Goal: Information Seeking & Learning: Learn about a topic

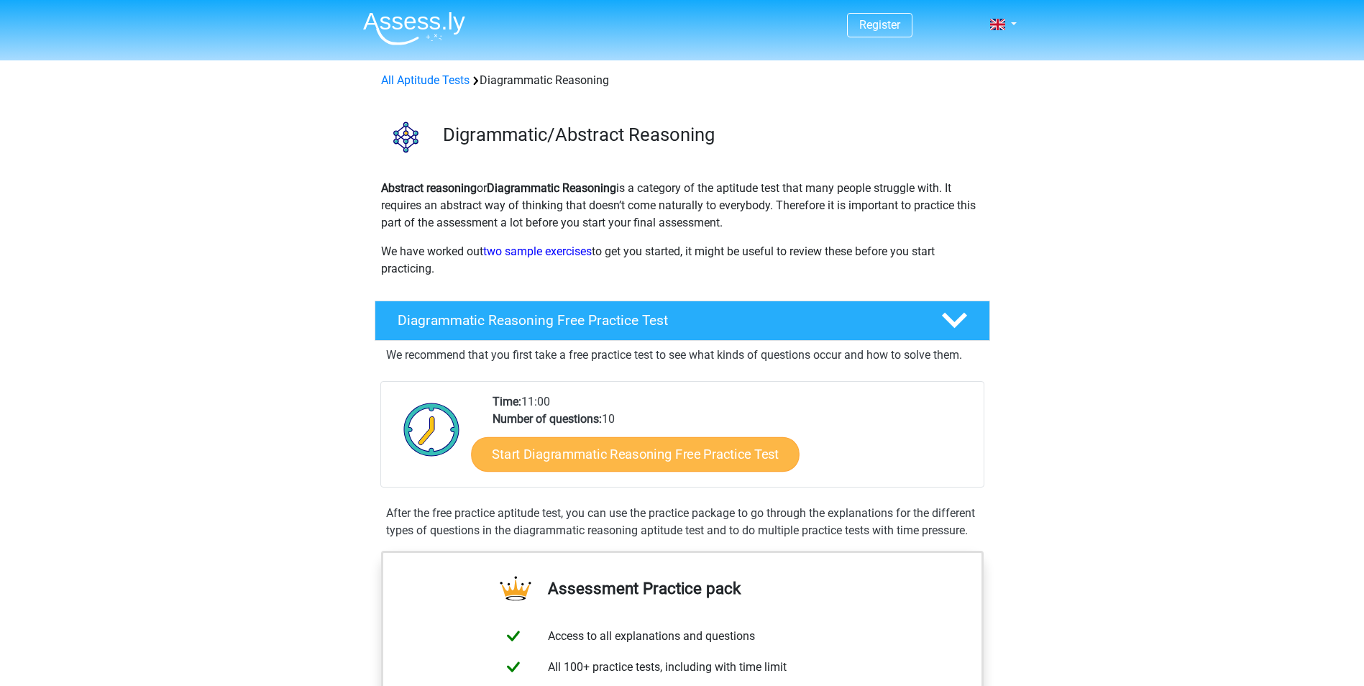
scroll to position [72, 0]
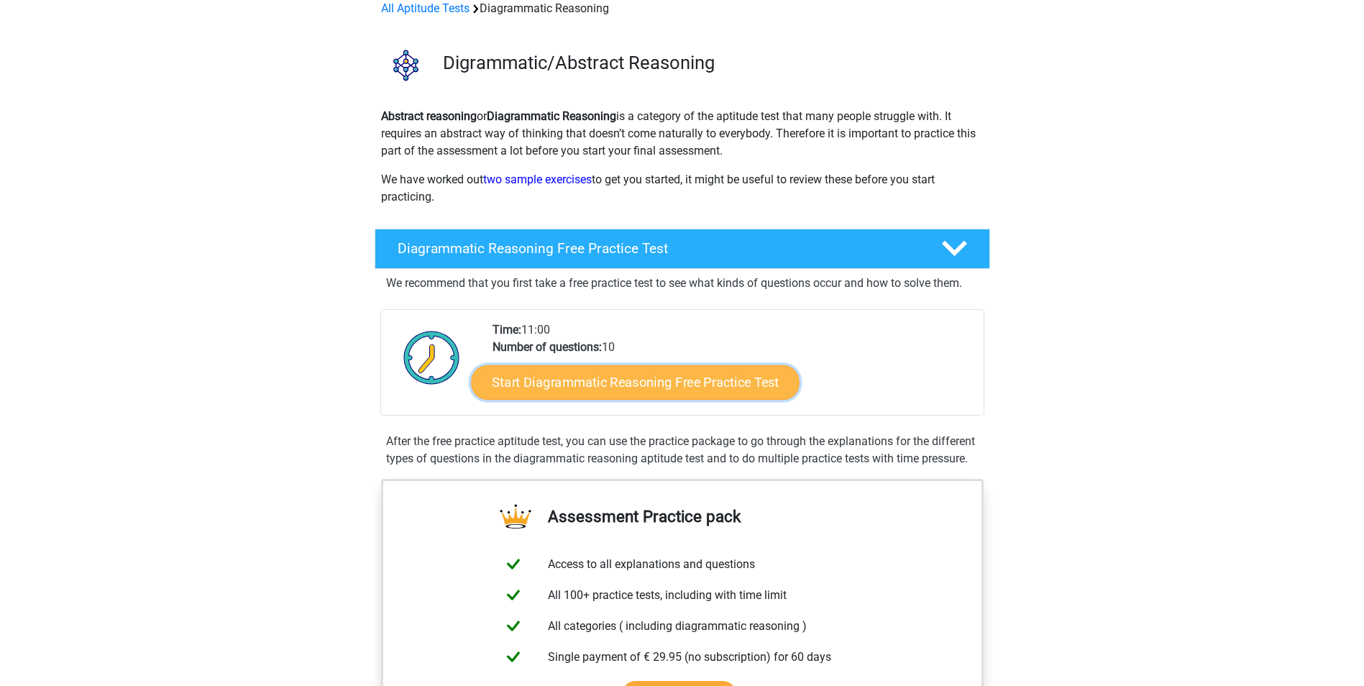
click at [667, 388] on link "Start Diagrammatic Reasoning Free Practice Test" at bounding box center [635, 382] width 329 height 35
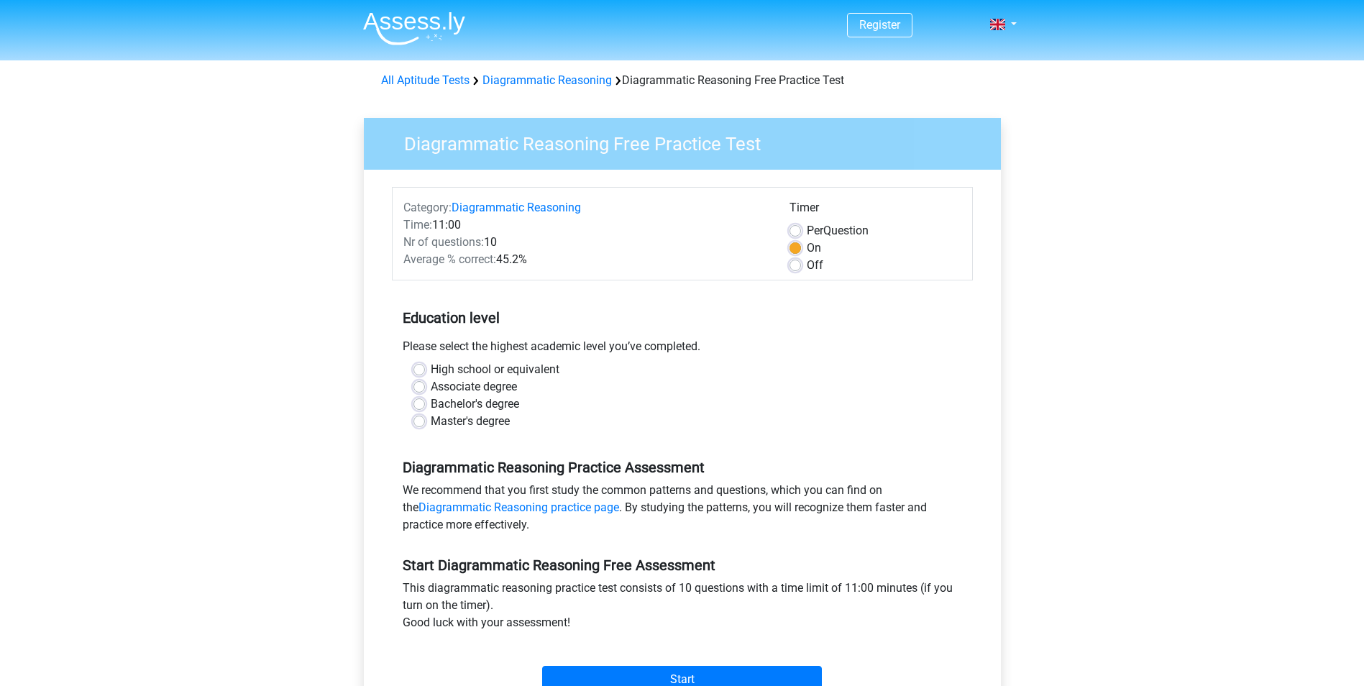
click at [431, 372] on label "High school or equivalent" at bounding box center [495, 369] width 129 height 17
click at [420, 372] on input "High school or equivalent" at bounding box center [420, 368] width 12 height 14
radio input "true"
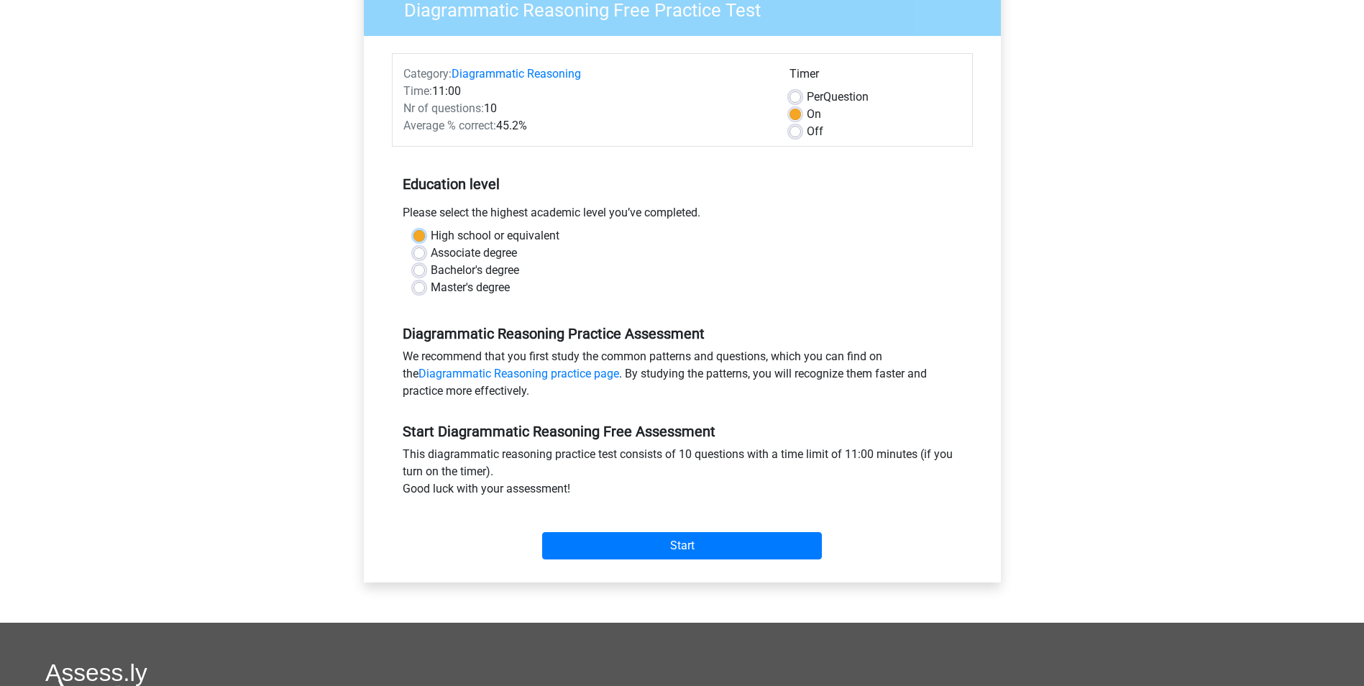
scroll to position [144, 0]
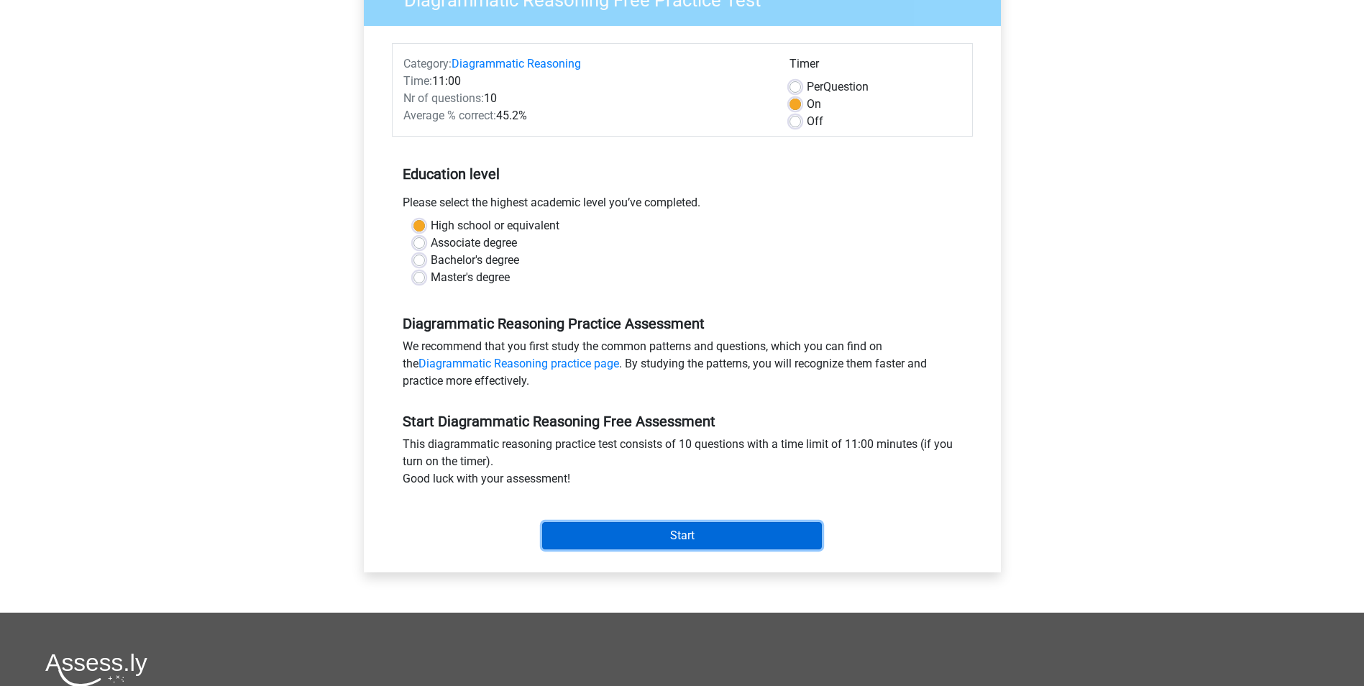
click at [625, 539] on input "Start" at bounding box center [682, 535] width 280 height 27
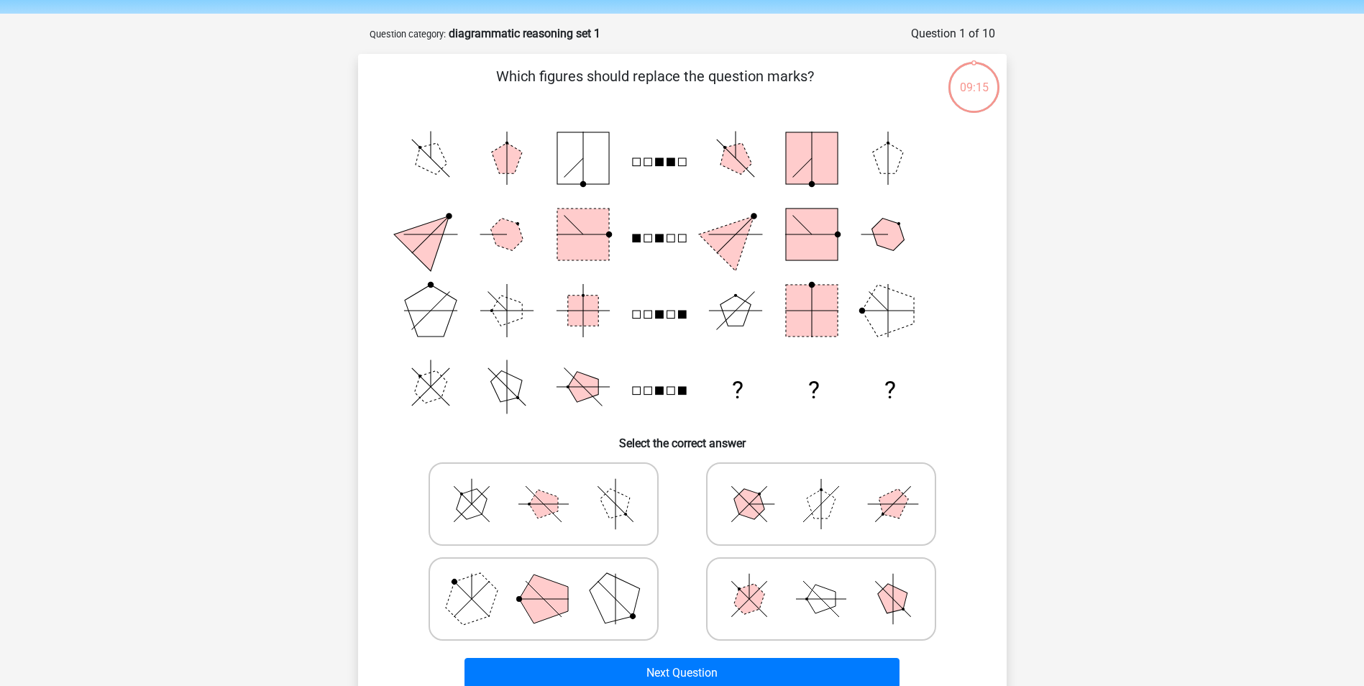
scroll to position [72, 0]
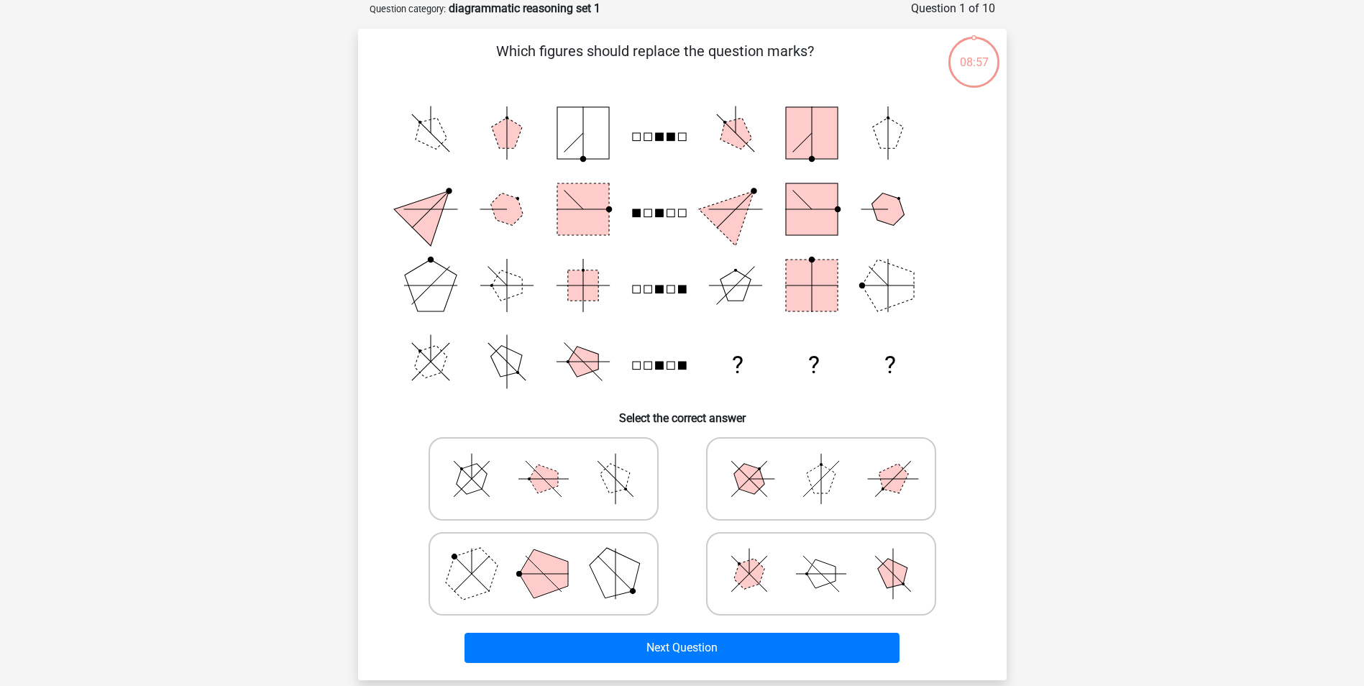
click at [529, 480] on circle at bounding box center [529, 479] width 3 height 3
click at [544, 461] on input "radio" at bounding box center [548, 456] width 9 height 9
radio input "true"
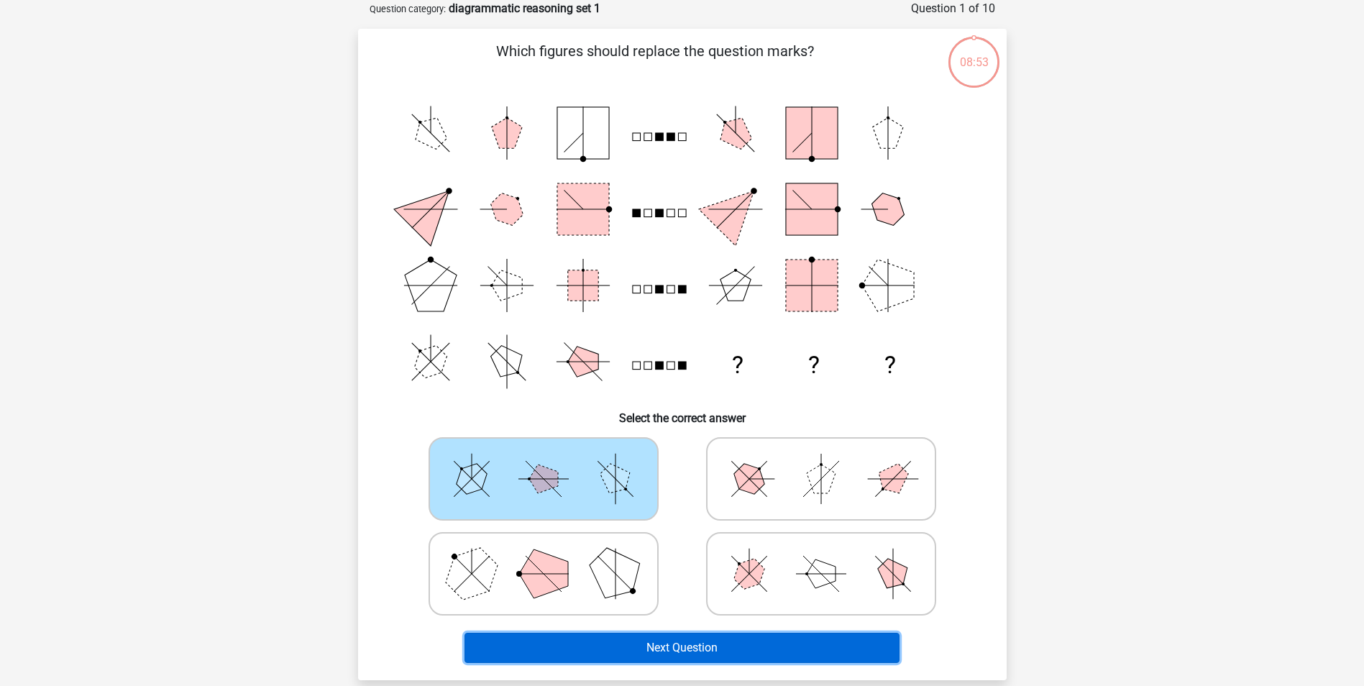
click at [669, 650] on button "Next Question" at bounding box center [682, 648] width 435 height 30
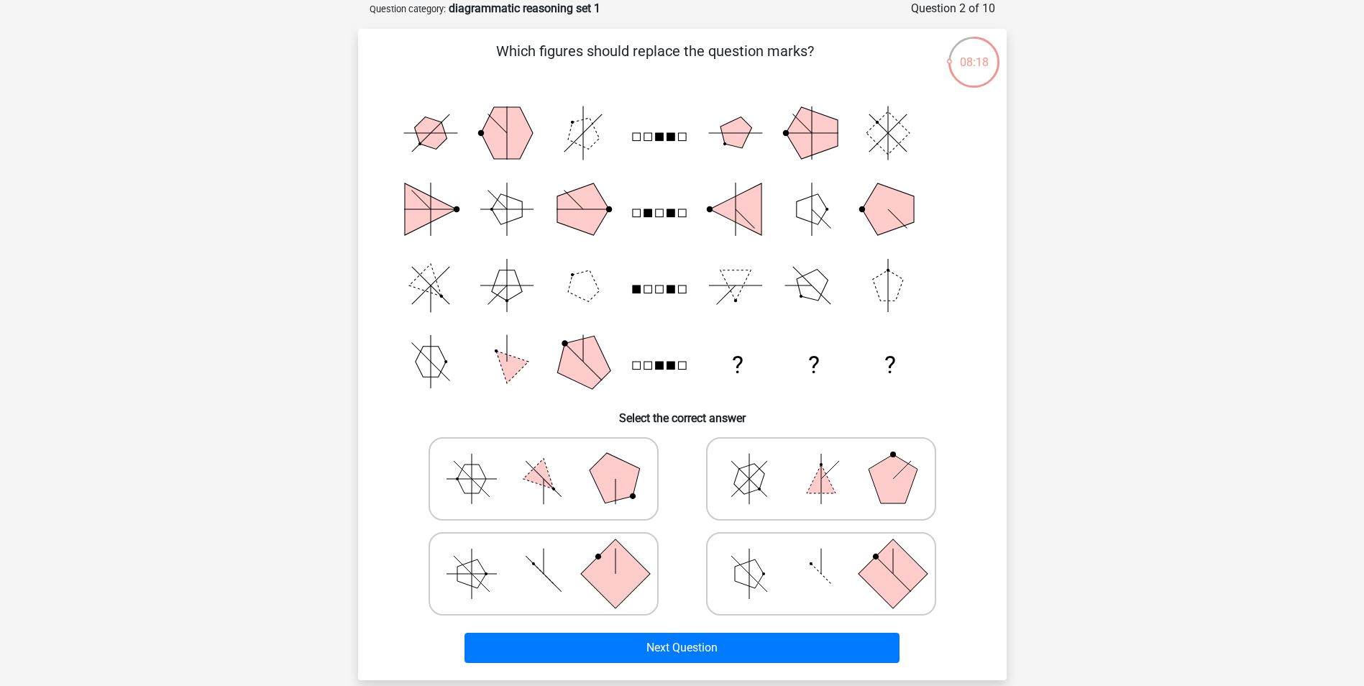
click at [828, 572] on icon at bounding box center [821, 574] width 216 height 72
click at [828, 556] on input "radio" at bounding box center [825, 551] width 9 height 9
radio input "true"
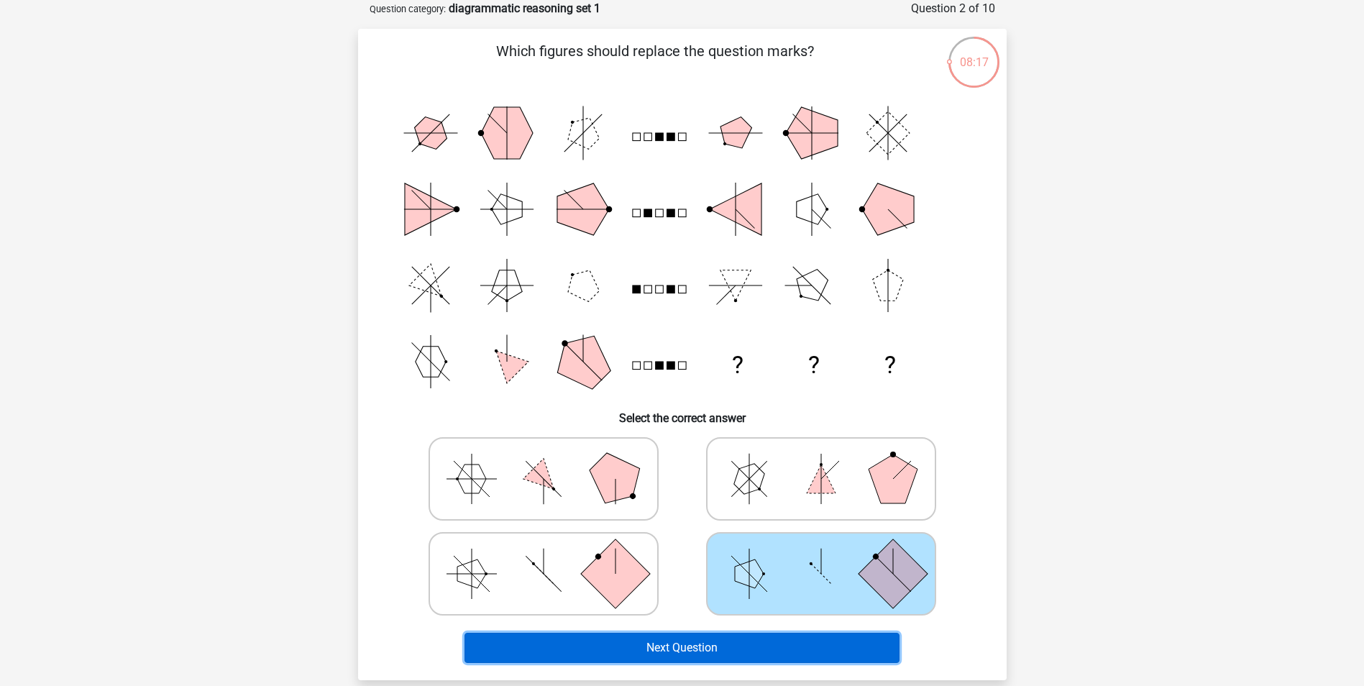
click at [798, 657] on button "Next Question" at bounding box center [682, 648] width 435 height 30
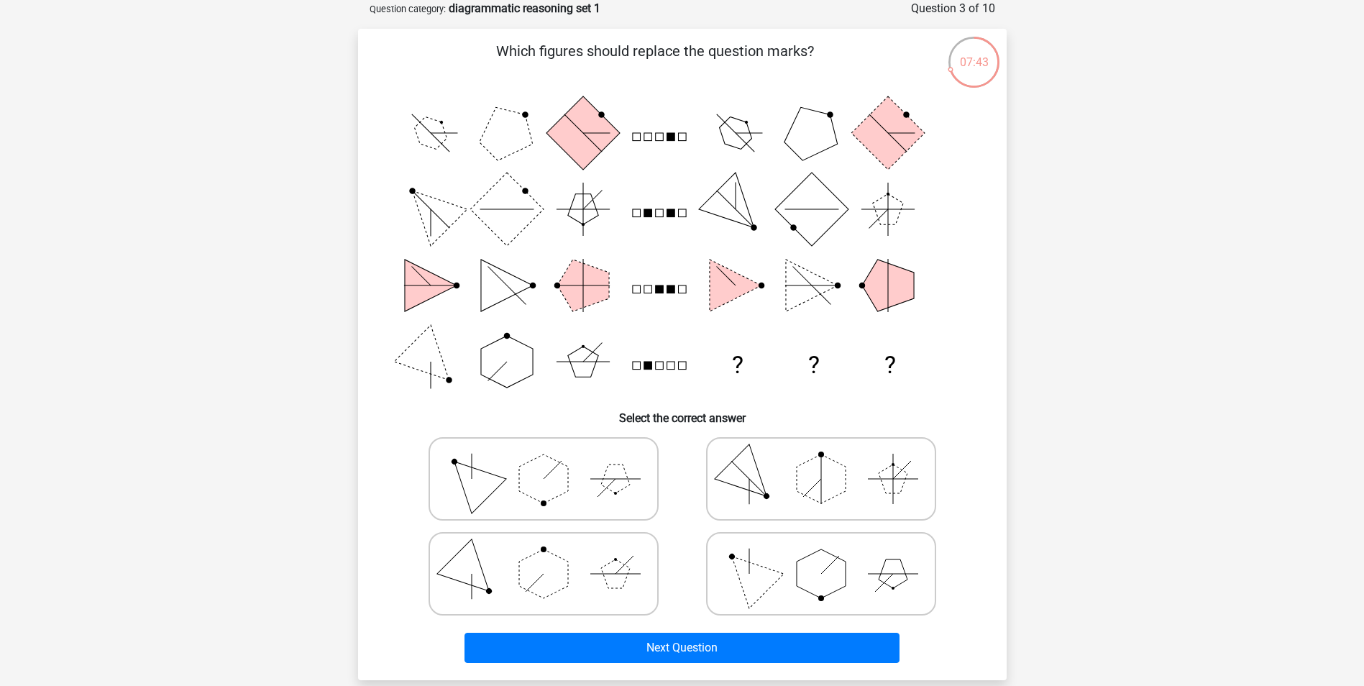
click at [887, 565] on polygon at bounding box center [893, 574] width 29 height 29
click at [831, 556] on input "radio" at bounding box center [825, 551] width 9 height 9
radio input "true"
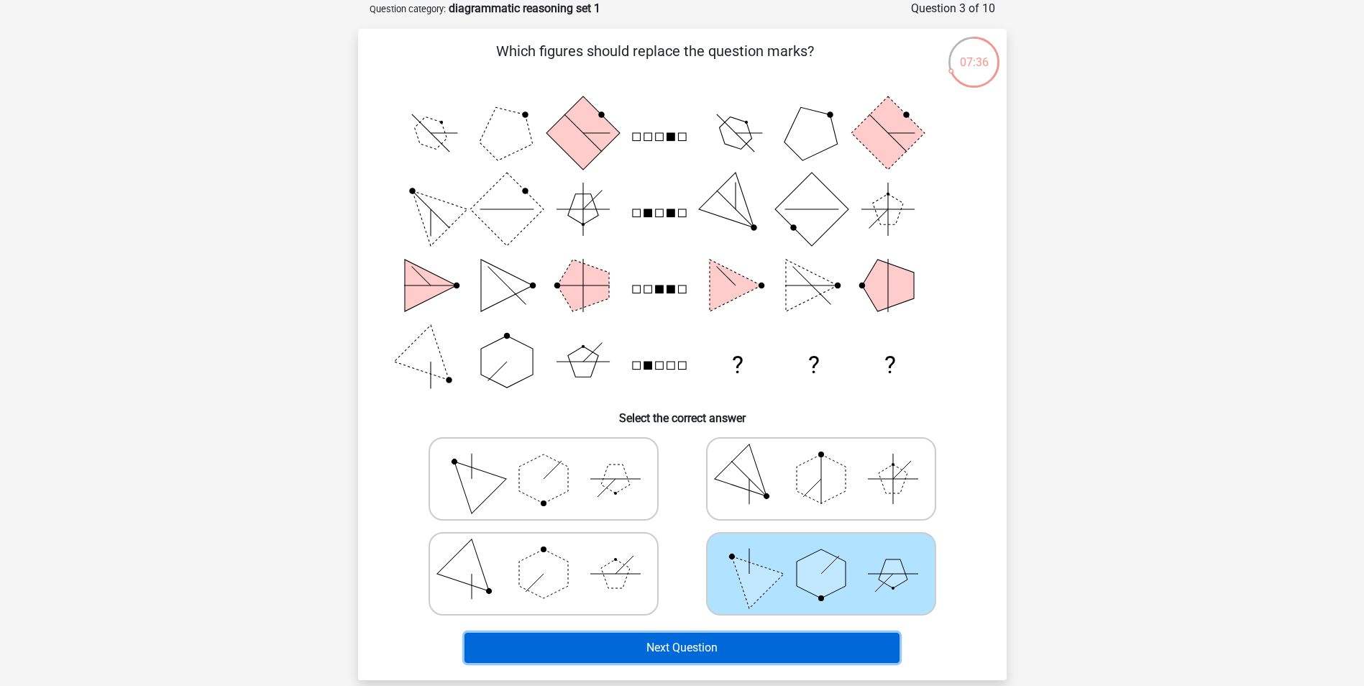
click at [762, 635] on button "Next Question" at bounding box center [682, 648] width 435 height 30
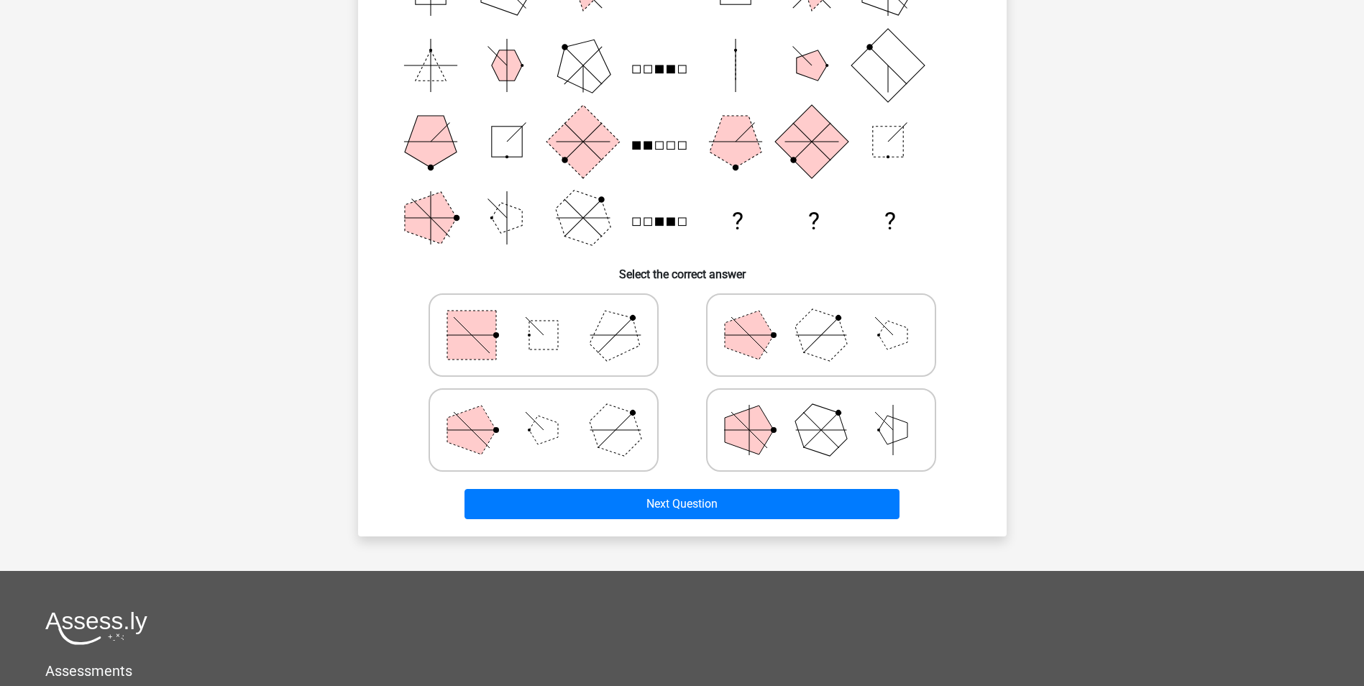
scroll to position [144, 0]
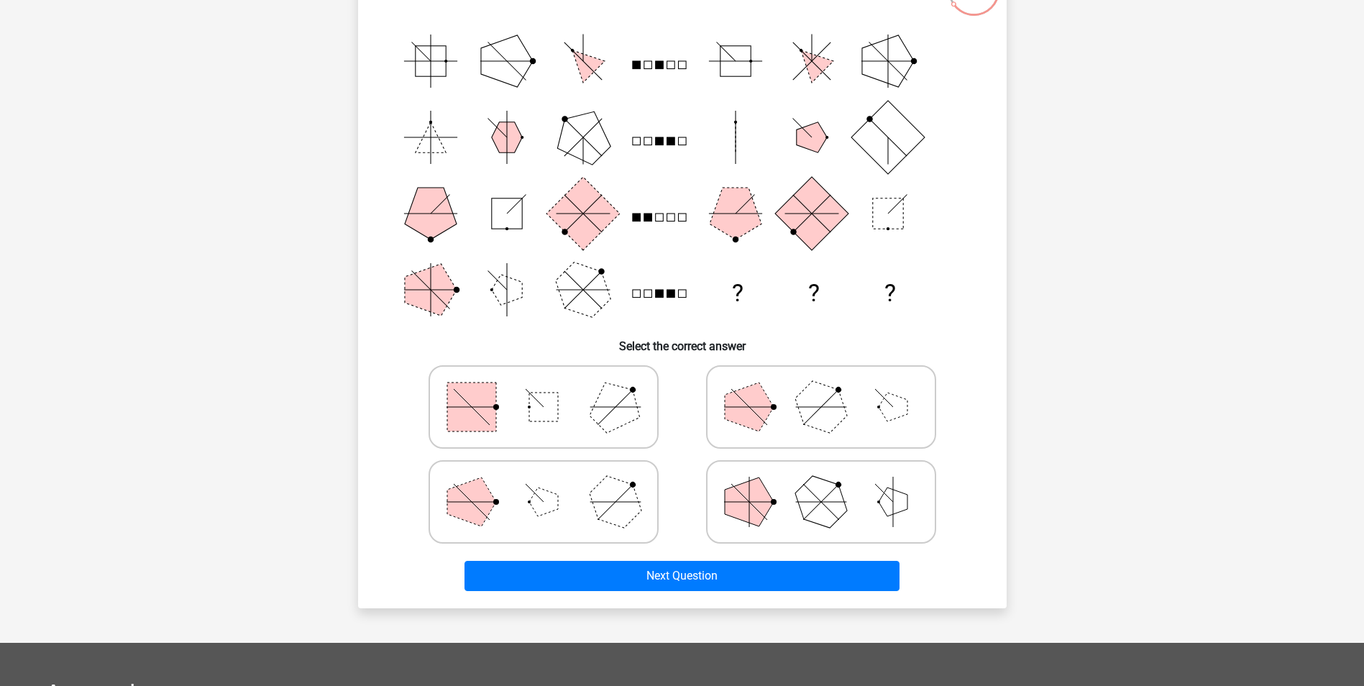
click at [600, 507] on polygon at bounding box center [614, 501] width 69 height 69
click at [553, 484] on input "radio" at bounding box center [548, 479] width 9 height 9
radio input "true"
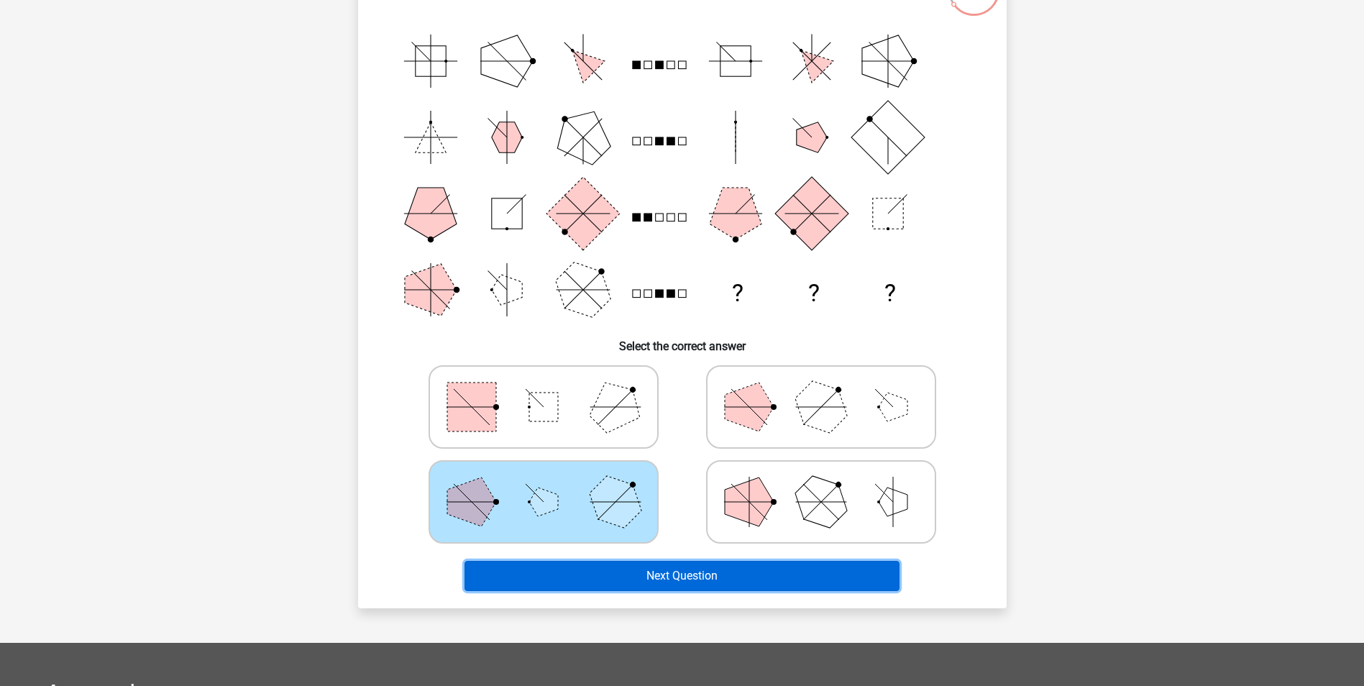
click at [658, 582] on button "Next Question" at bounding box center [682, 576] width 435 height 30
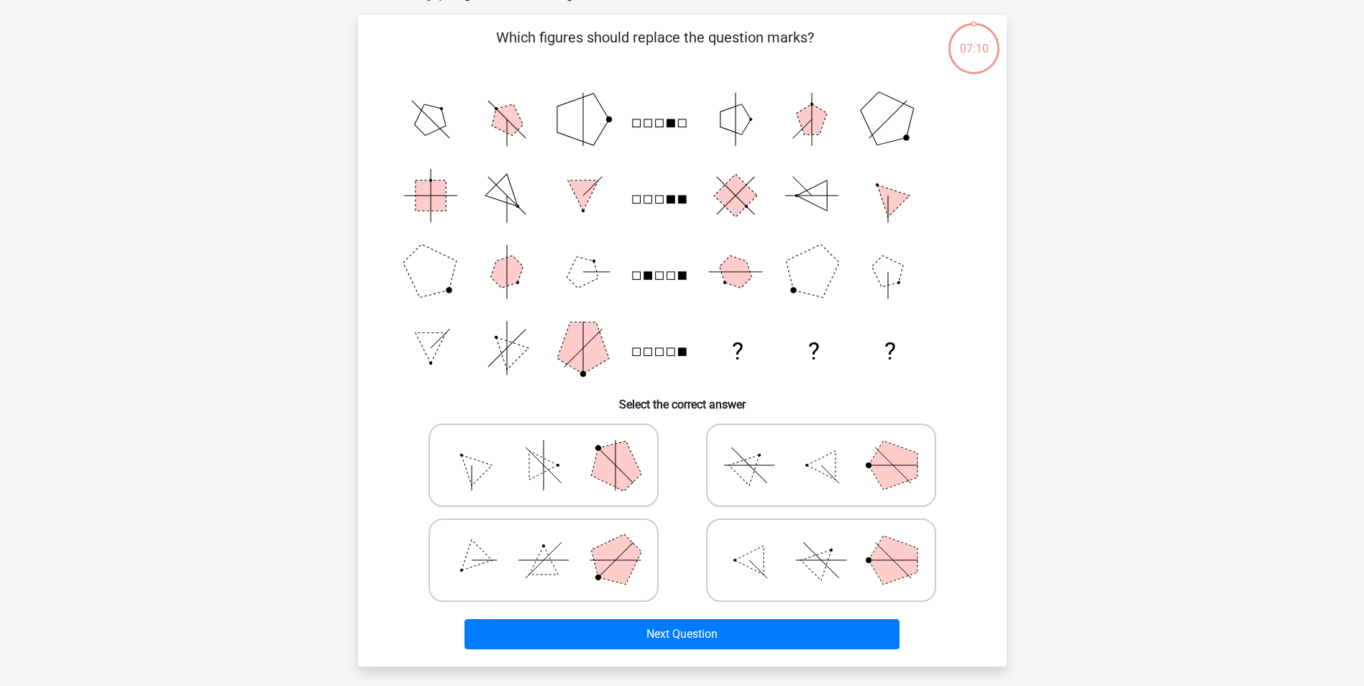
scroll to position [72, 0]
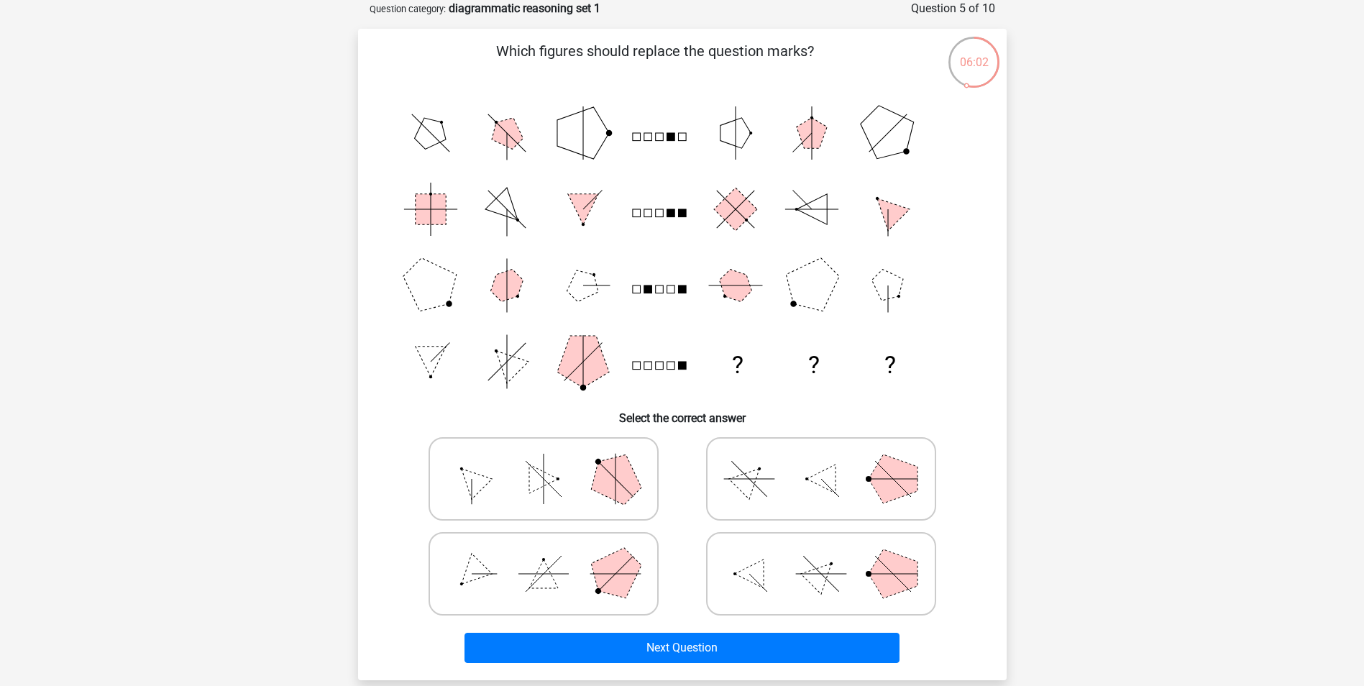
click at [862, 583] on icon at bounding box center [821, 574] width 216 height 72
click at [831, 556] on input "radio" at bounding box center [825, 551] width 9 height 9
radio input "true"
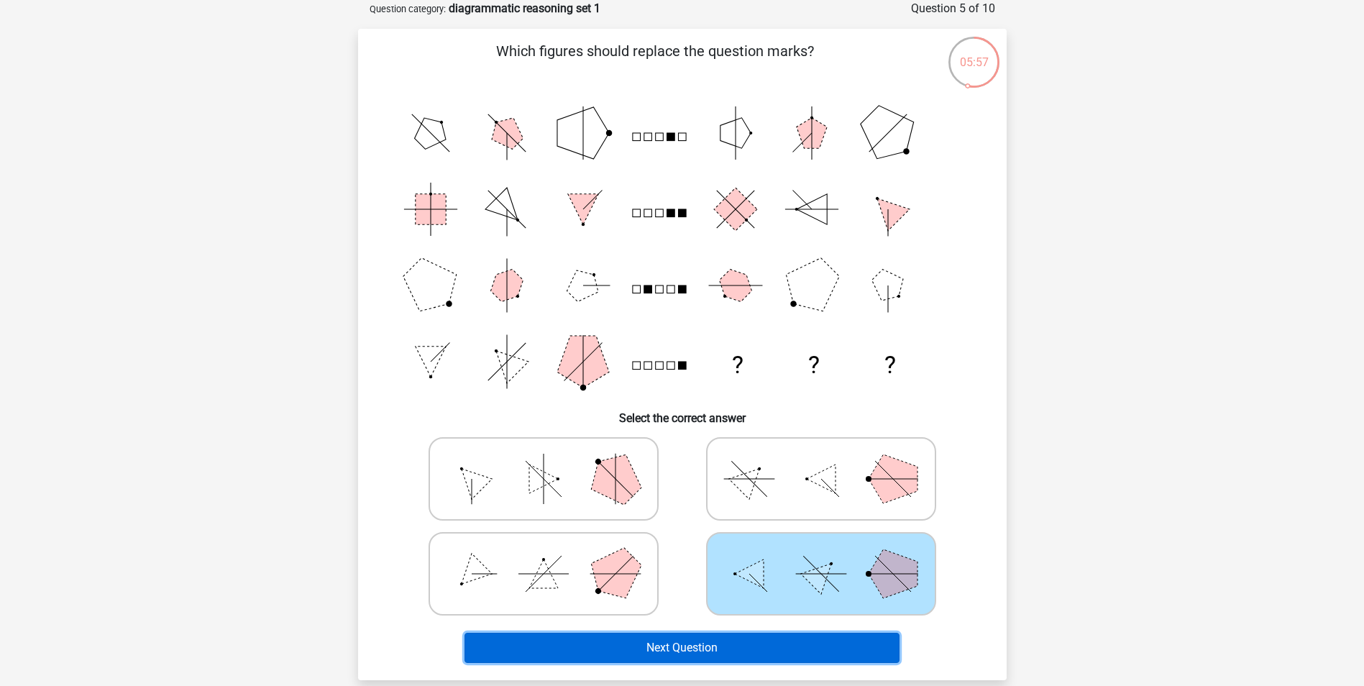
click at [839, 651] on button "Next Question" at bounding box center [682, 648] width 435 height 30
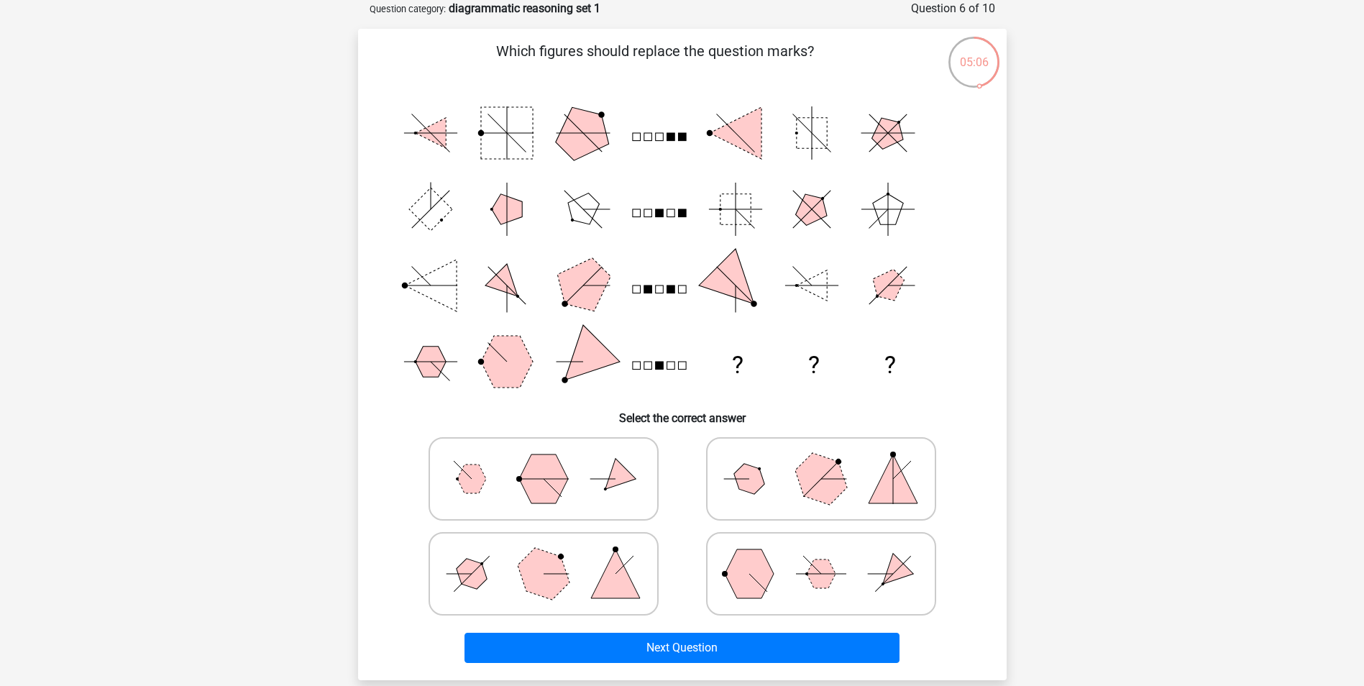
click at [606, 480] on icon at bounding box center [544, 479] width 216 height 72
click at [553, 461] on input "radio" at bounding box center [548, 456] width 9 height 9
radio input "true"
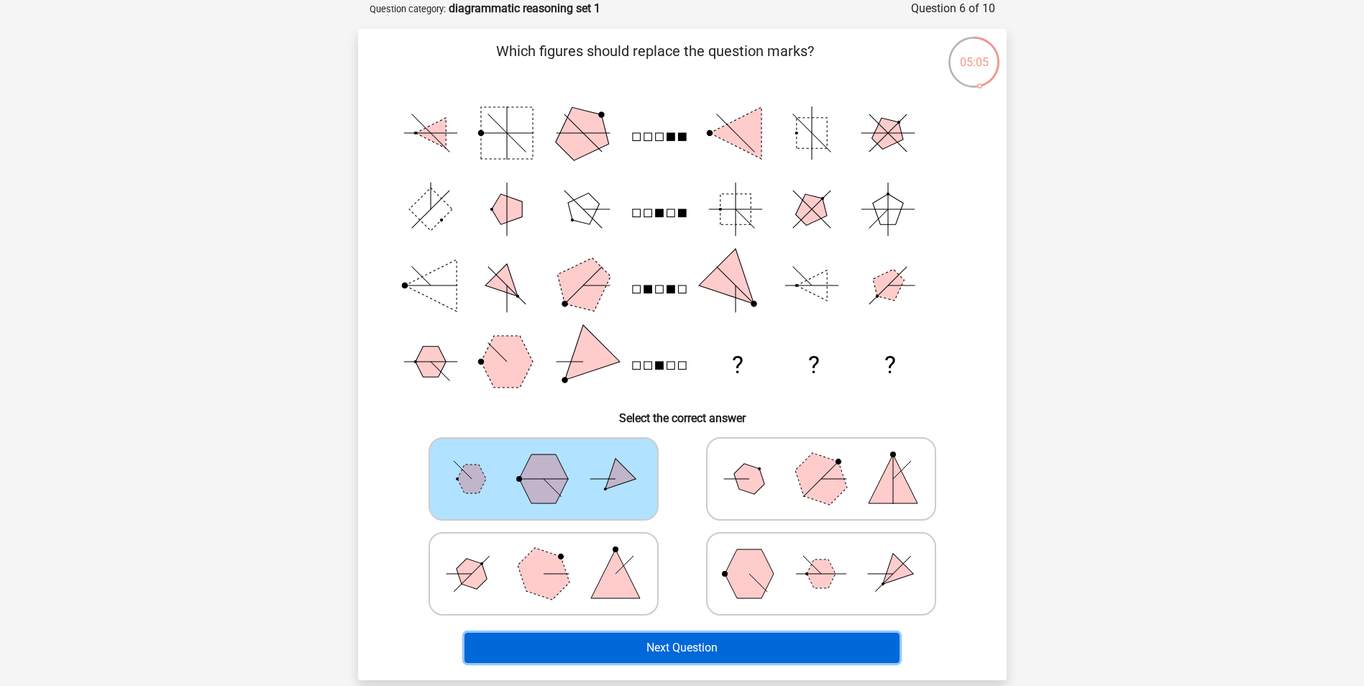
click at [717, 635] on button "Next Question" at bounding box center [682, 648] width 435 height 30
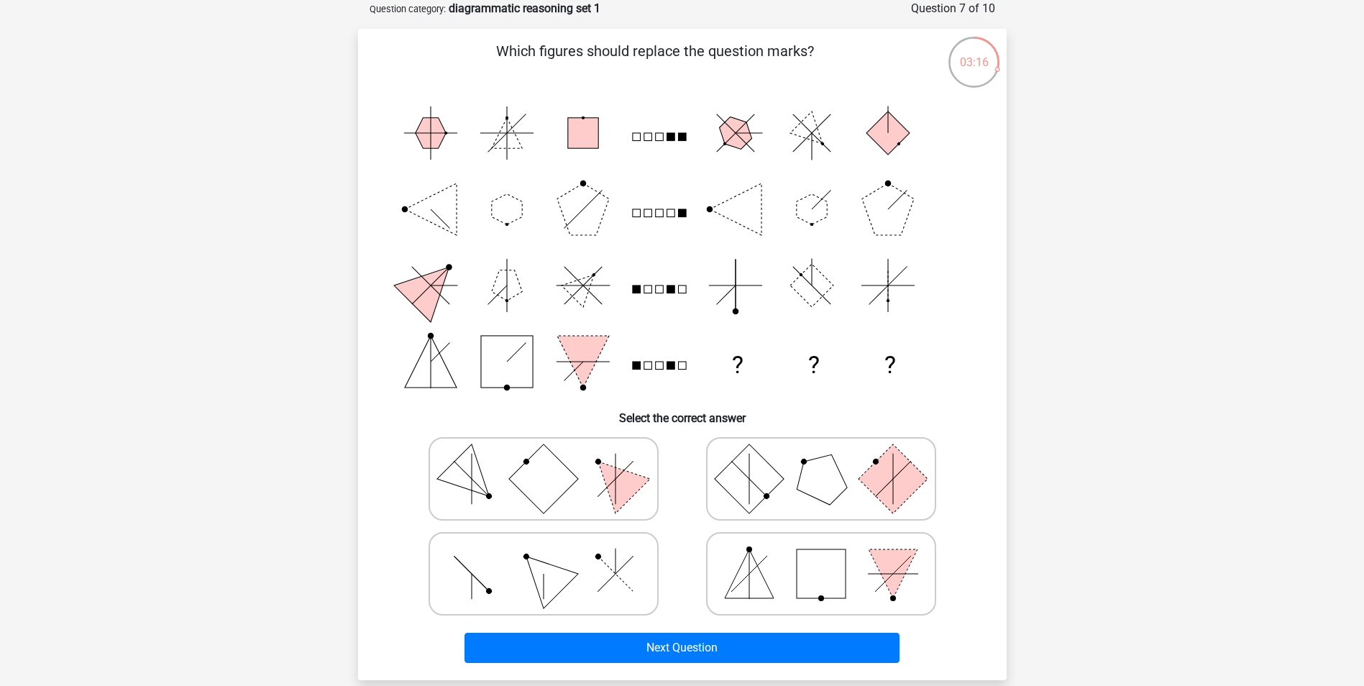
click at [800, 590] on rect at bounding box center [821, 573] width 49 height 49
click at [821, 556] on input "radio" at bounding box center [825, 551] width 9 height 9
radio input "true"
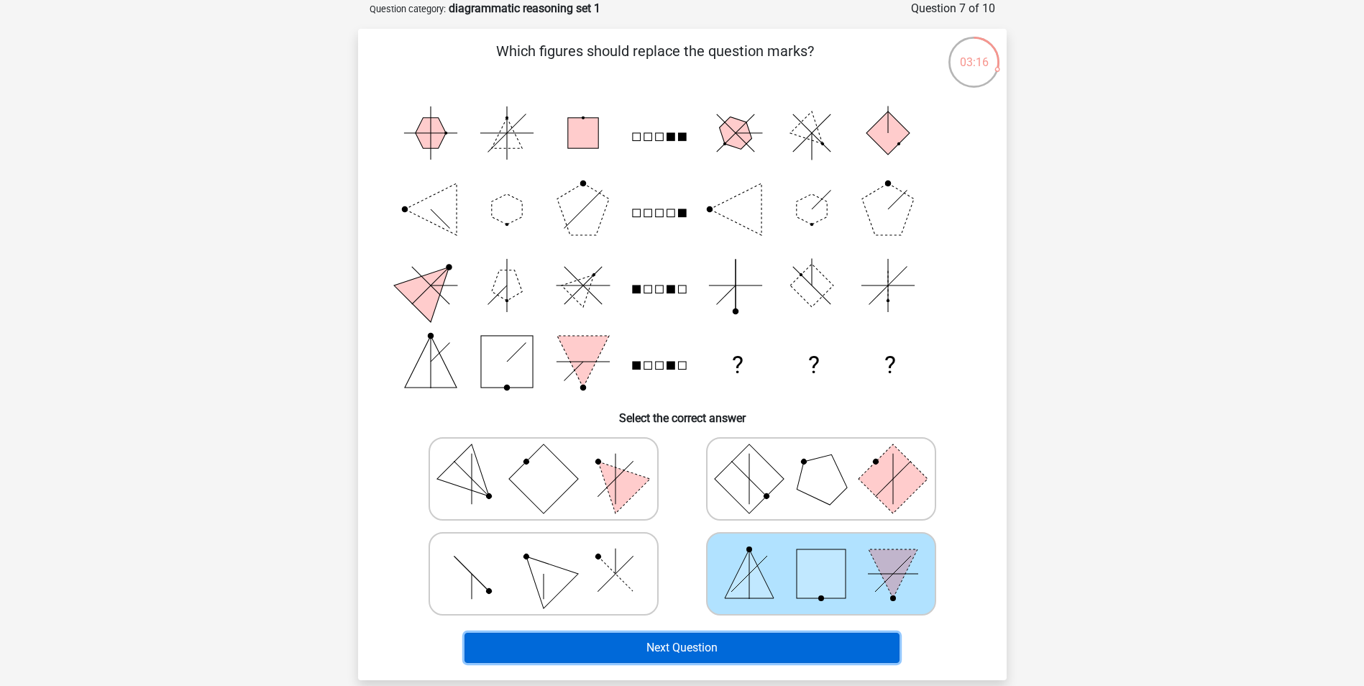
click at [792, 654] on button "Next Question" at bounding box center [682, 648] width 435 height 30
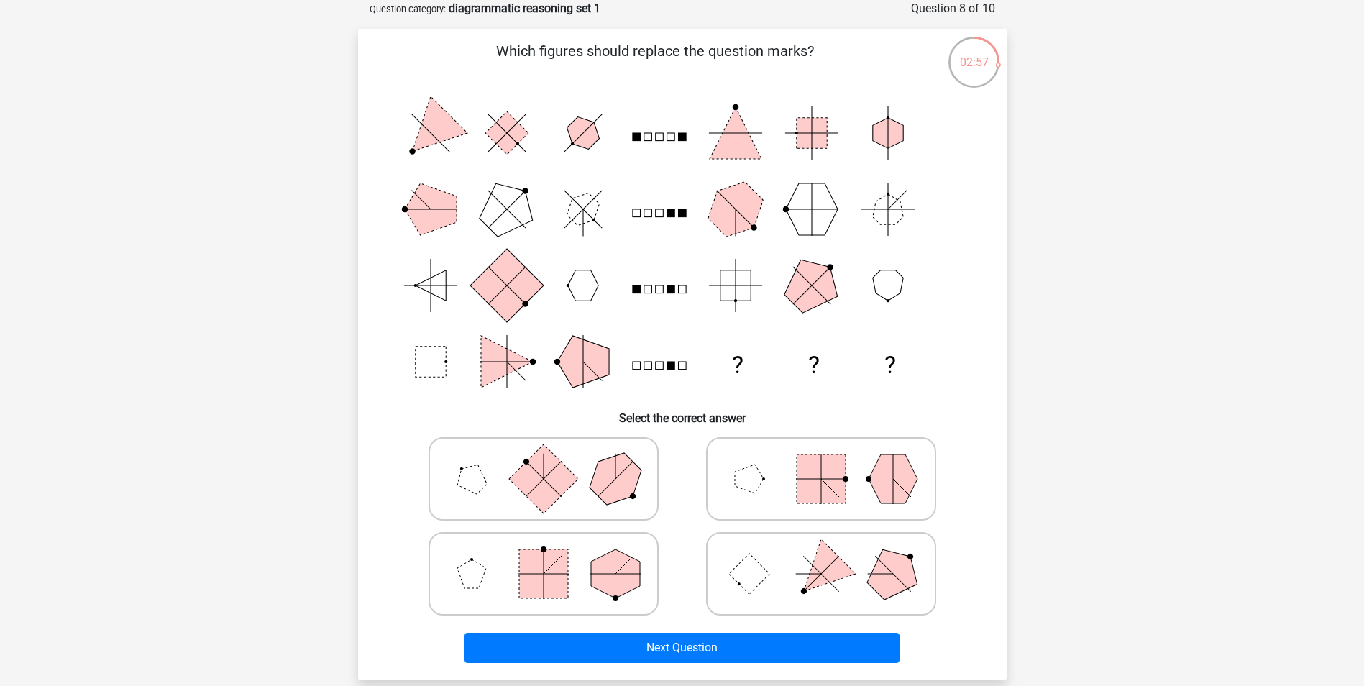
click at [872, 570] on icon at bounding box center [821, 574] width 216 height 72
click at [831, 556] on input "radio" at bounding box center [825, 551] width 9 height 9
radio input "true"
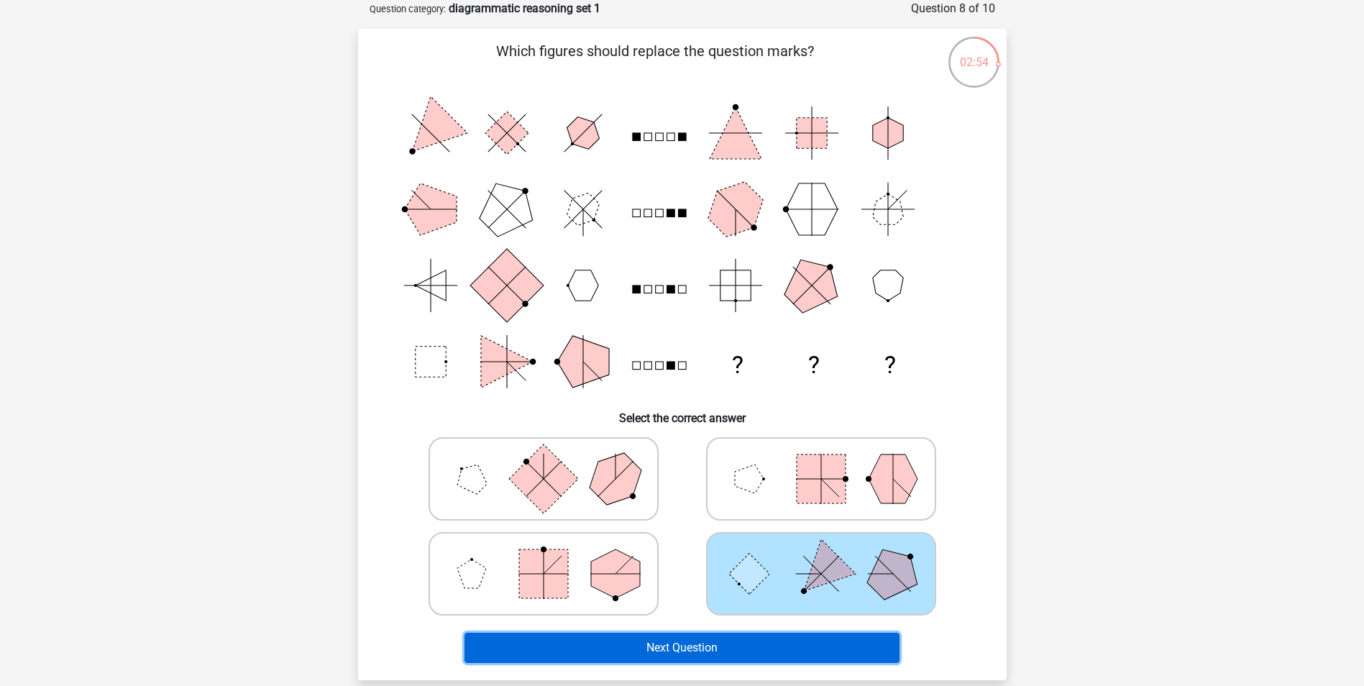
click at [778, 652] on button "Next Question" at bounding box center [682, 648] width 435 height 30
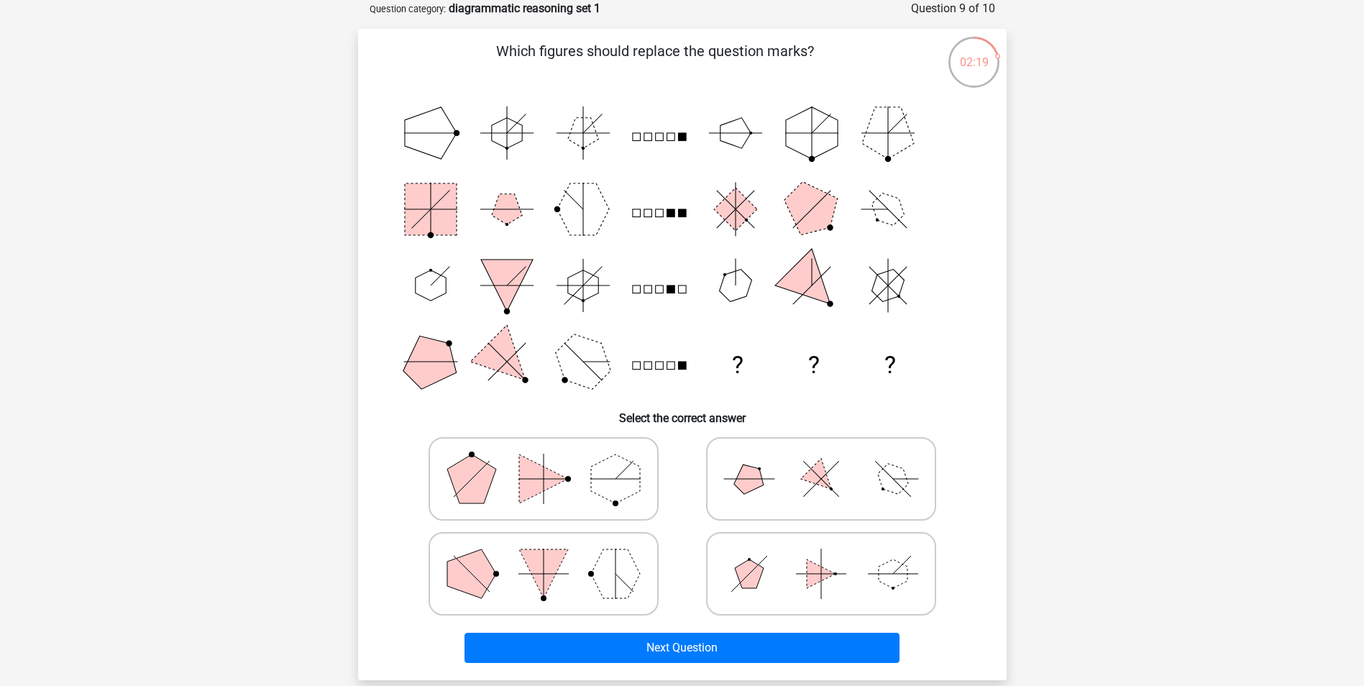
click at [854, 485] on icon at bounding box center [821, 479] width 216 height 72
click at [831, 461] on input "radio" at bounding box center [825, 456] width 9 height 9
radio input "true"
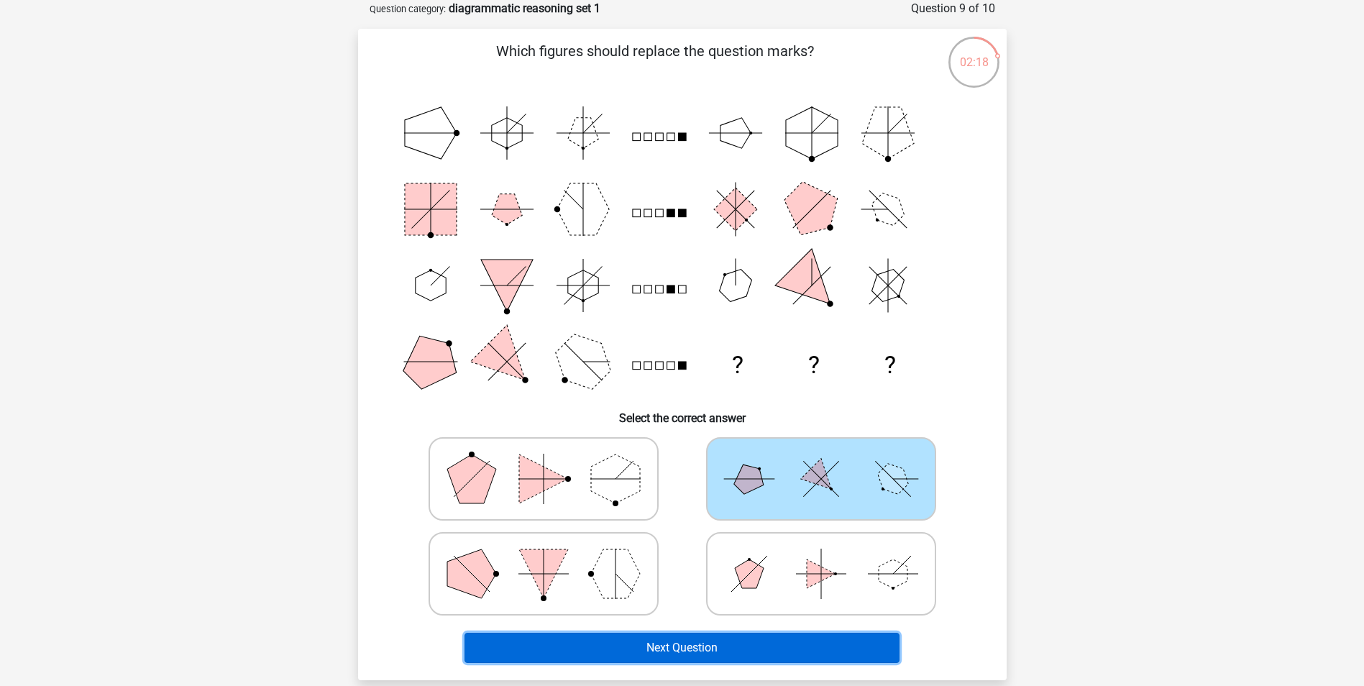
click at [756, 641] on button "Next Question" at bounding box center [682, 648] width 435 height 30
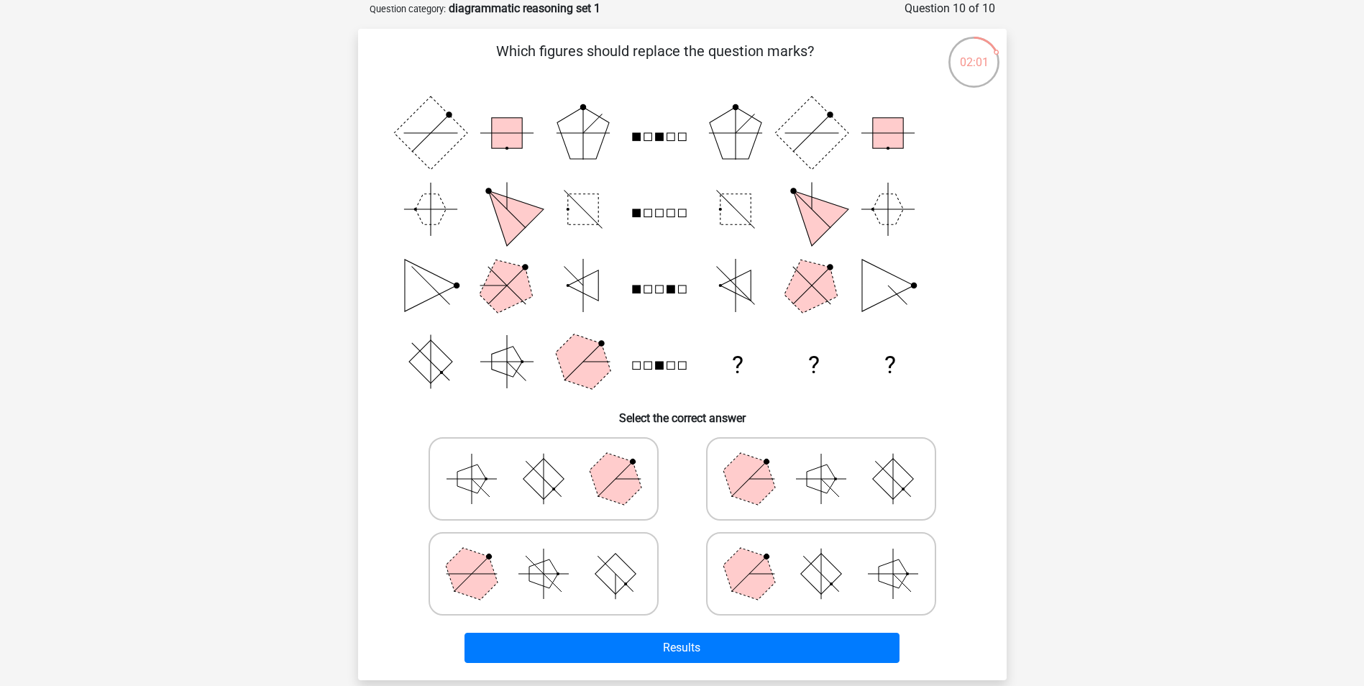
click at [816, 483] on polygon at bounding box center [821, 479] width 29 height 29
click at [821, 461] on input "radio" at bounding box center [825, 456] width 9 height 9
radio input "true"
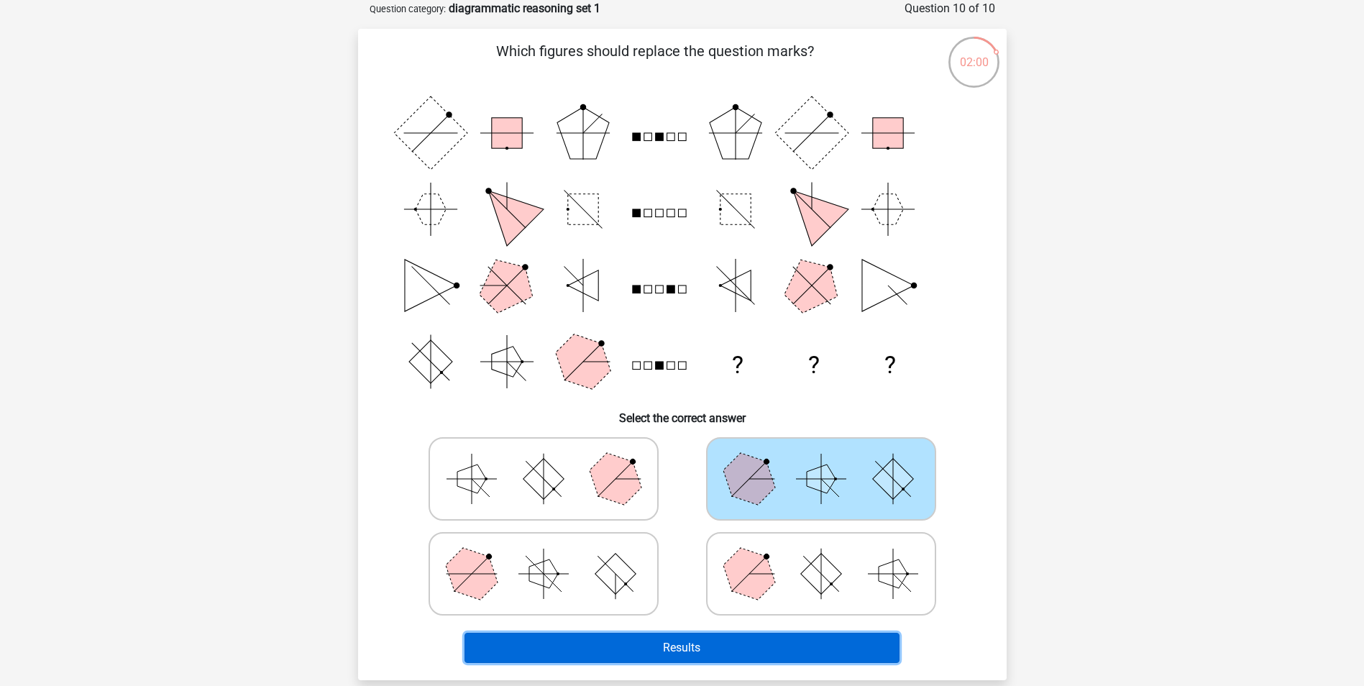
click at [762, 644] on button "Results" at bounding box center [682, 648] width 435 height 30
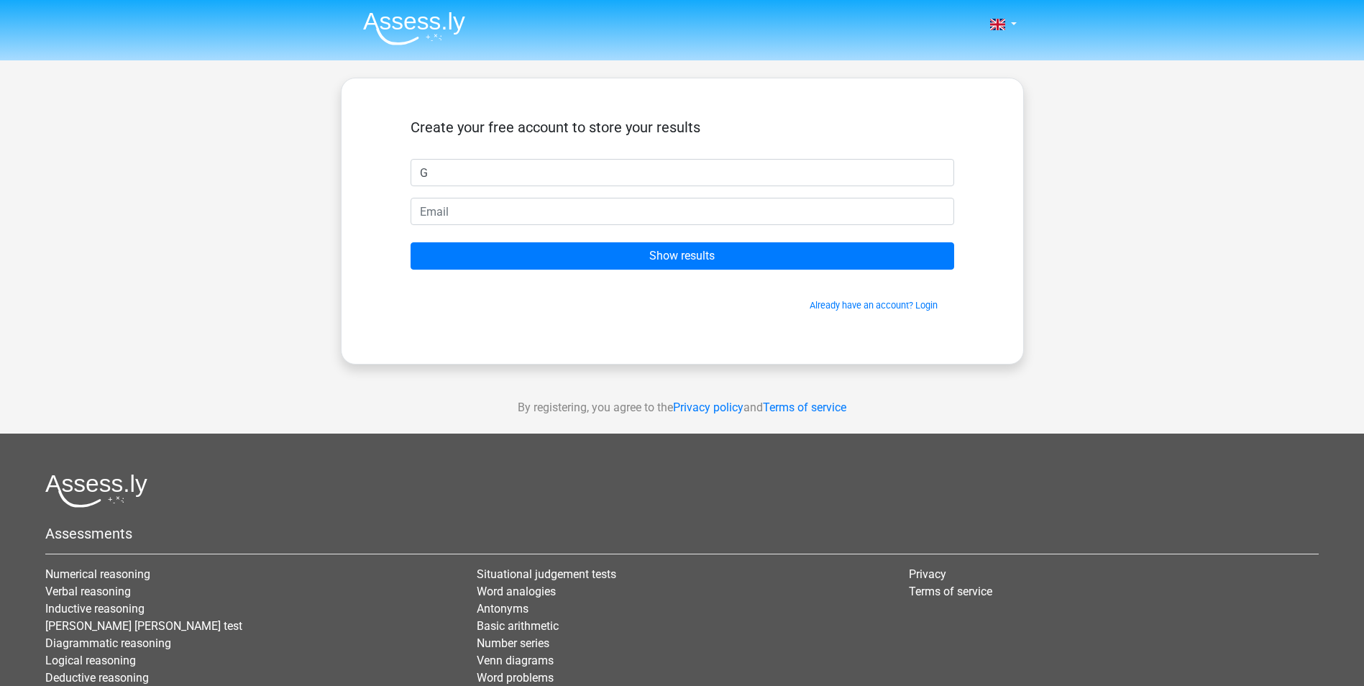
type input "G"
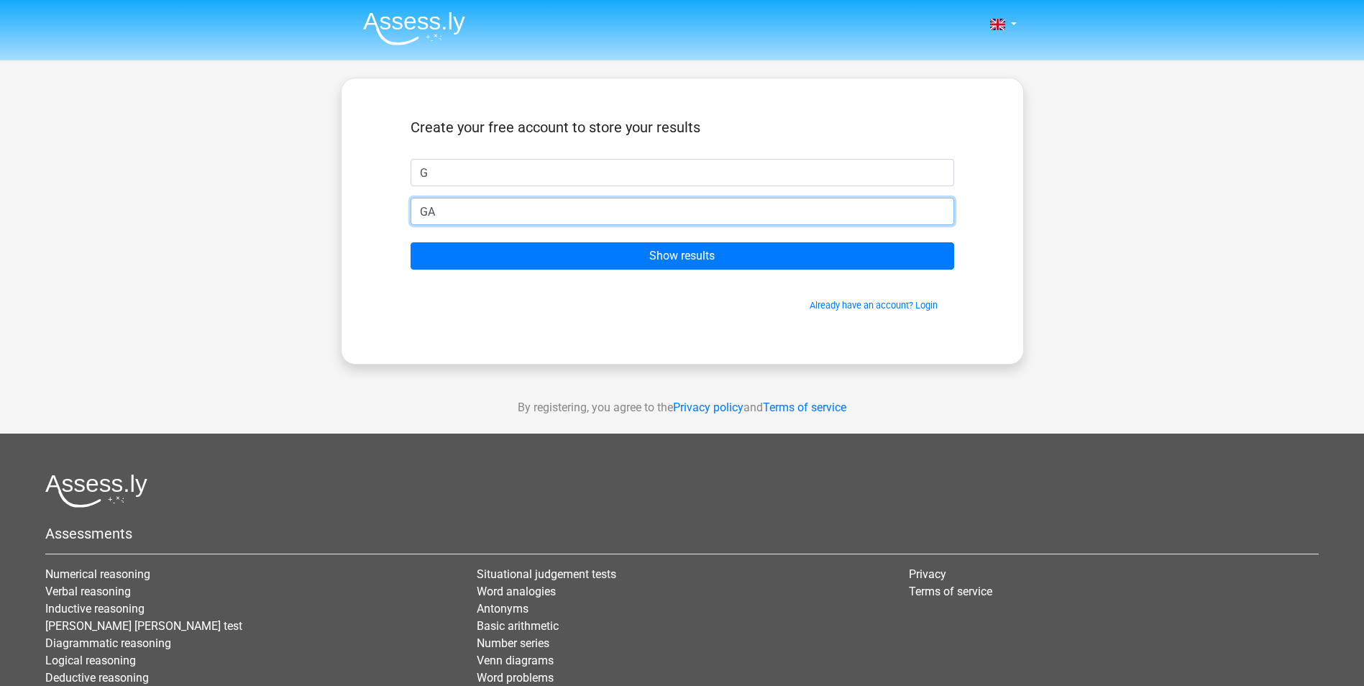
type input "[PERSON_NAME][EMAIL_ADDRESS][PERSON_NAME][DOMAIN_NAME]"
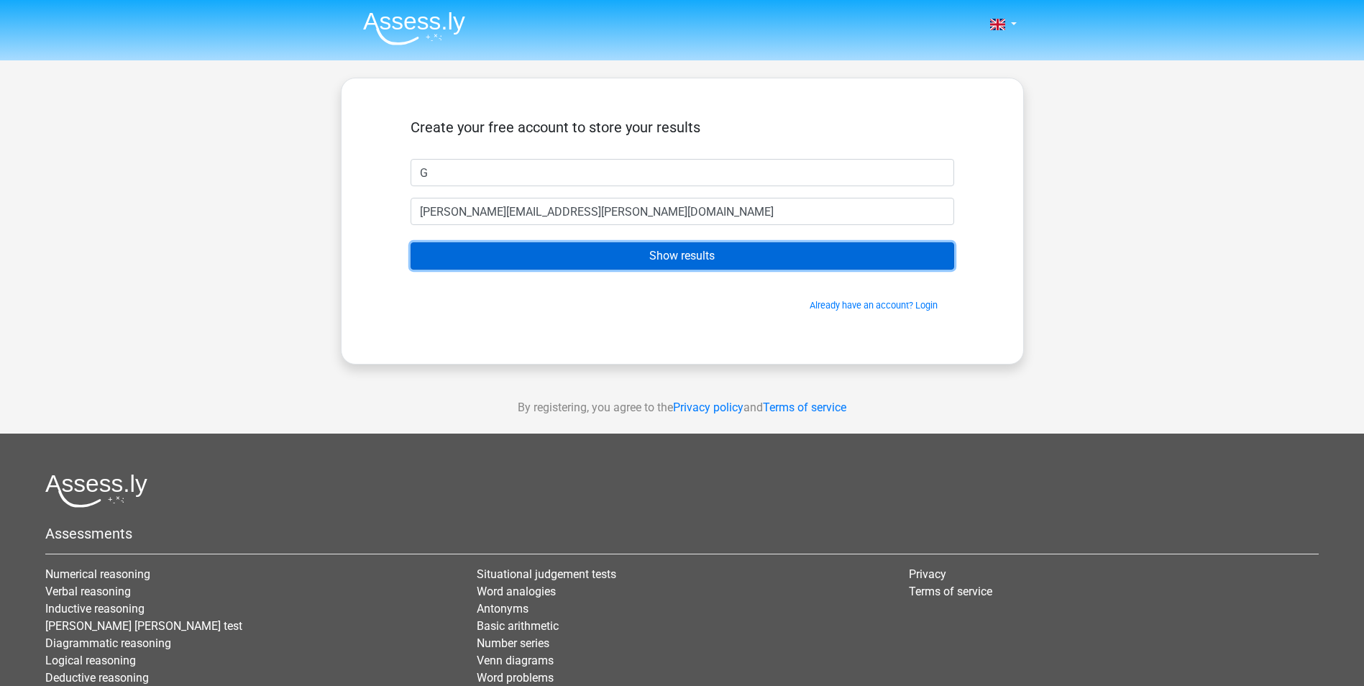
click at [575, 256] on input "Show results" at bounding box center [683, 255] width 544 height 27
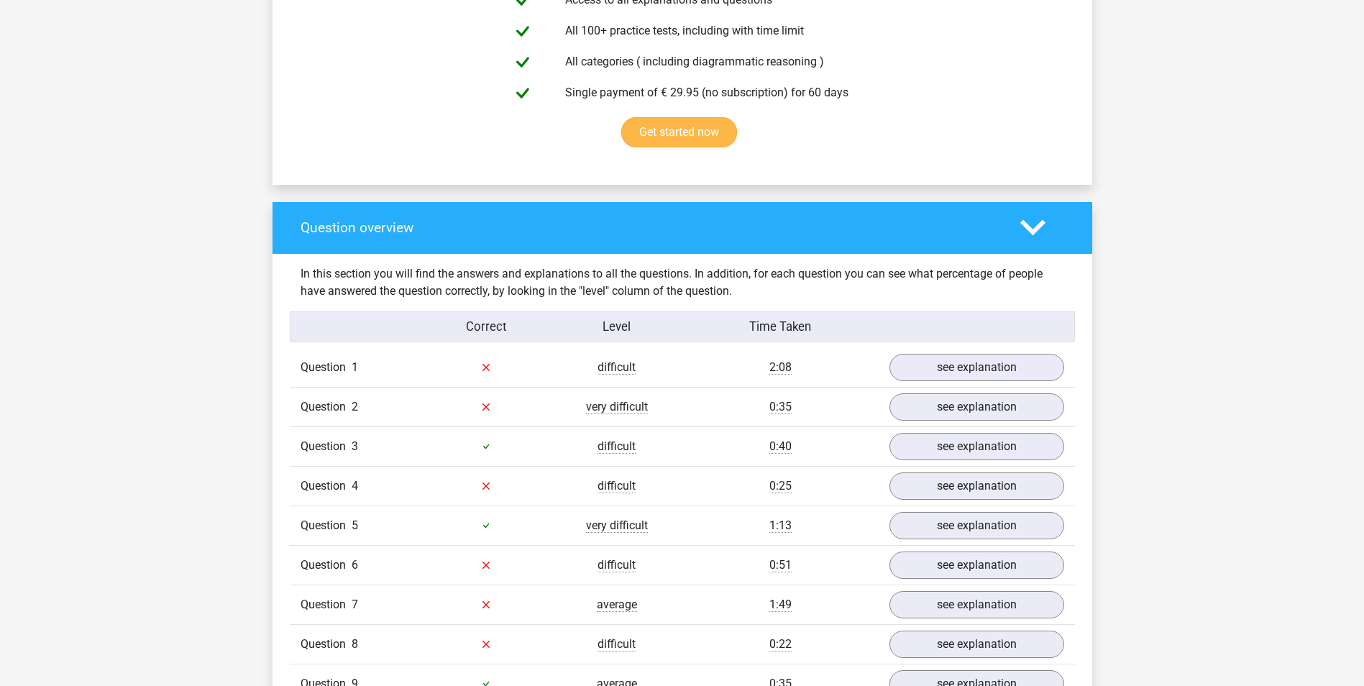
scroll to position [1007, 0]
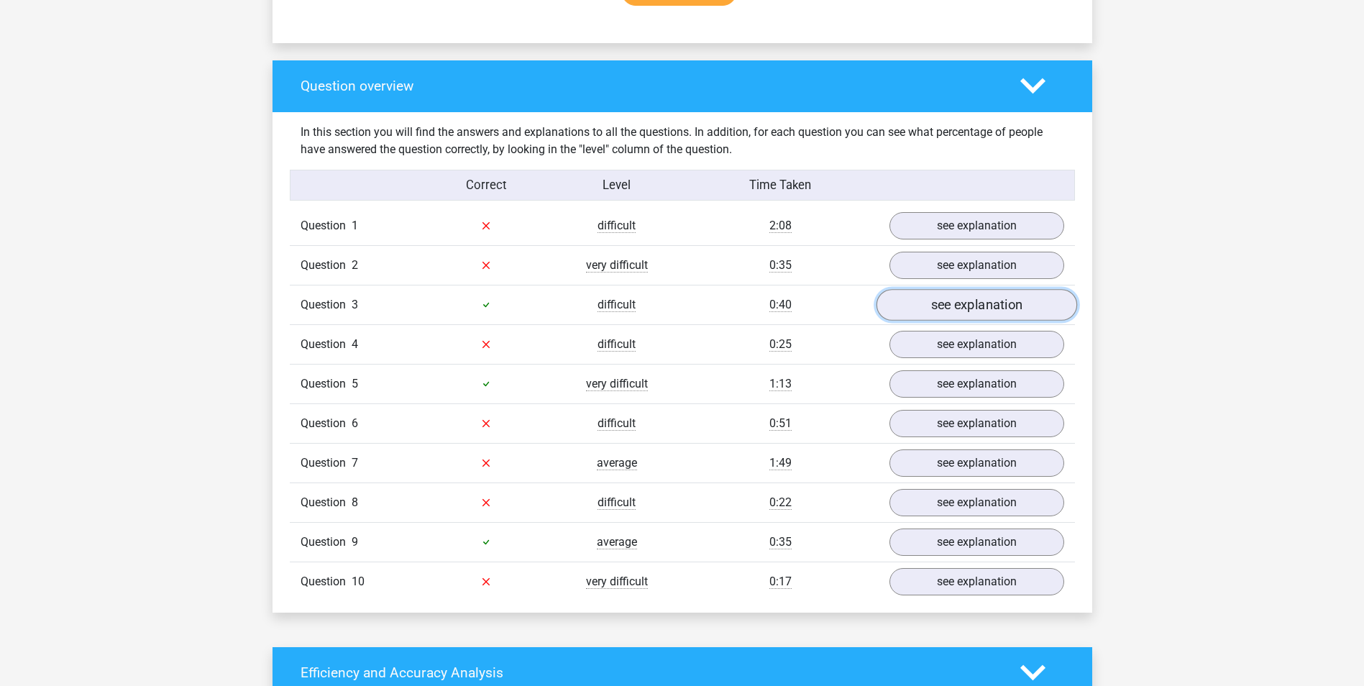
click at [959, 311] on link "see explanation" at bounding box center [976, 305] width 201 height 32
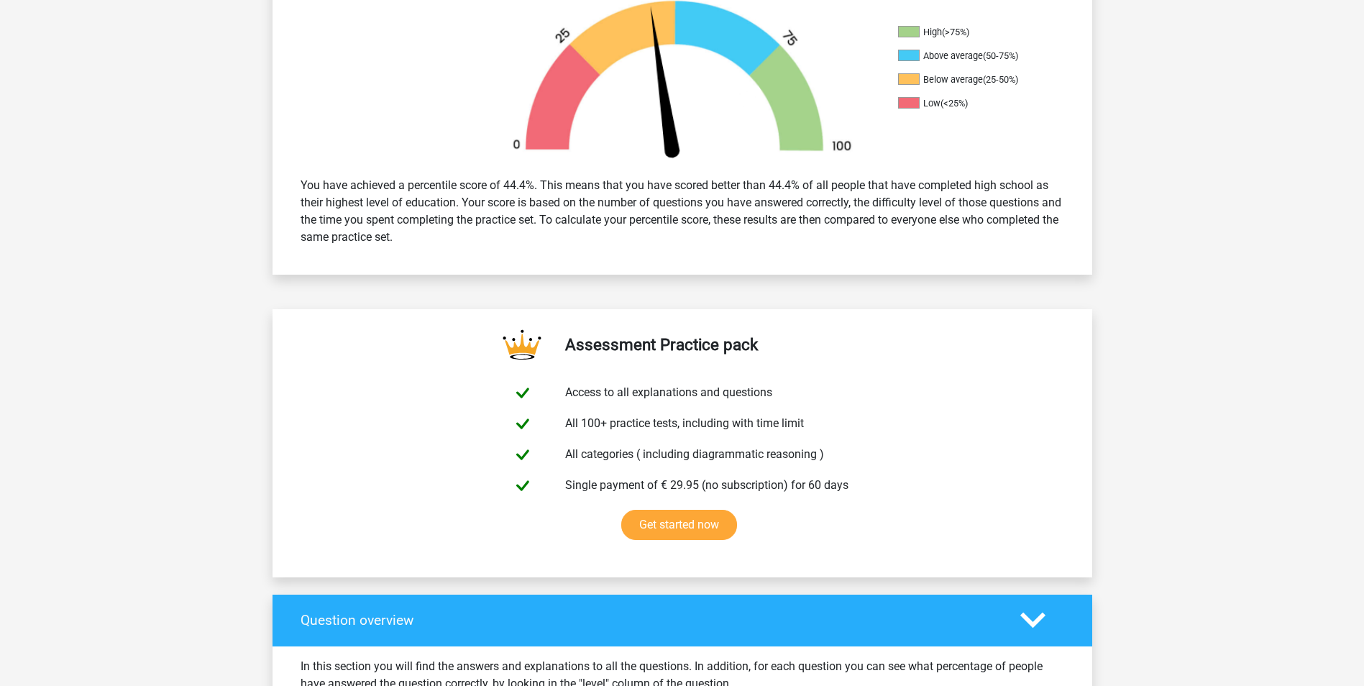
scroll to position [421, 0]
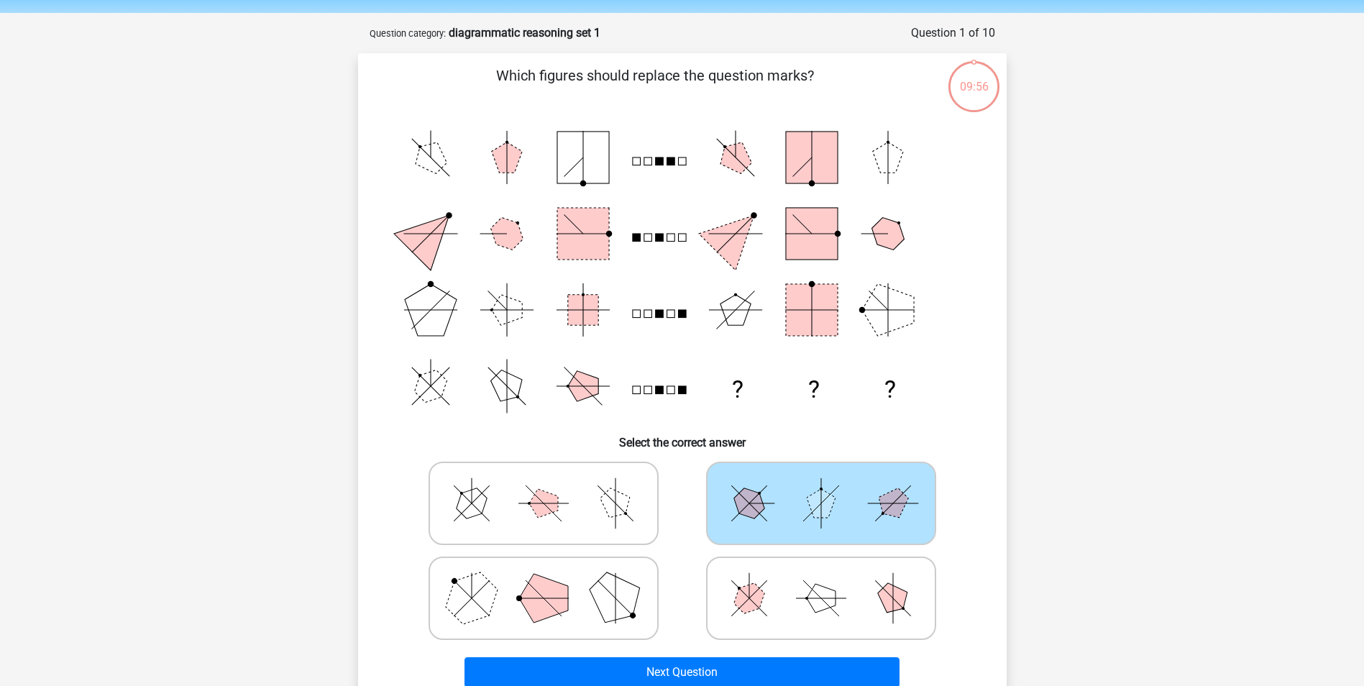
scroll to position [72, 0]
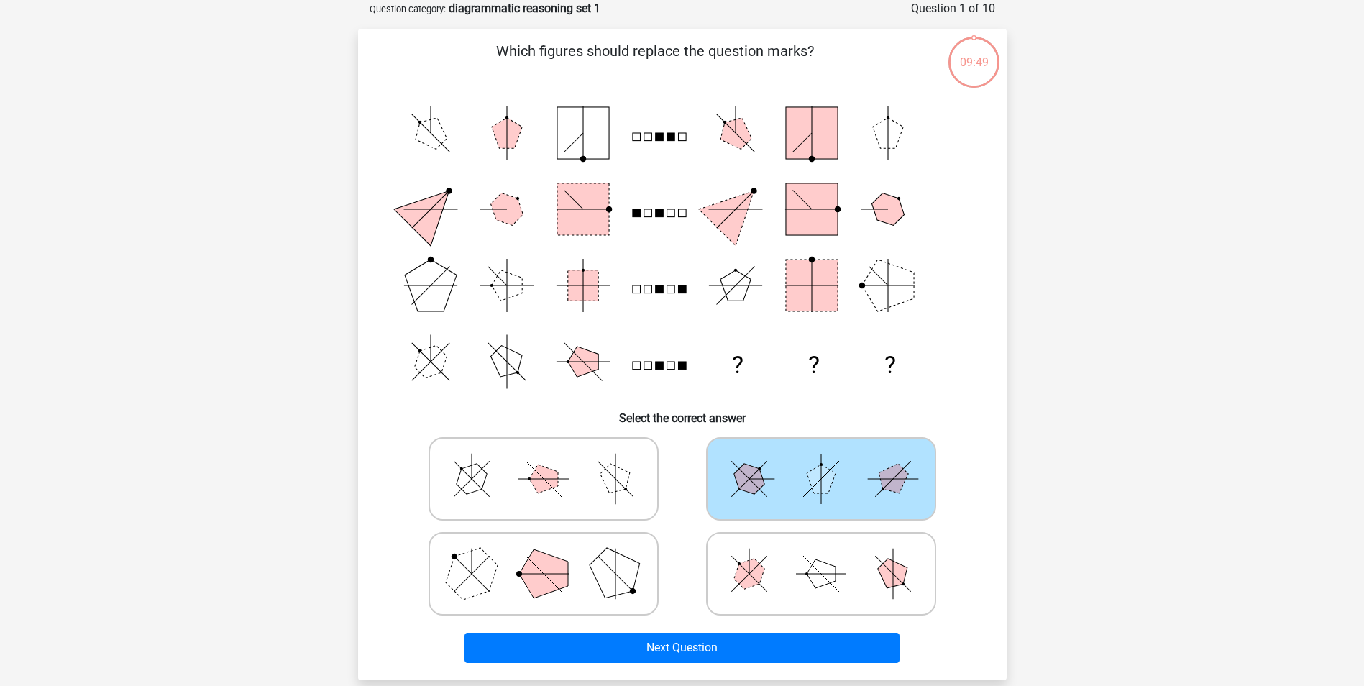
click at [466, 575] on polygon at bounding box center [471, 573] width 69 height 69
click at [544, 556] on input "radio" at bounding box center [548, 551] width 9 height 9
radio input "true"
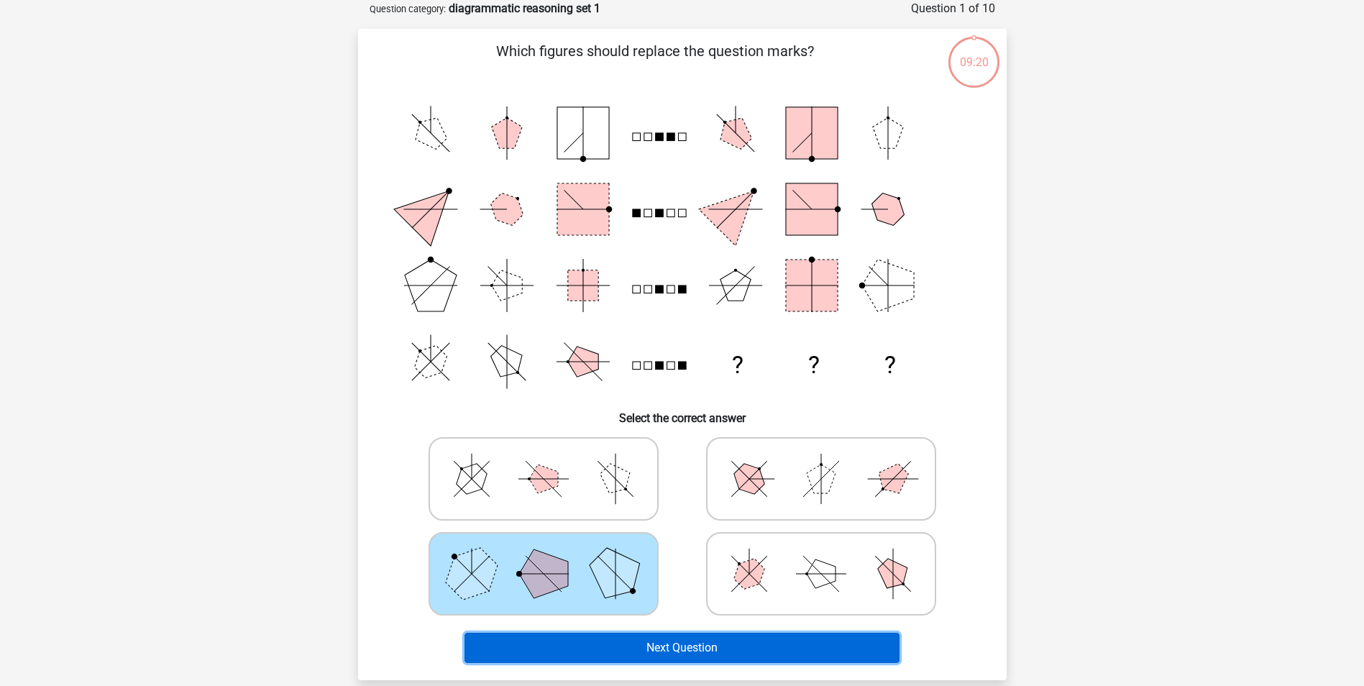
click at [723, 644] on button "Next Question" at bounding box center [682, 648] width 435 height 30
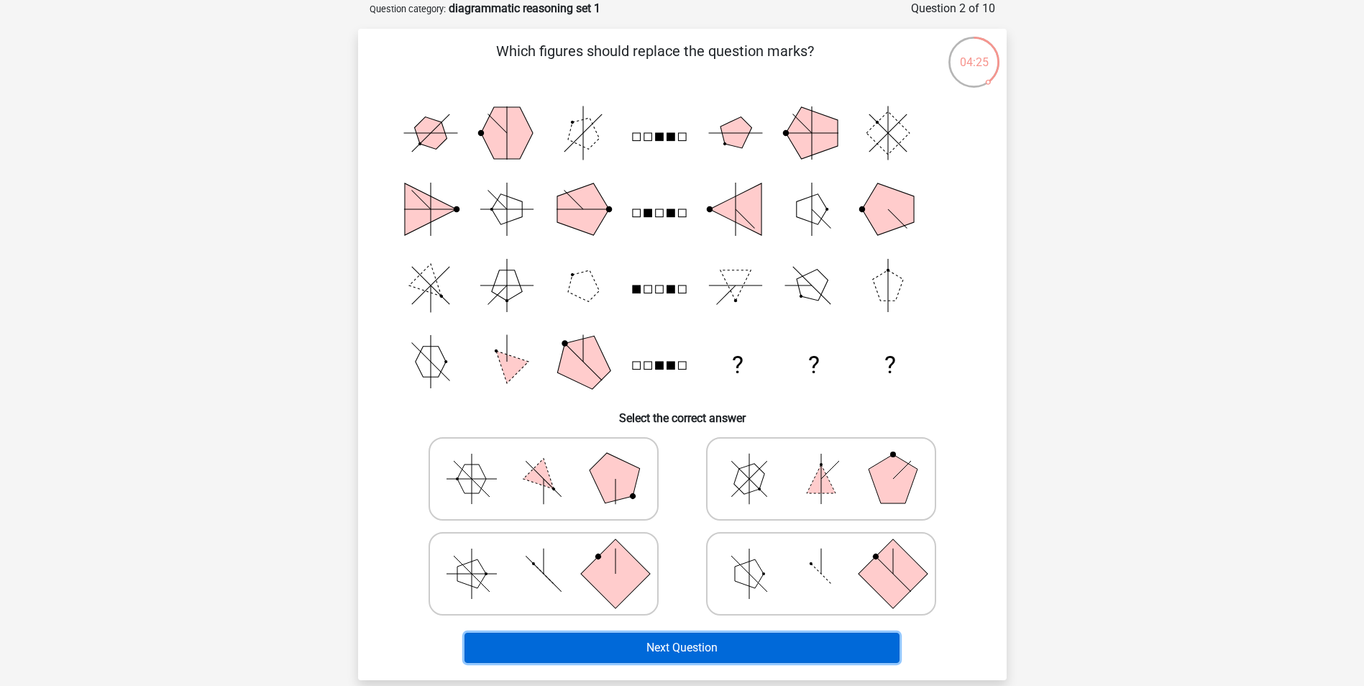
click at [669, 654] on button "Next Question" at bounding box center [682, 648] width 435 height 30
click at [652, 657] on button "Next Question" at bounding box center [682, 648] width 435 height 30
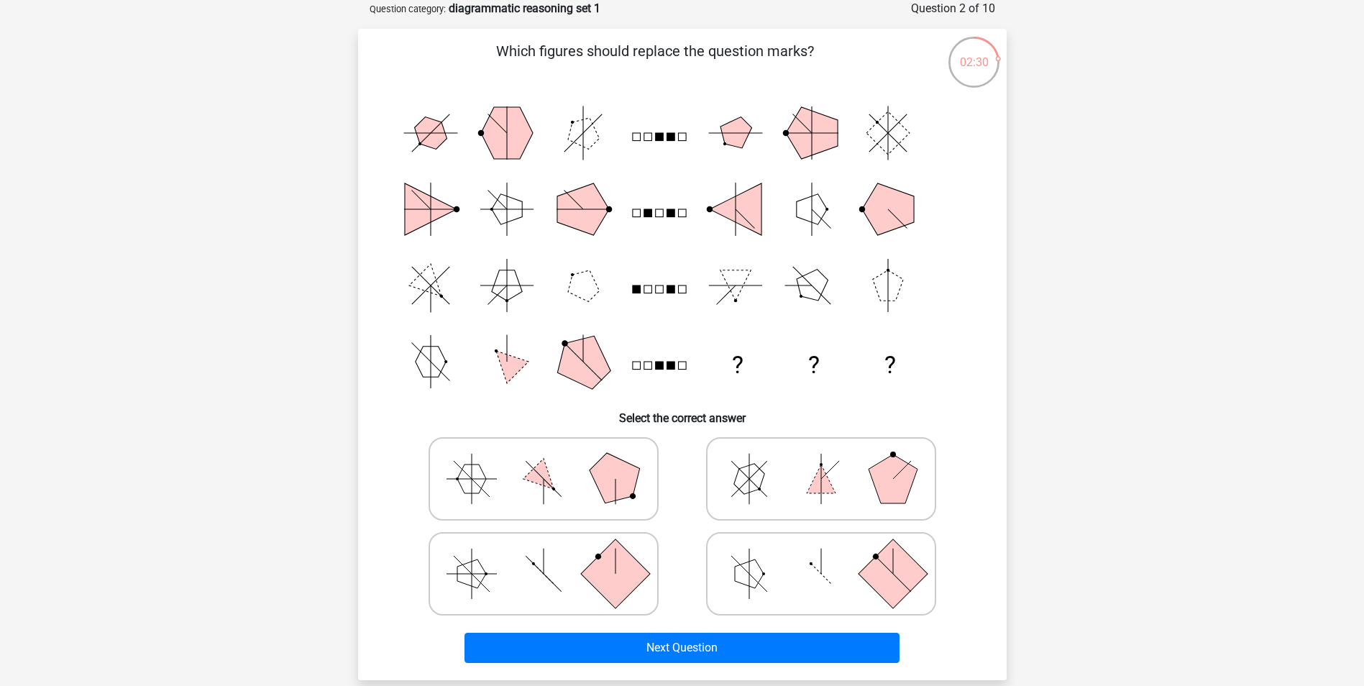
click at [455, 478] on icon at bounding box center [544, 479] width 216 height 72
click at [544, 461] on input "radio" at bounding box center [548, 456] width 9 height 9
radio input "true"
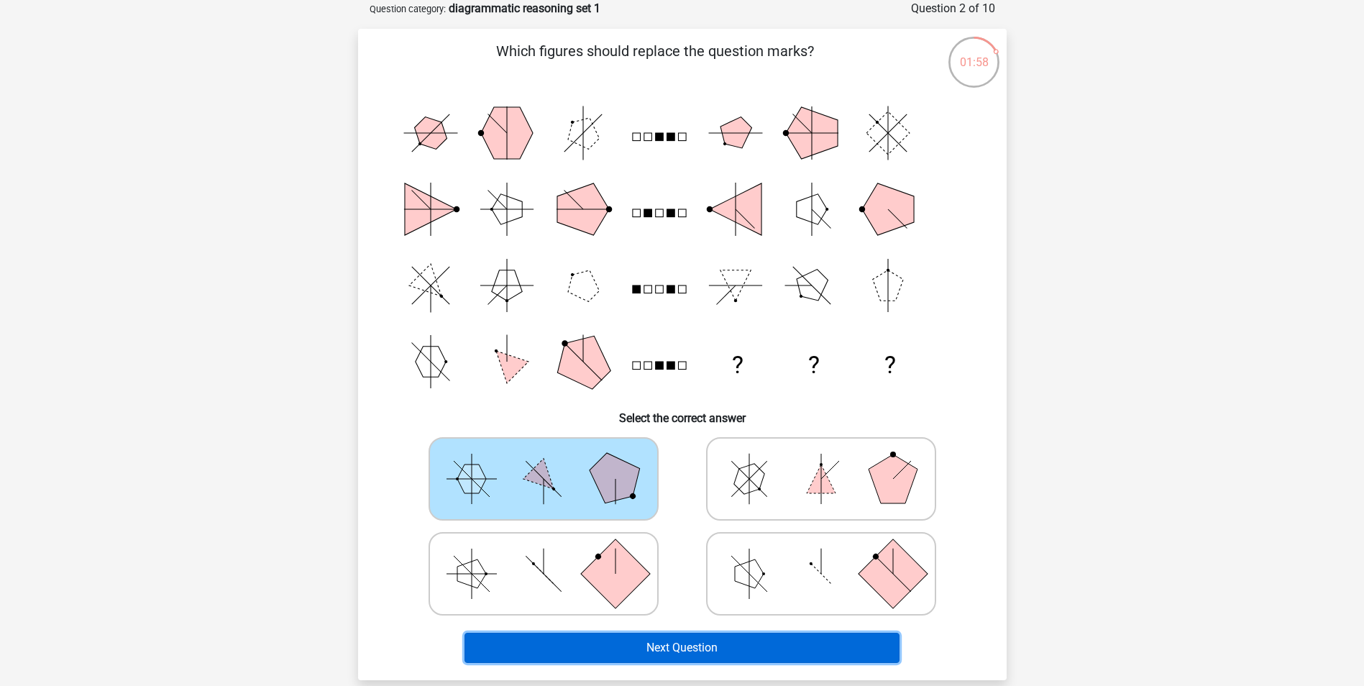
click at [706, 648] on button "Next Question" at bounding box center [682, 648] width 435 height 30
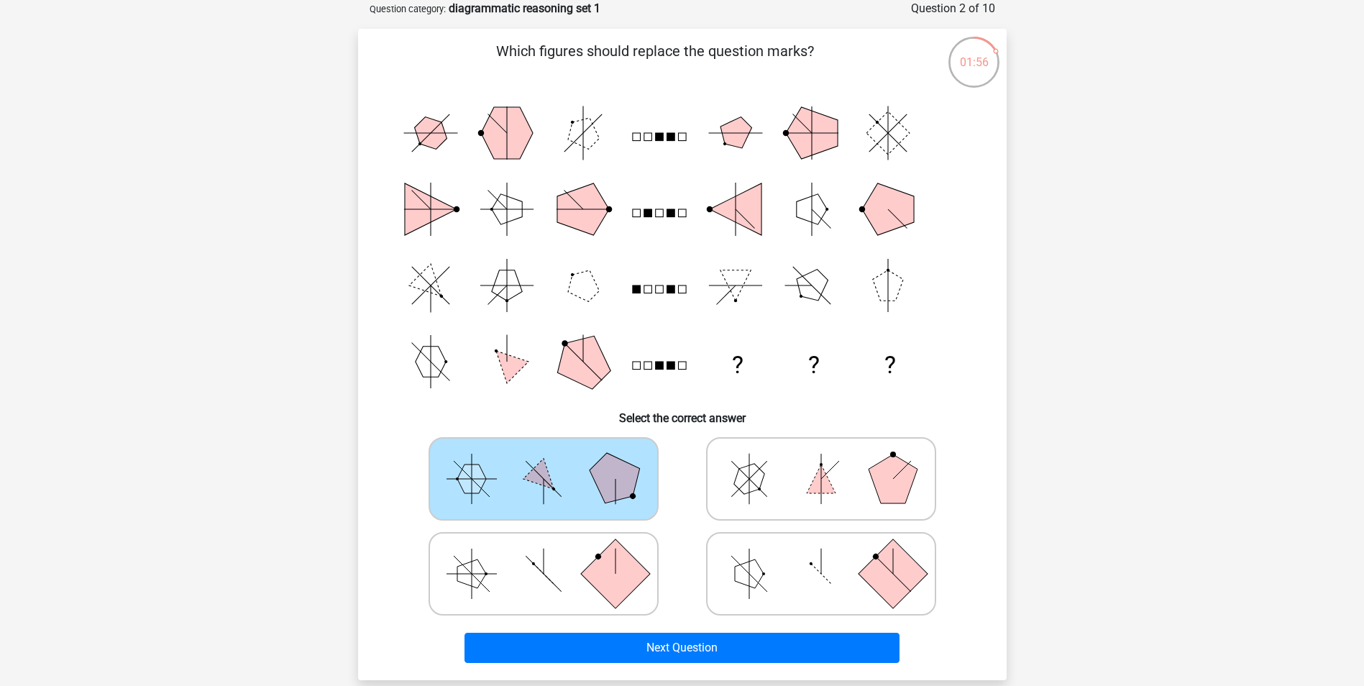
click at [472, 496] on line at bounding box center [472, 479] width 0 height 50
click at [544, 461] on input "radio" at bounding box center [548, 456] width 9 height 9
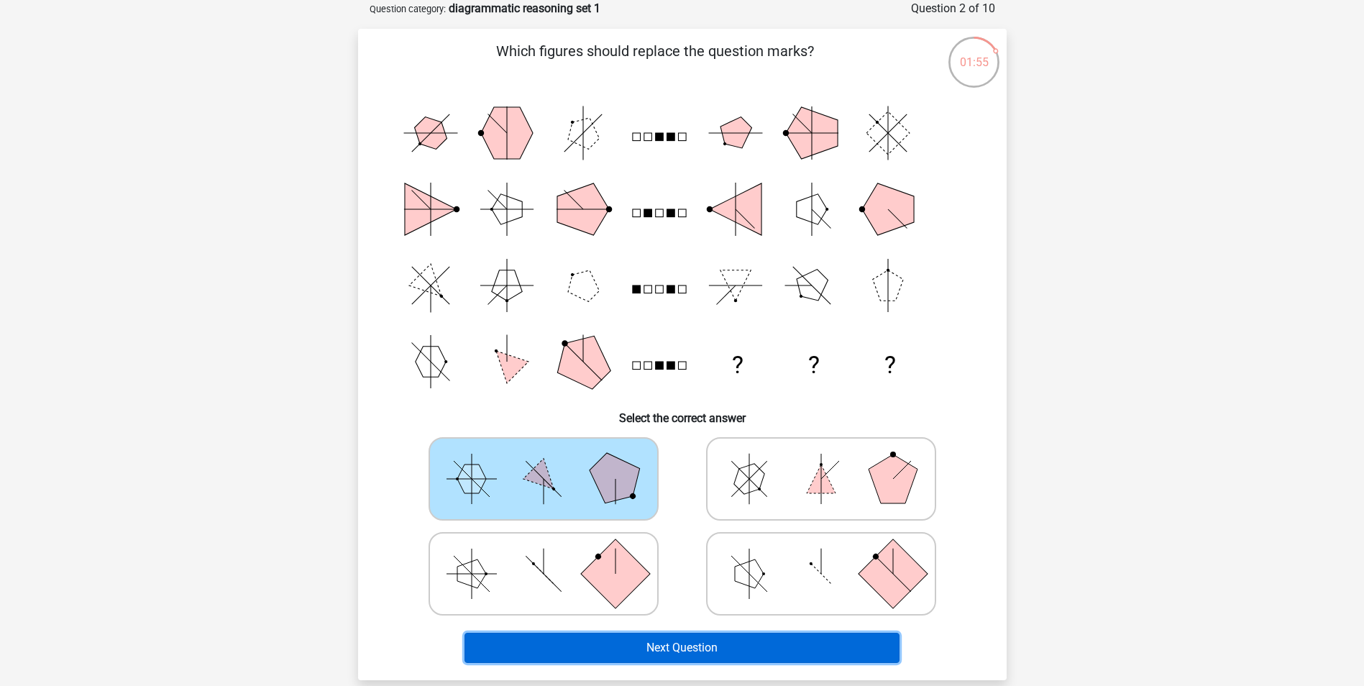
click at [642, 650] on button "Next Question" at bounding box center [682, 648] width 435 height 30
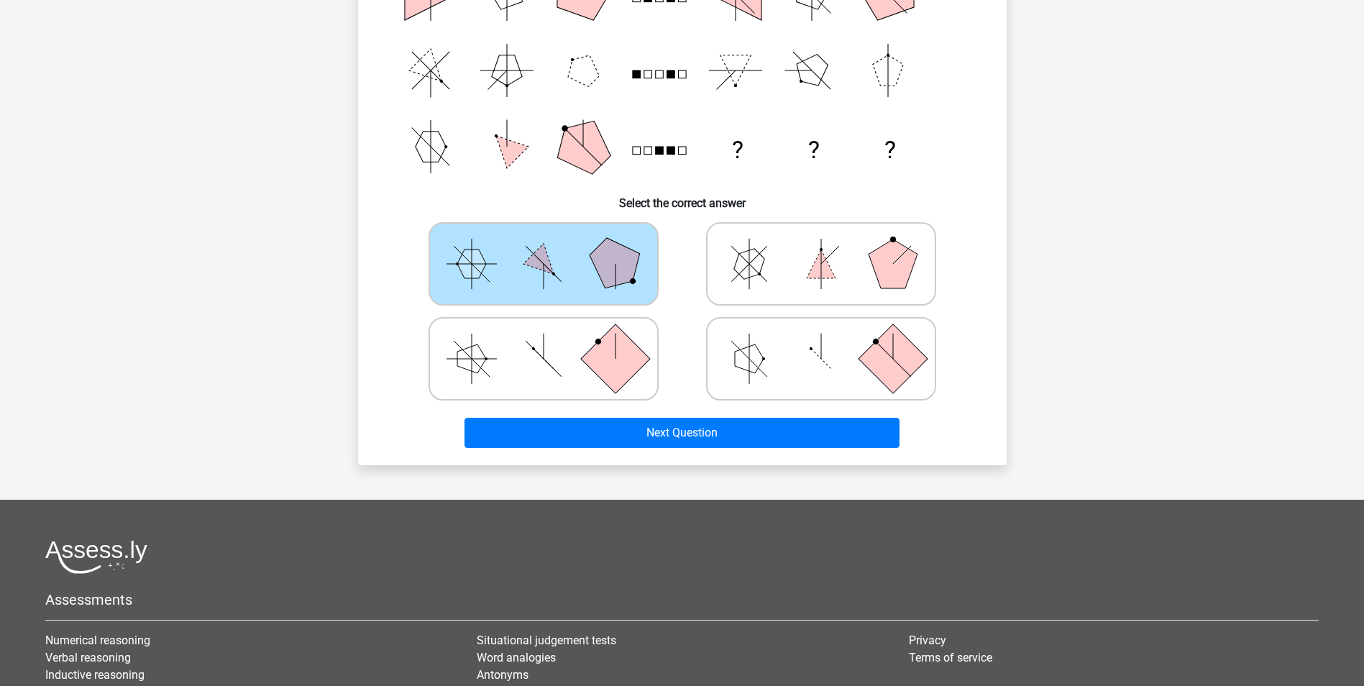
scroll to position [288, 0]
click at [544, 252] on polygon at bounding box center [543, 262] width 41 height 41
click at [544, 245] on input "radio" at bounding box center [548, 240] width 9 height 9
click at [483, 246] on icon at bounding box center [544, 263] width 216 height 72
click at [544, 245] on input "radio" at bounding box center [548, 240] width 9 height 9
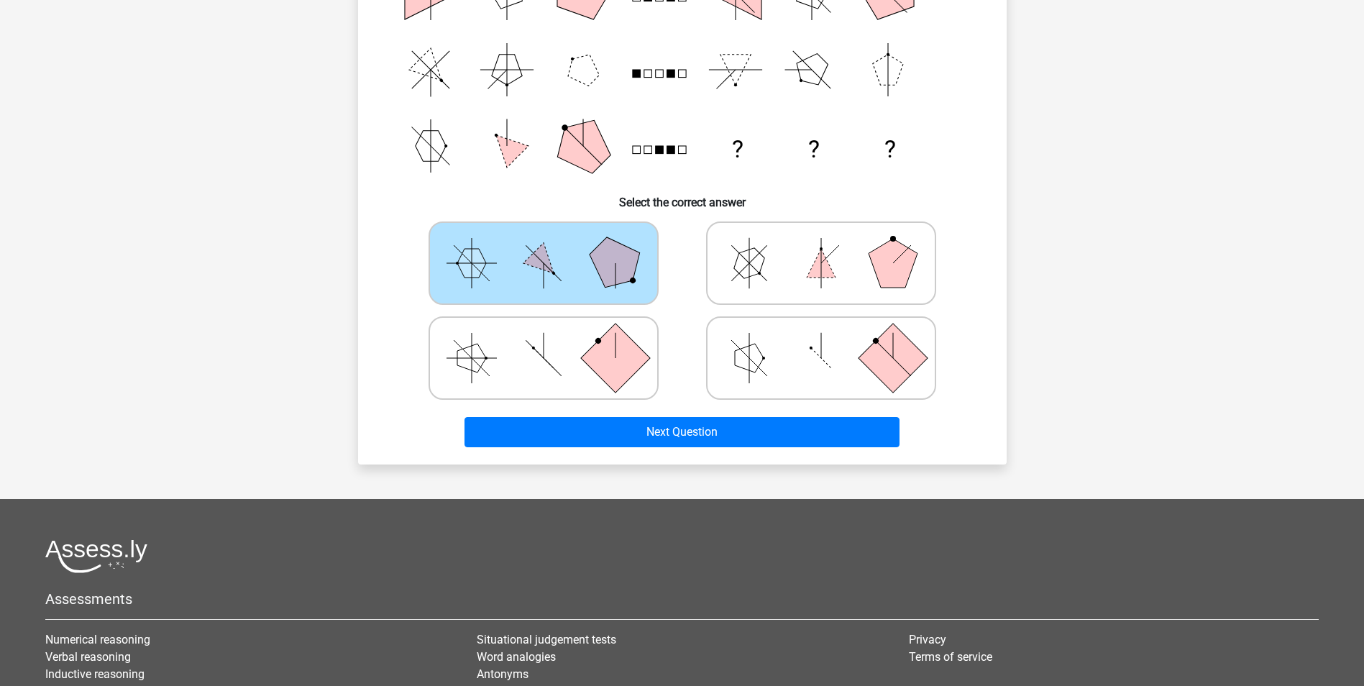
click at [483, 246] on icon at bounding box center [544, 263] width 216 height 72
click at [544, 245] on input "radio" at bounding box center [548, 240] width 9 height 9
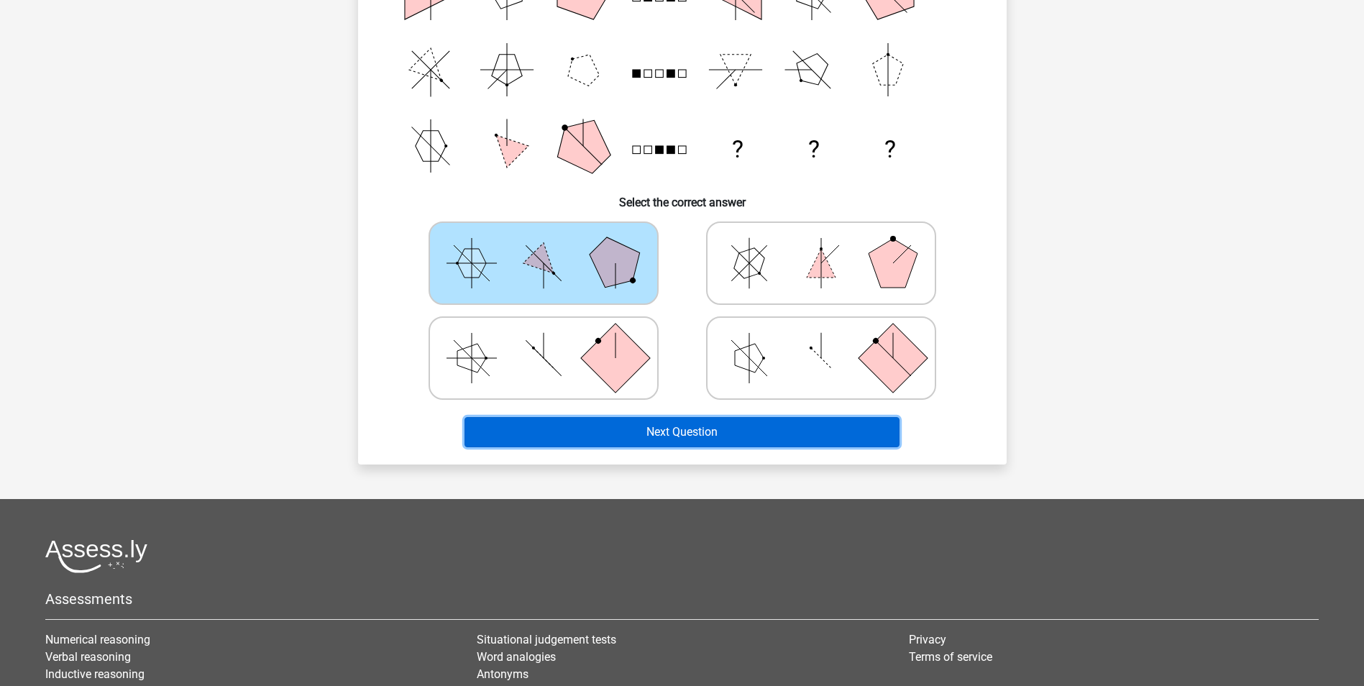
click at [606, 440] on button "Next Question" at bounding box center [682, 432] width 435 height 30
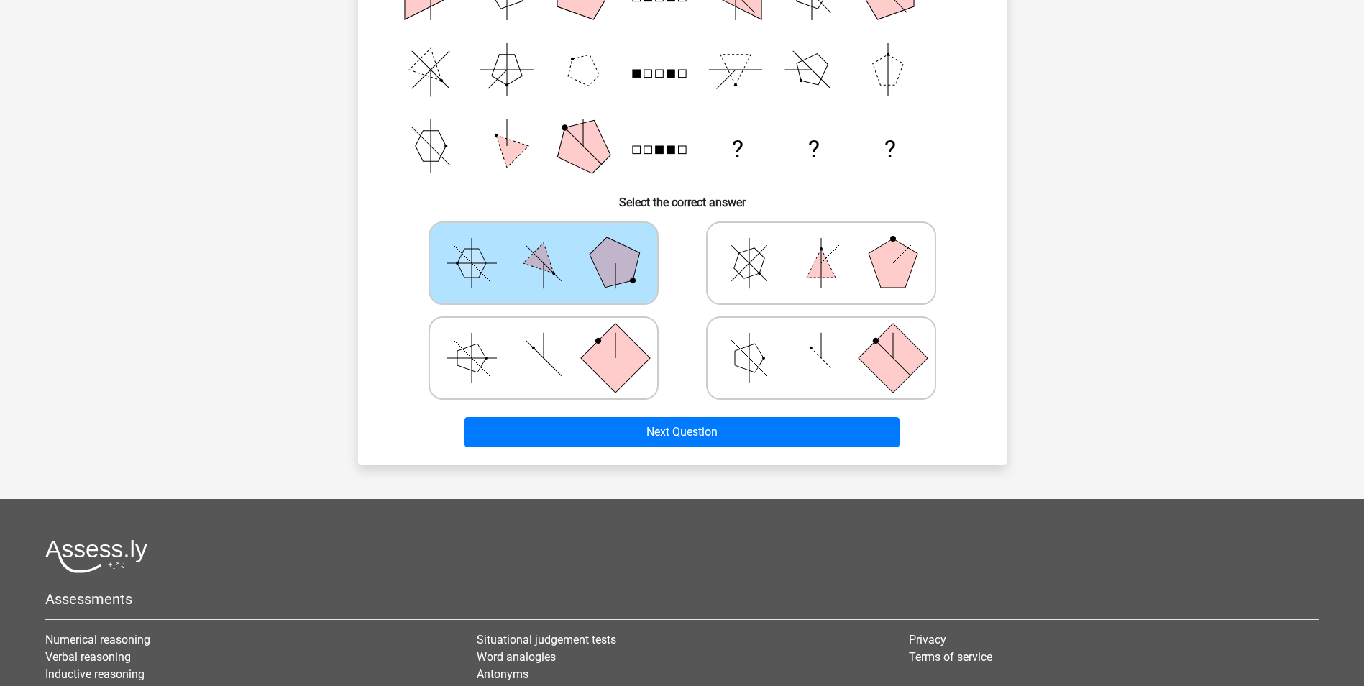
click at [621, 270] on polygon at bounding box center [614, 262] width 69 height 69
click at [553, 245] on input "radio" at bounding box center [548, 240] width 9 height 9
click at [756, 283] on icon at bounding box center [821, 263] width 216 height 72
click at [821, 245] on input "radio" at bounding box center [825, 240] width 9 height 9
radio input "true"
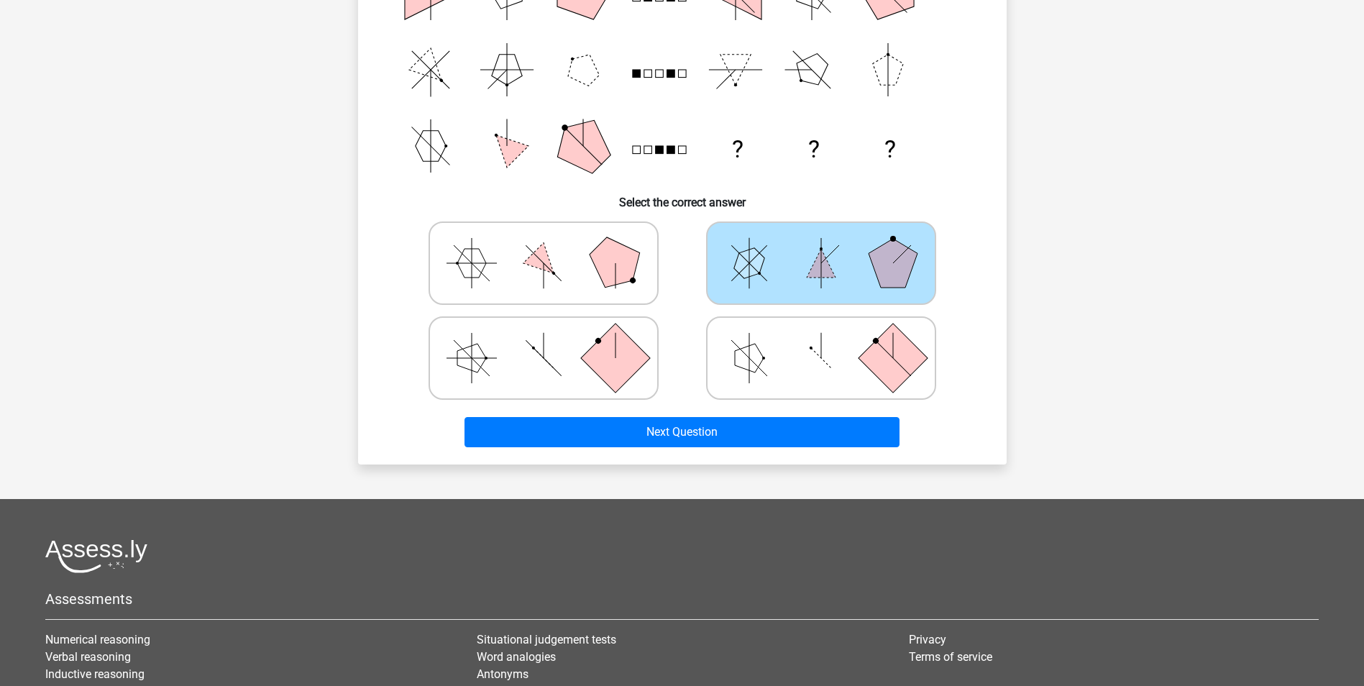
click at [501, 265] on icon at bounding box center [544, 263] width 216 height 72
click at [544, 245] on input "radio" at bounding box center [548, 240] width 9 height 9
radio input "true"
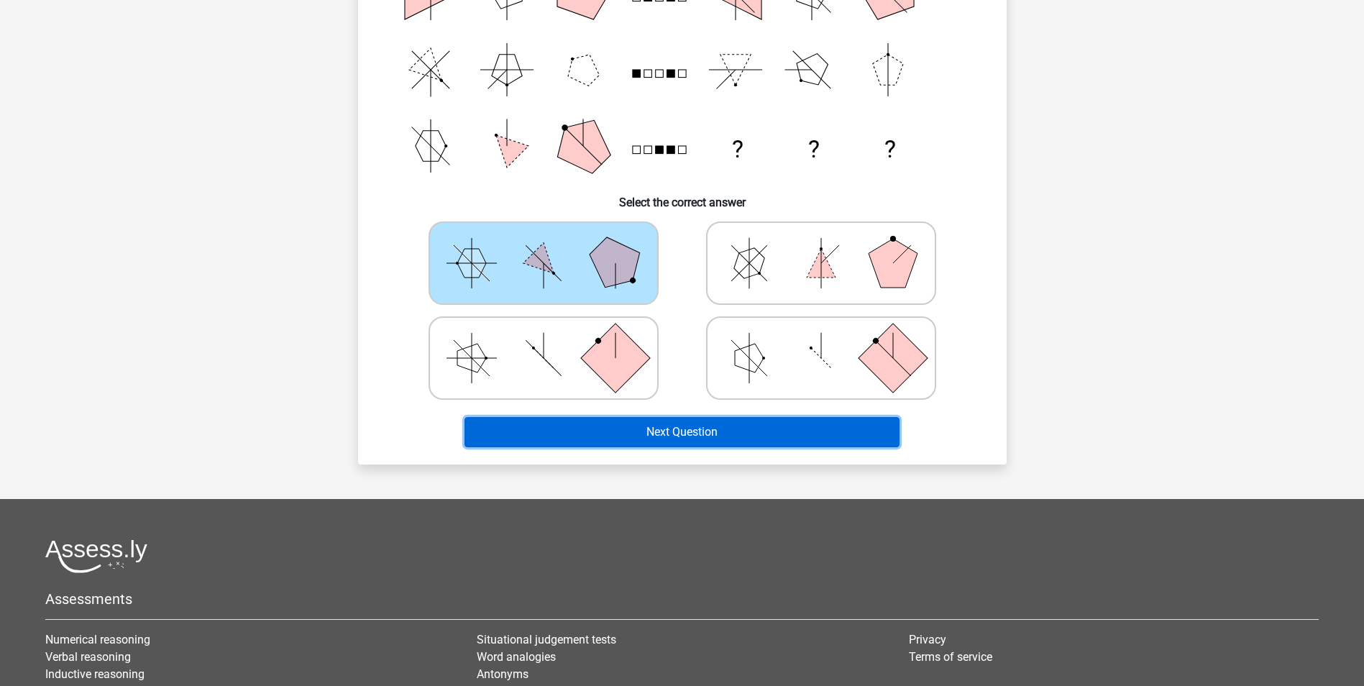
click at [628, 442] on button "Next Question" at bounding box center [682, 432] width 435 height 30
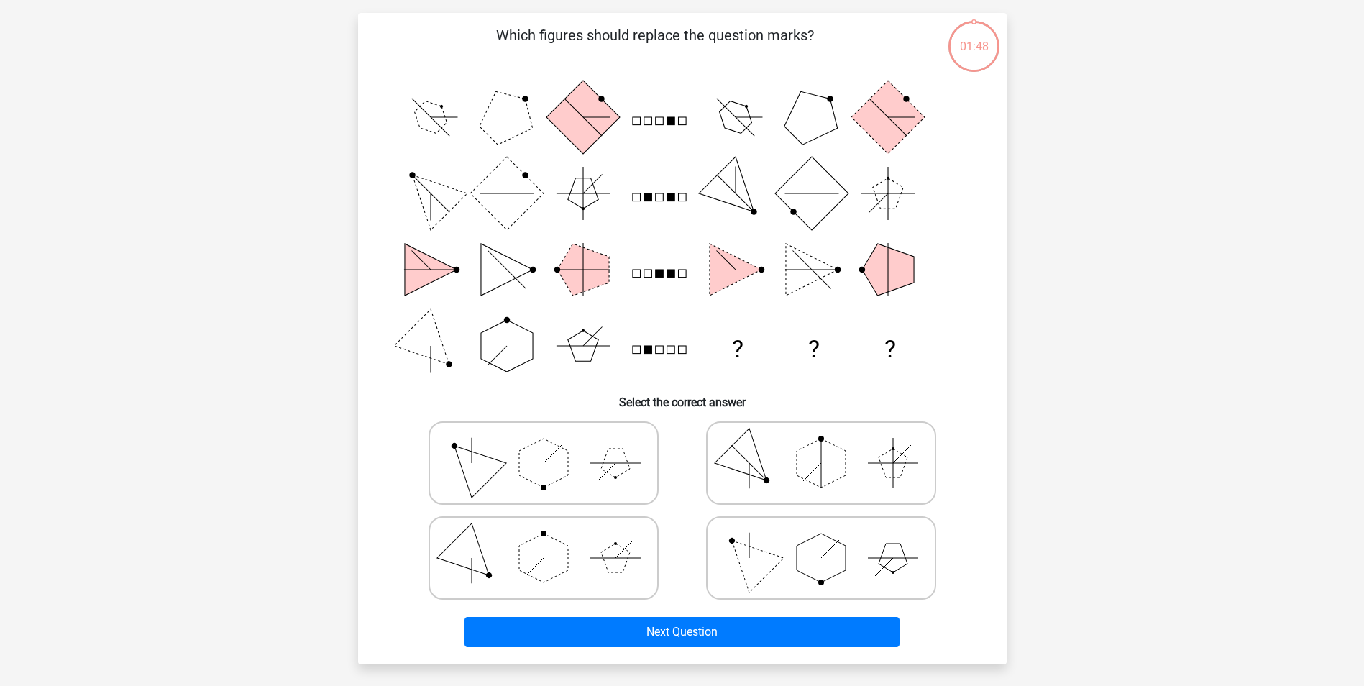
scroll to position [72, 0]
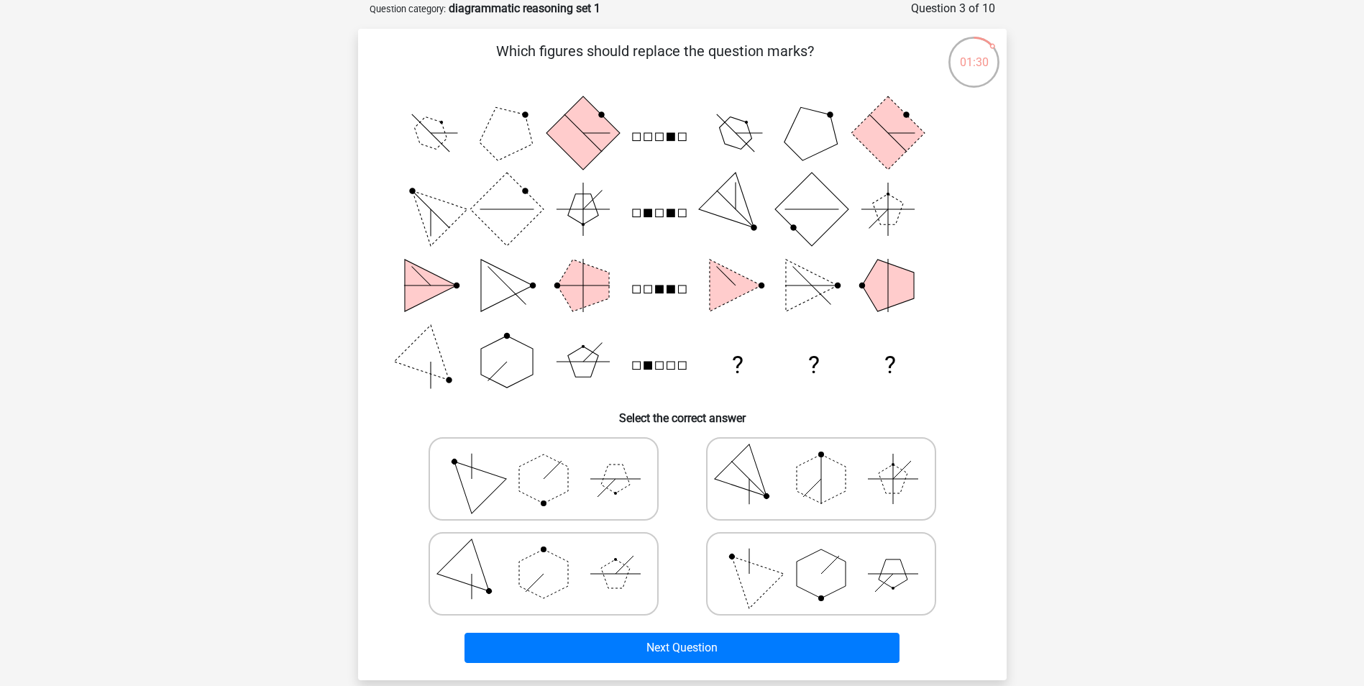
click at [472, 496] on polygon at bounding box center [471, 478] width 69 height 69
click at [544, 461] on input "radio" at bounding box center [548, 456] width 9 height 9
radio input "true"
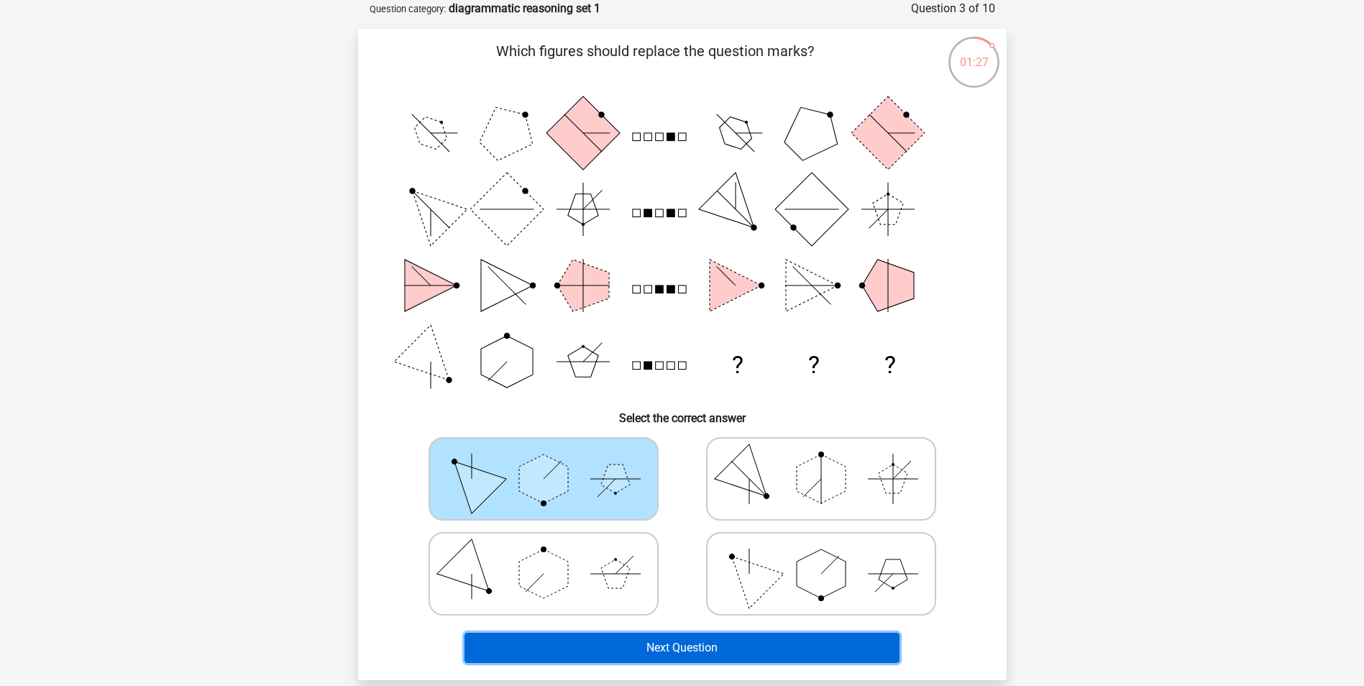
click at [663, 652] on button "Next Question" at bounding box center [682, 648] width 435 height 30
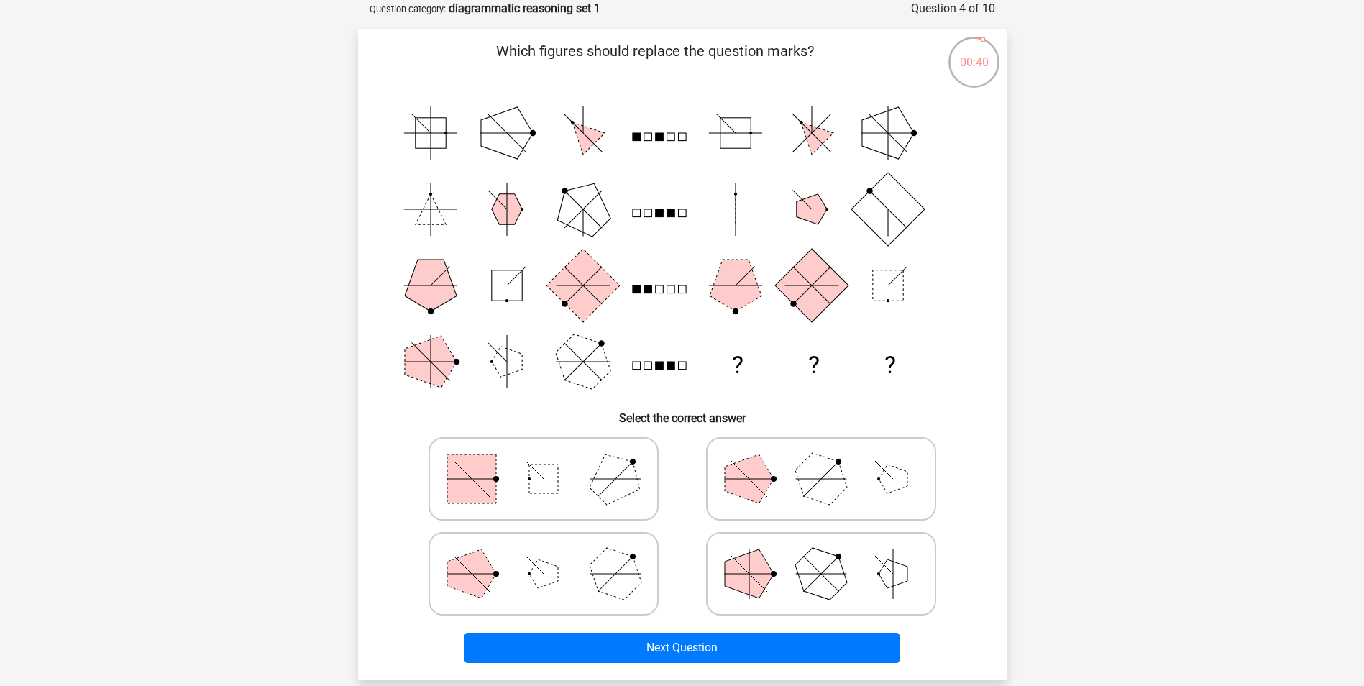
click at [751, 583] on polygon at bounding box center [749, 573] width 49 height 49
click at [821, 556] on input "radio" at bounding box center [825, 551] width 9 height 9
radio input "true"
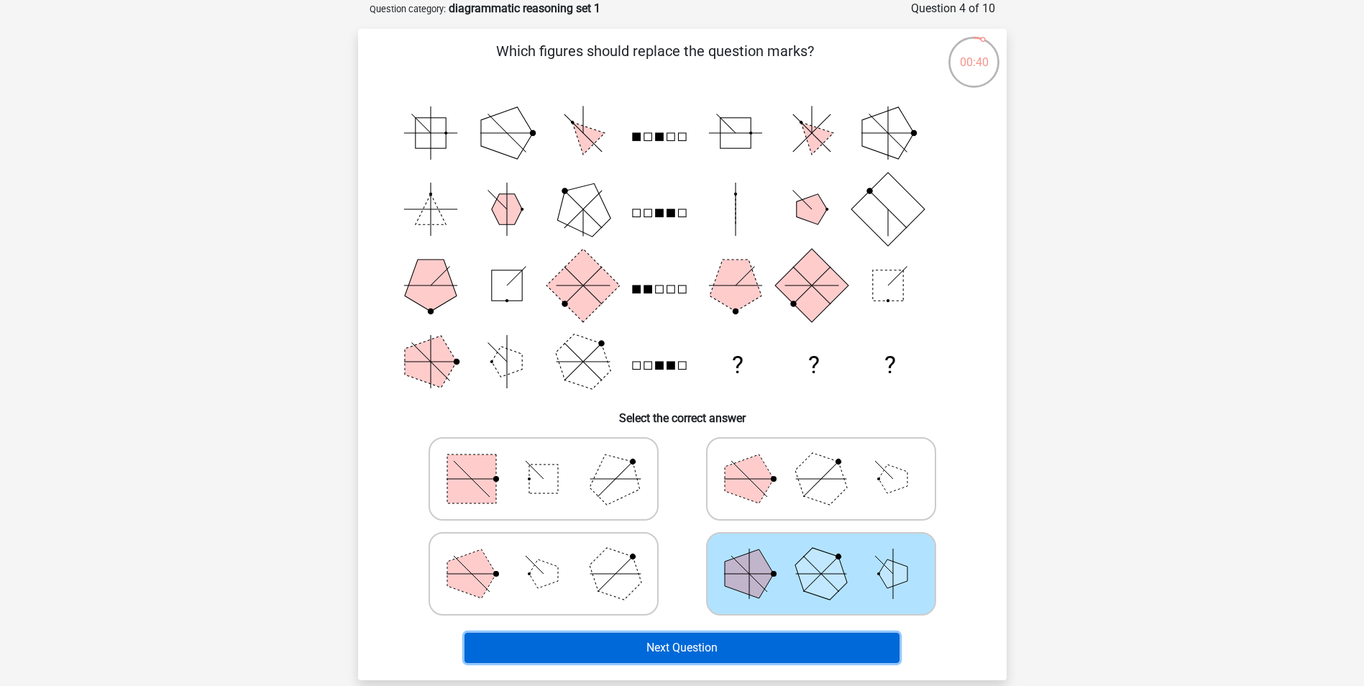
click at [740, 643] on button "Next Question" at bounding box center [682, 648] width 435 height 30
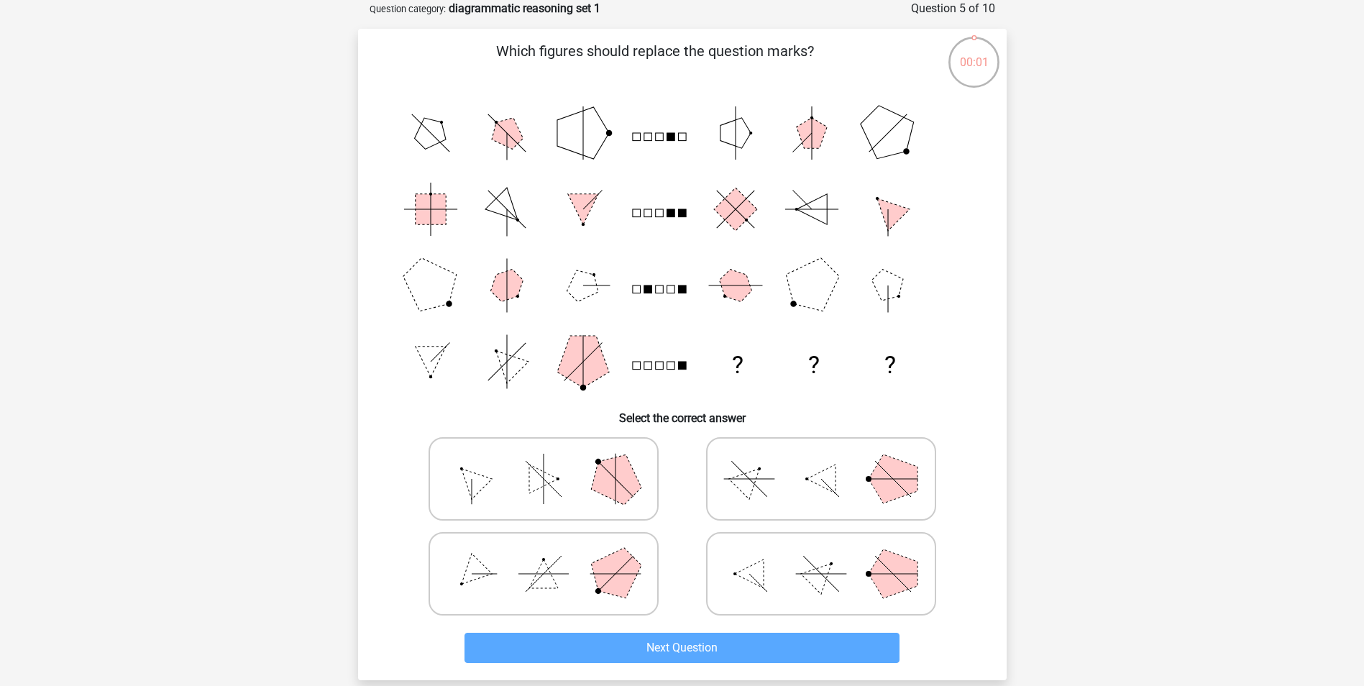
click at [521, 569] on icon at bounding box center [544, 574] width 216 height 72
click at [544, 556] on input "radio" at bounding box center [548, 551] width 9 height 9
radio input "true"
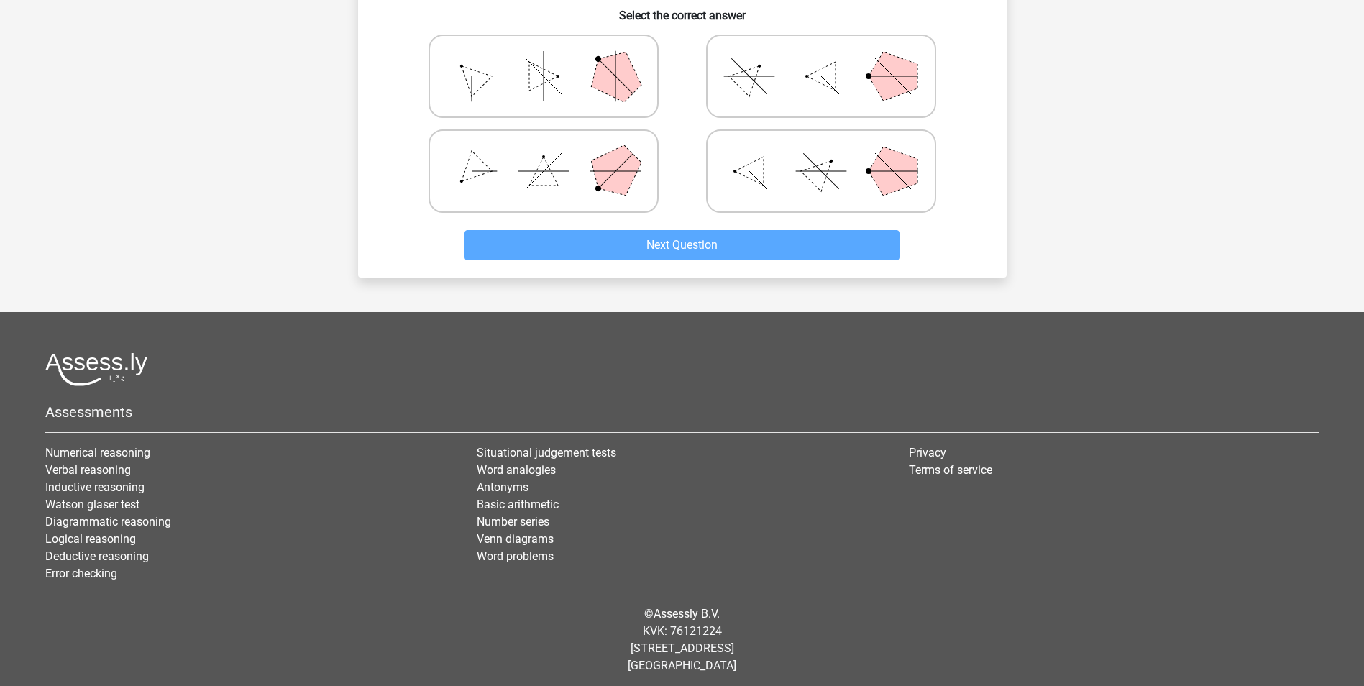
scroll to position [480, 0]
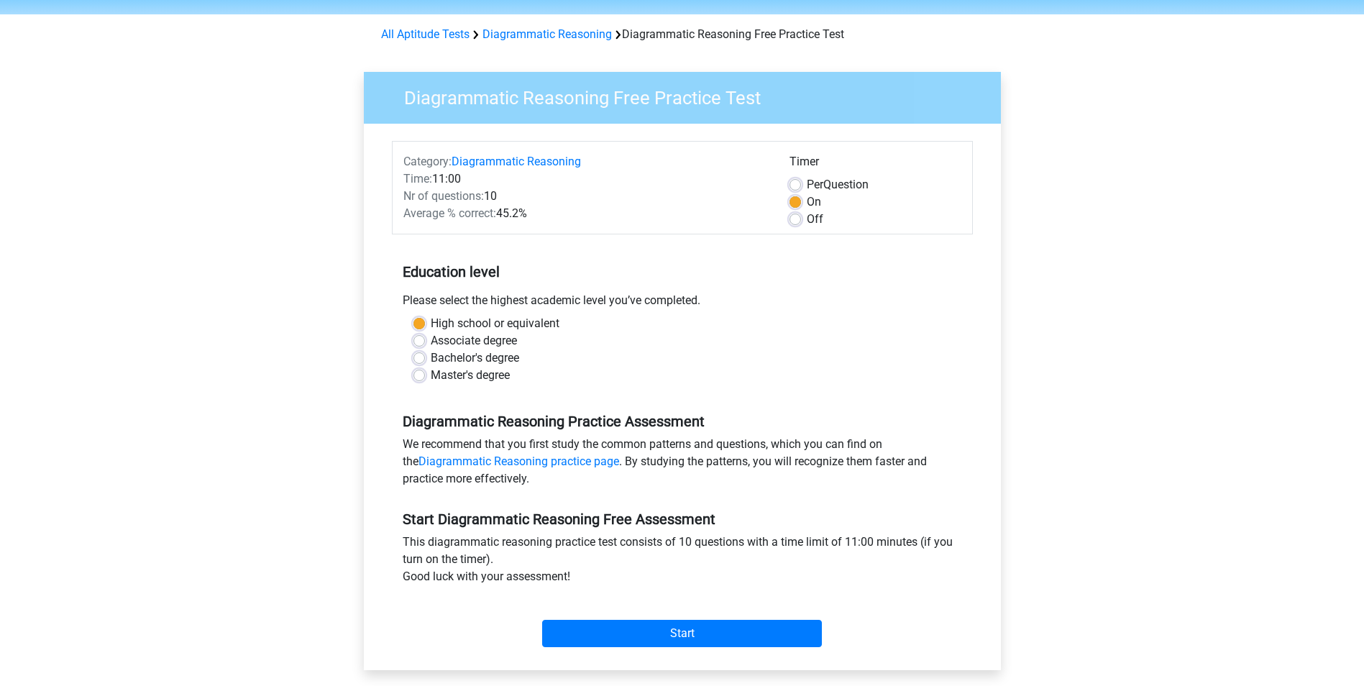
scroll to position [72, 0]
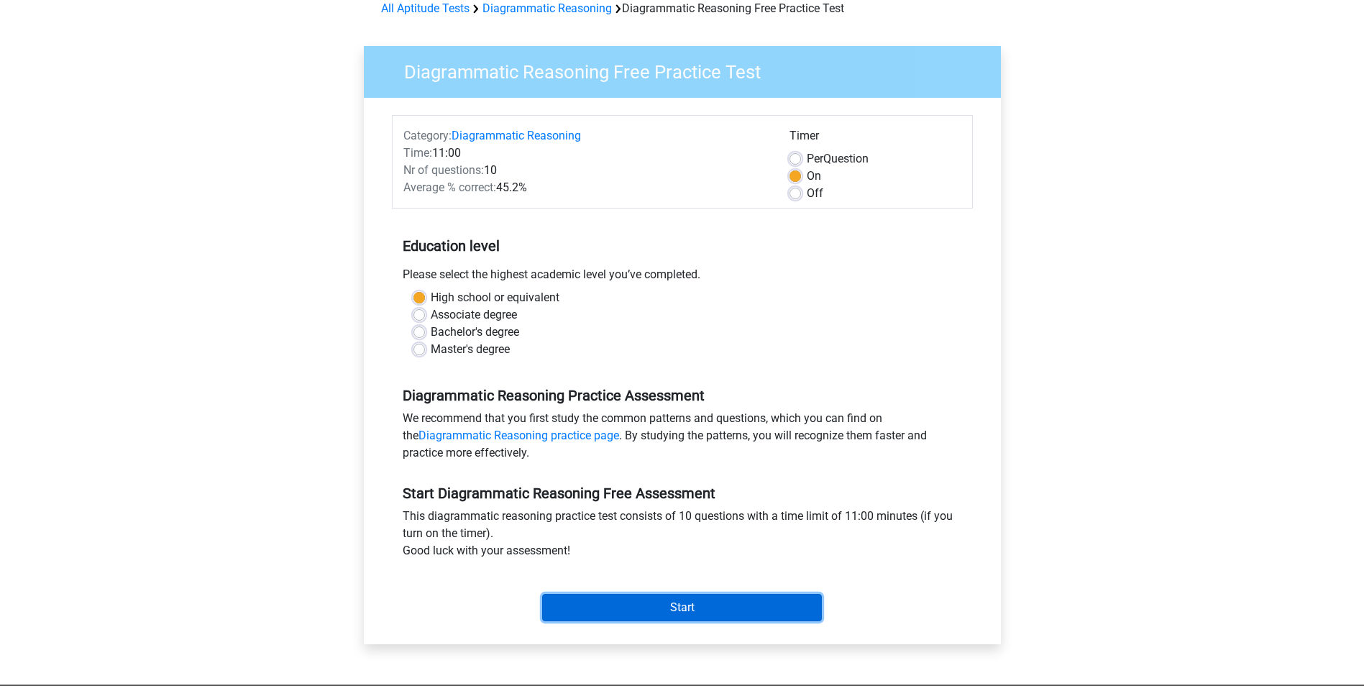
click at [654, 613] on input "Start" at bounding box center [682, 607] width 280 height 27
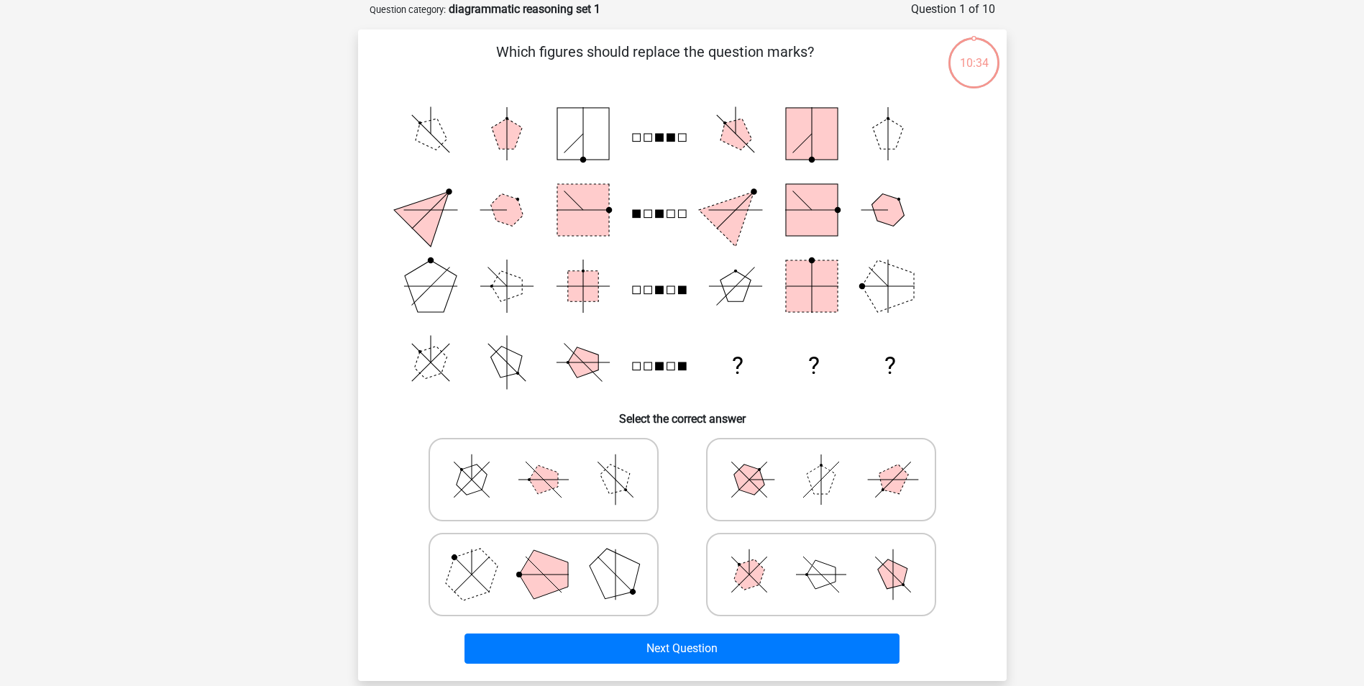
scroll to position [72, 0]
click at [475, 574] on polygon at bounding box center [471, 573] width 69 height 69
click at [544, 556] on input "radio" at bounding box center [548, 551] width 9 height 9
radio input "true"
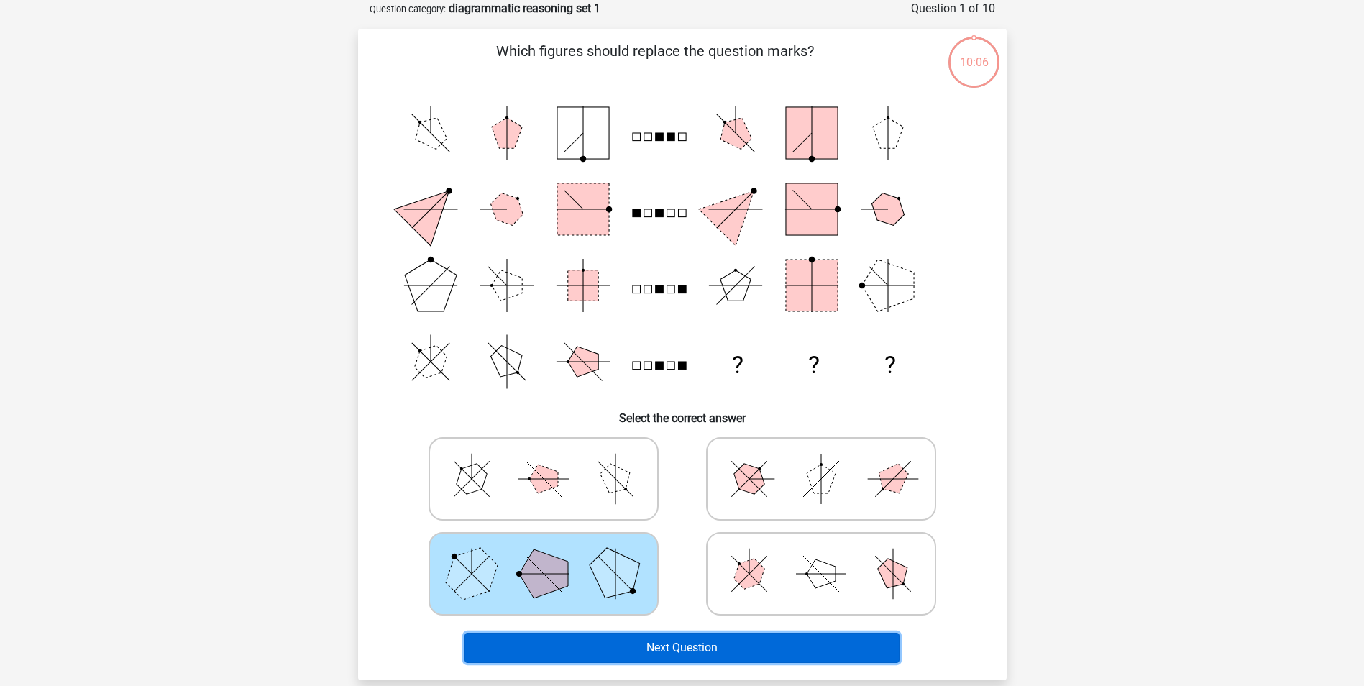
click at [622, 653] on button "Next Question" at bounding box center [682, 648] width 435 height 30
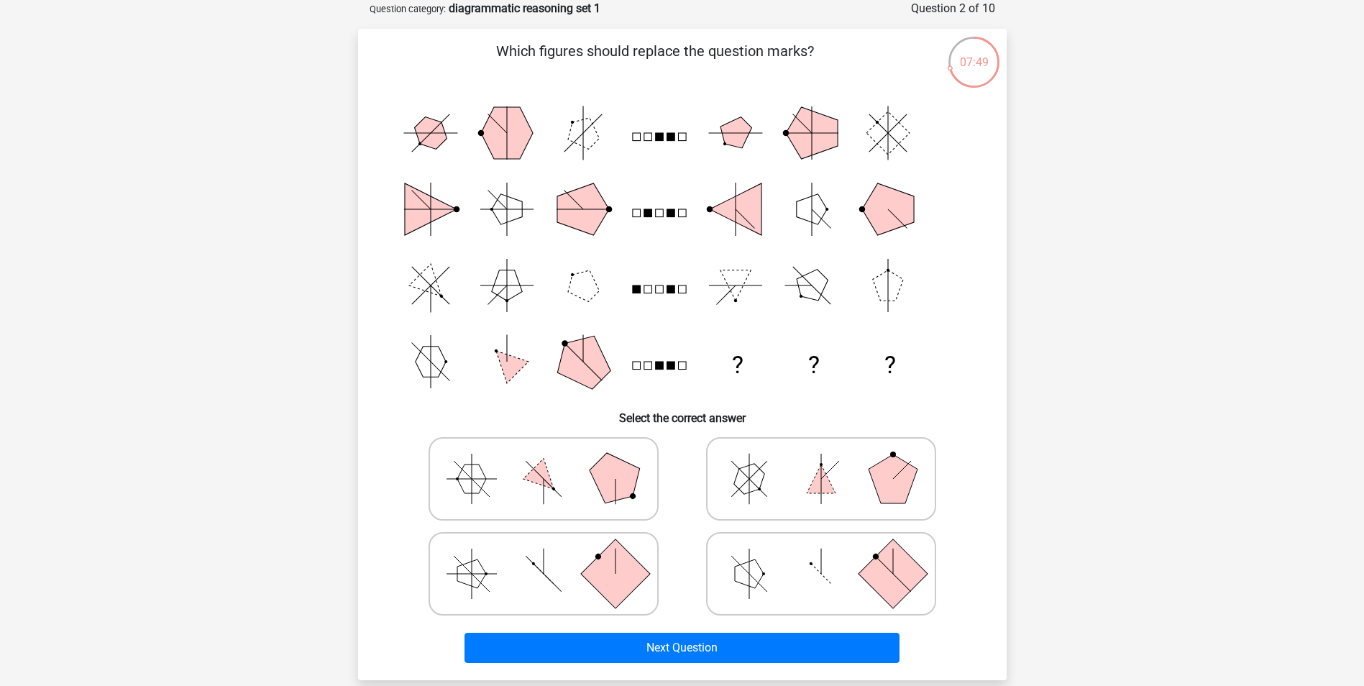
click at [822, 481] on polygon at bounding box center [821, 479] width 29 height 29
click at [822, 461] on input "radio" at bounding box center [825, 456] width 9 height 9
radio input "true"
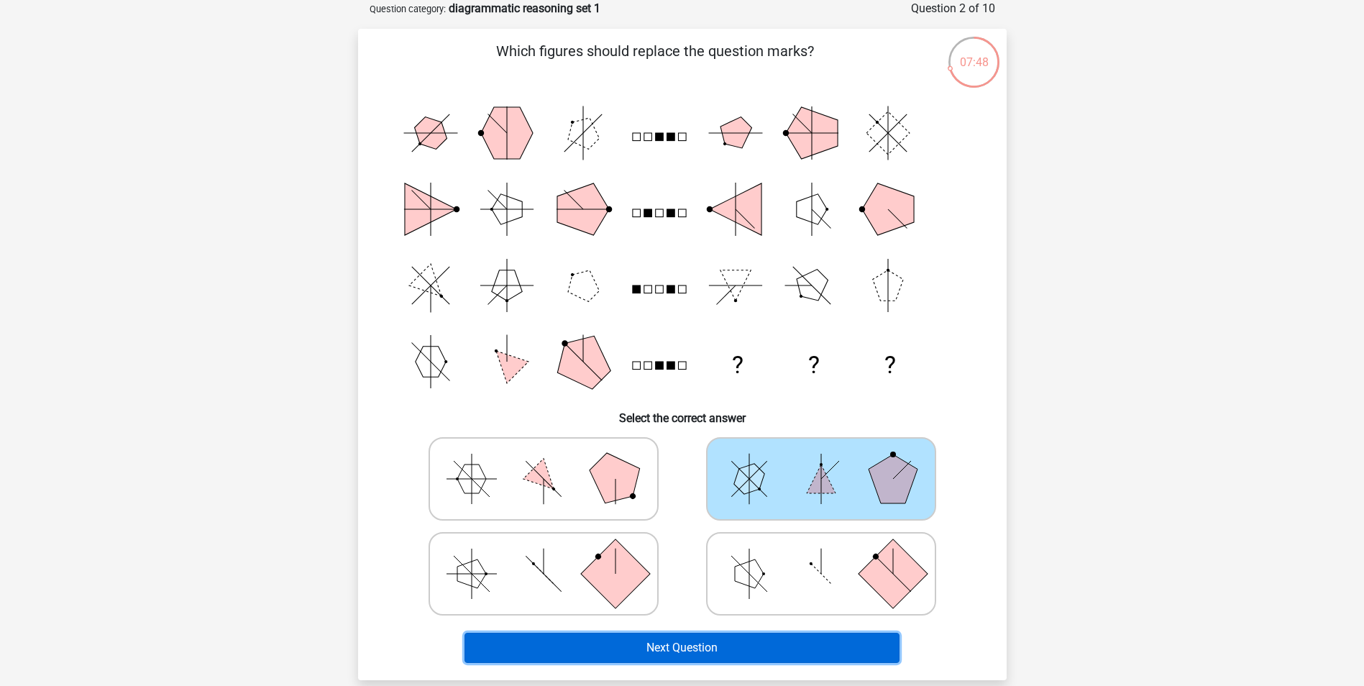
click at [732, 658] on button "Next Question" at bounding box center [682, 648] width 435 height 30
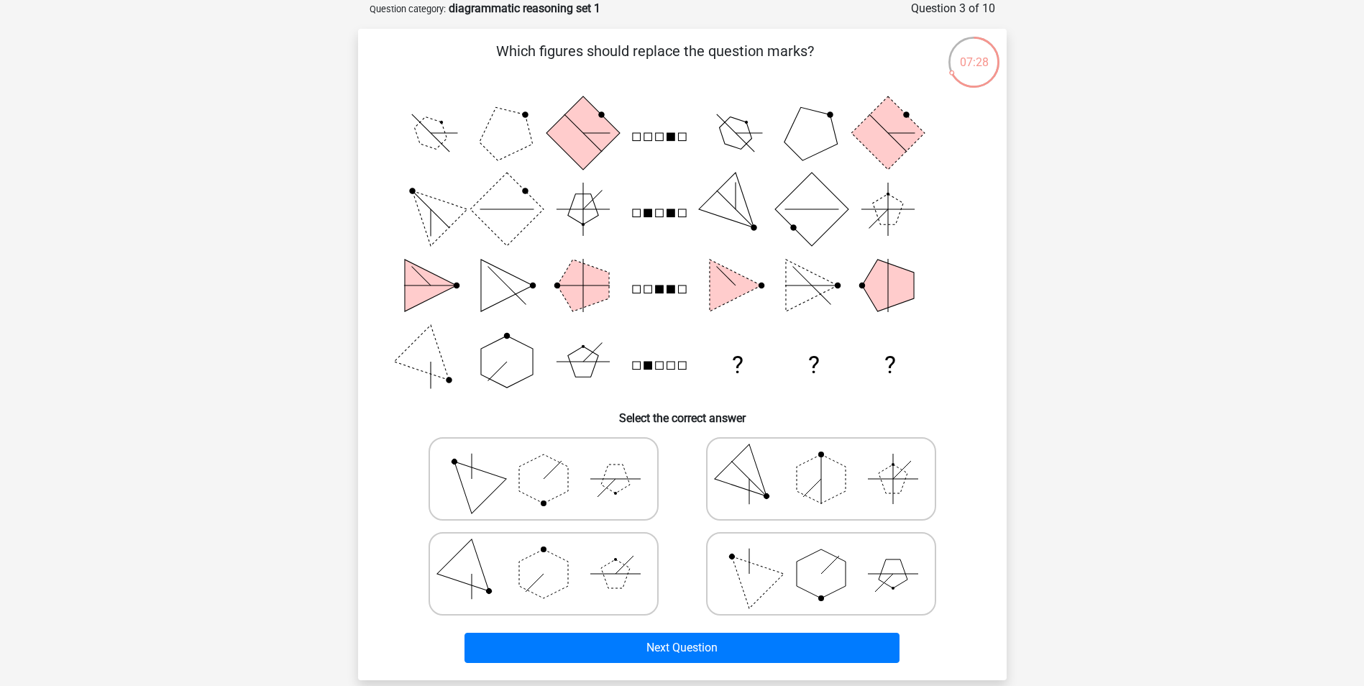
click at [456, 561] on polygon at bounding box center [471, 573] width 69 height 69
click at [544, 556] on input "radio" at bounding box center [548, 551] width 9 height 9
radio input "true"
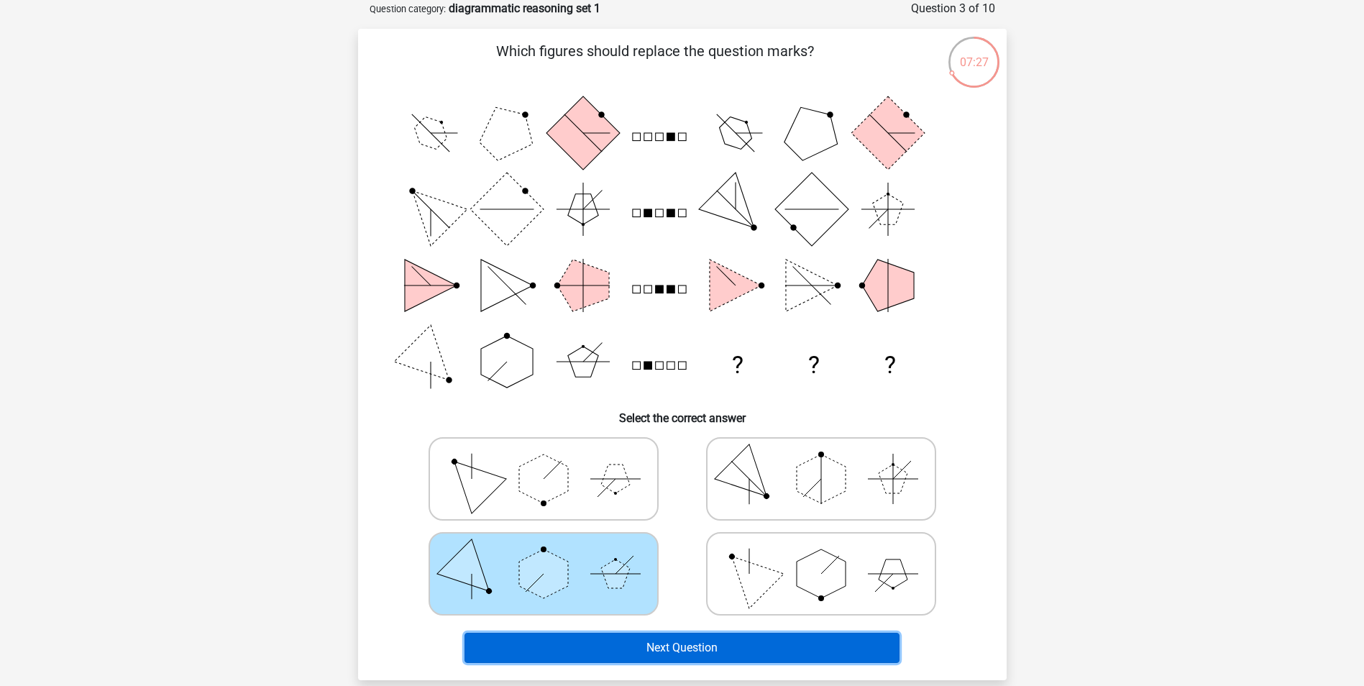
click at [702, 650] on button "Next Question" at bounding box center [682, 648] width 435 height 30
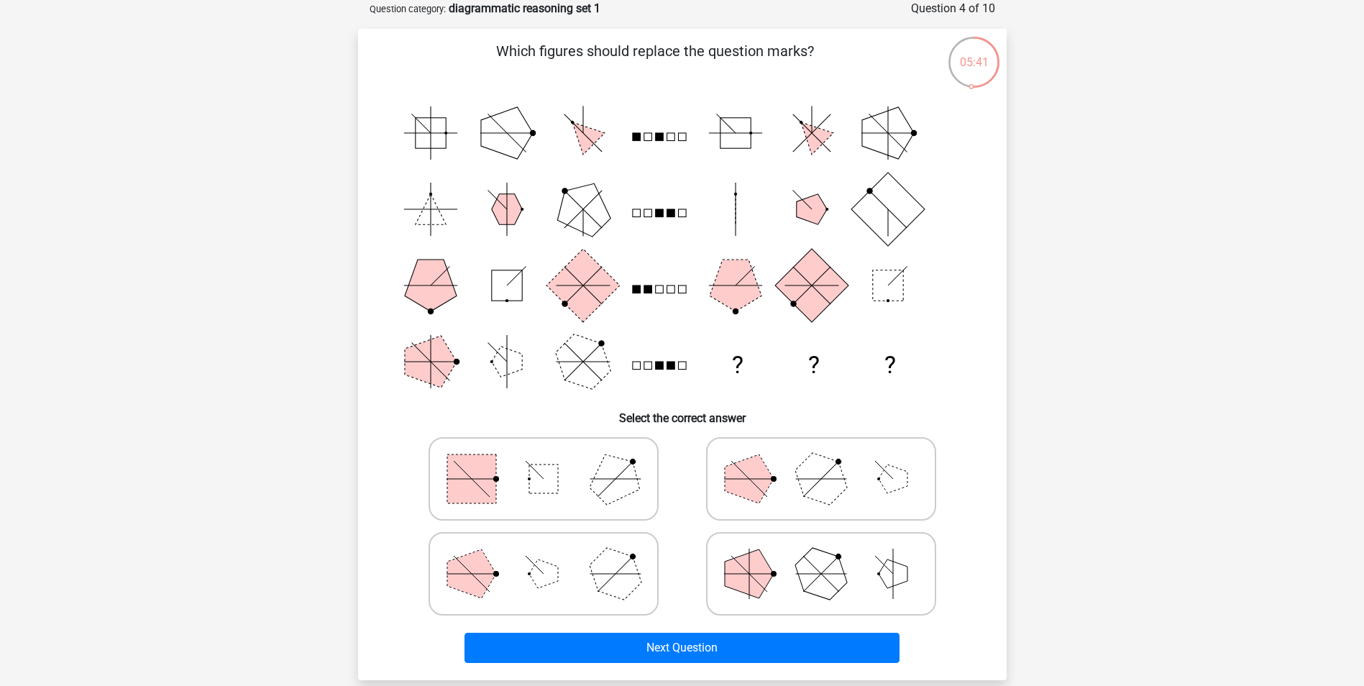
click at [761, 565] on polygon at bounding box center [749, 573] width 49 height 49
click at [821, 556] on input "radio" at bounding box center [825, 551] width 9 height 9
radio input "true"
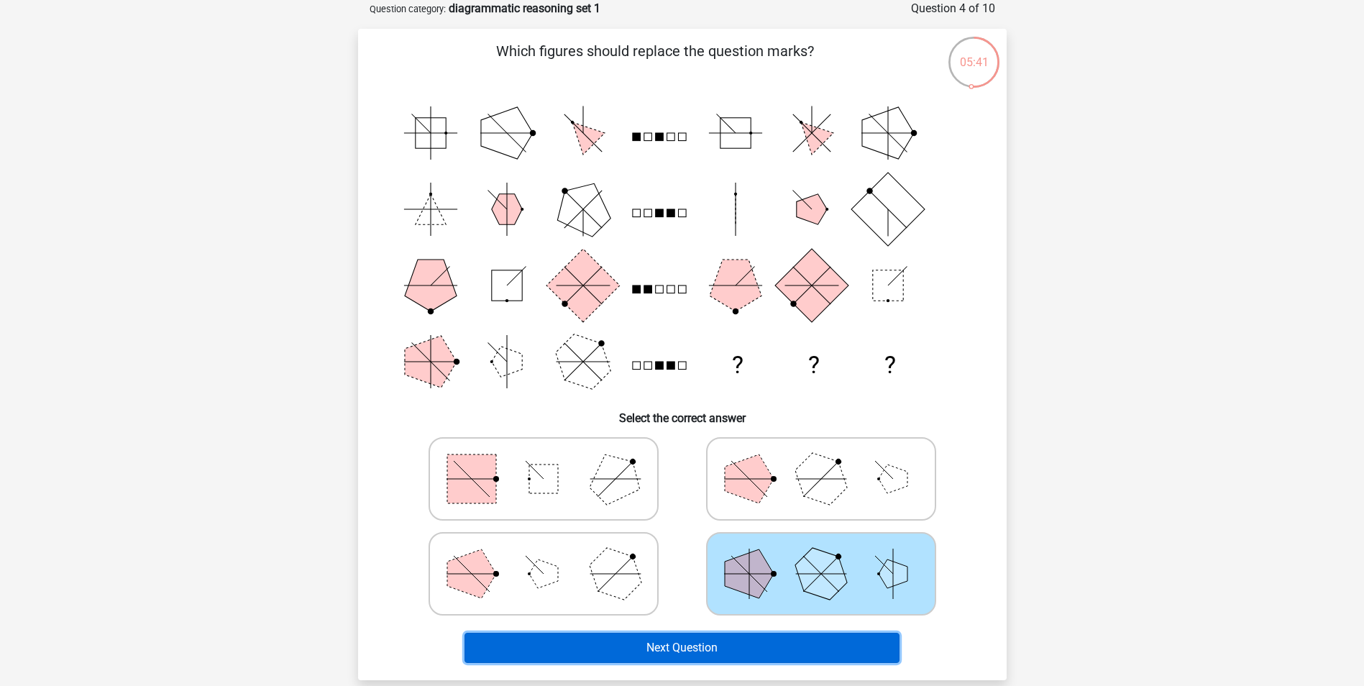
click at [745, 643] on button "Next Question" at bounding box center [682, 648] width 435 height 30
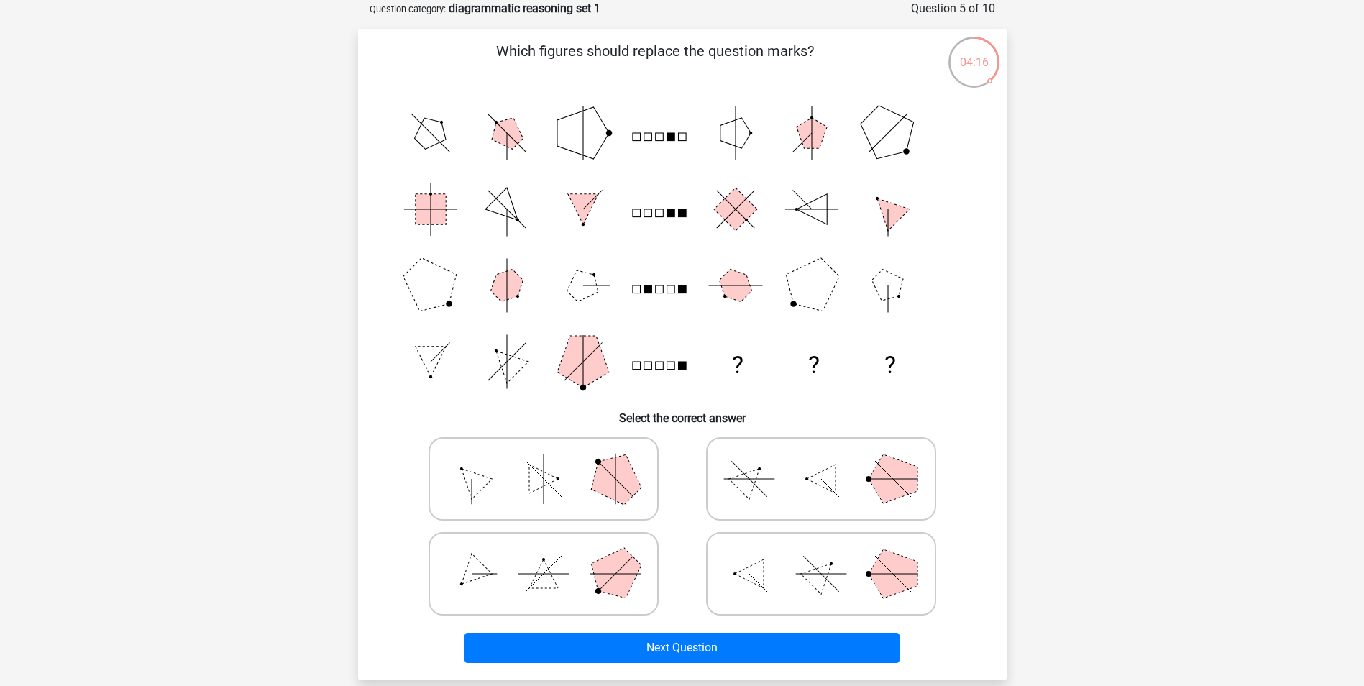
click at [830, 573] on icon at bounding box center [821, 574] width 216 height 72
click at [830, 556] on input "radio" at bounding box center [825, 551] width 9 height 9
radio input "true"
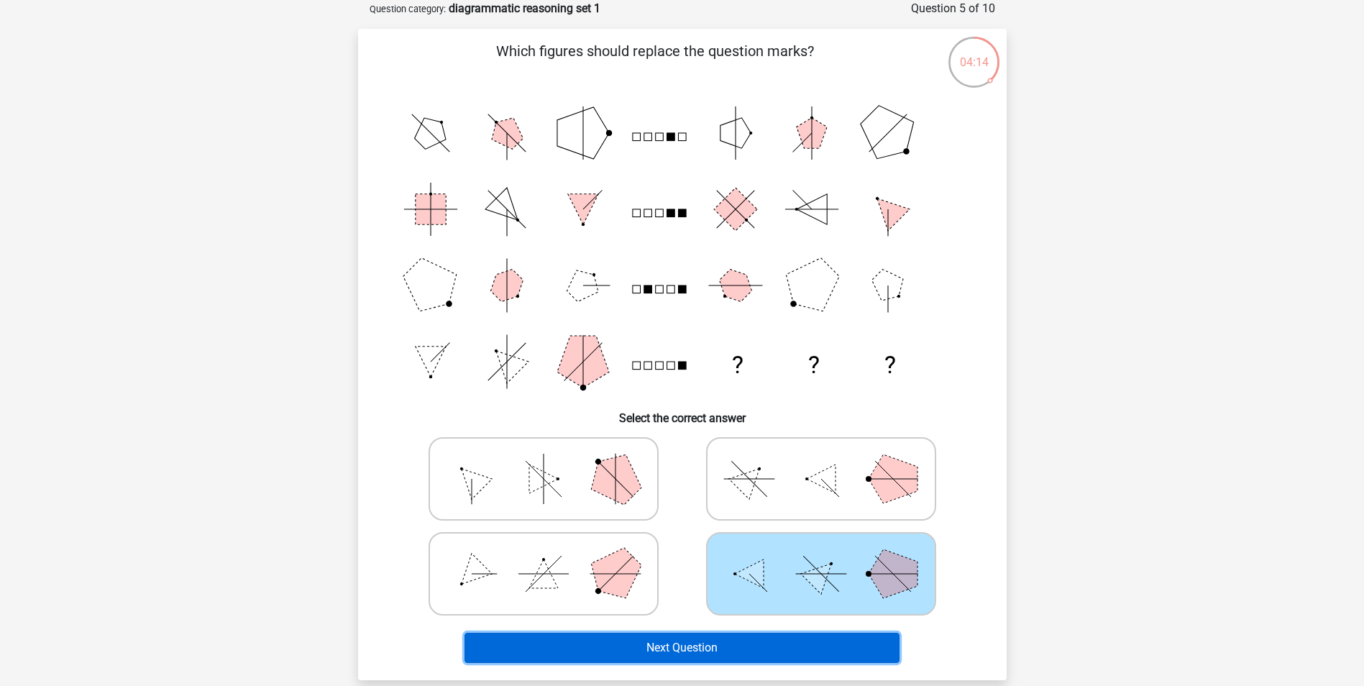
click at [827, 647] on button "Next Question" at bounding box center [682, 648] width 435 height 30
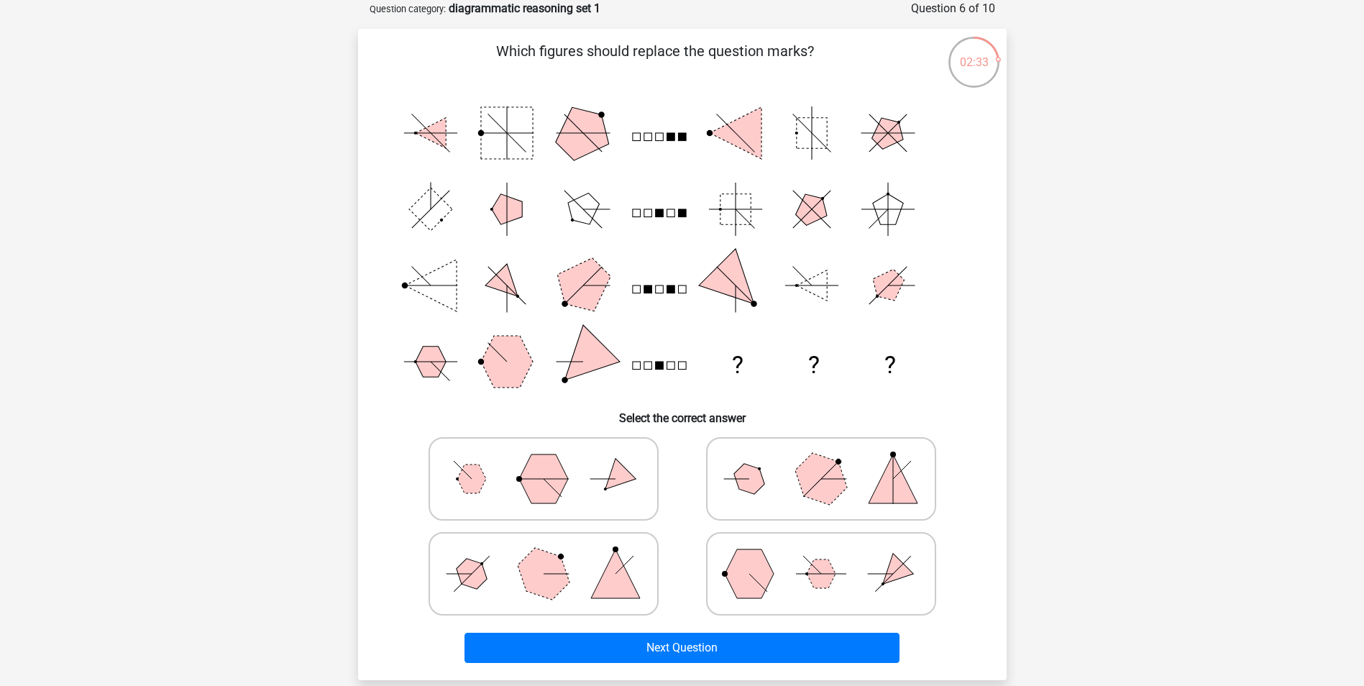
click at [819, 577] on polygon at bounding box center [821, 574] width 29 height 29
click at [821, 556] on input "radio" at bounding box center [825, 551] width 9 height 9
radio input "true"
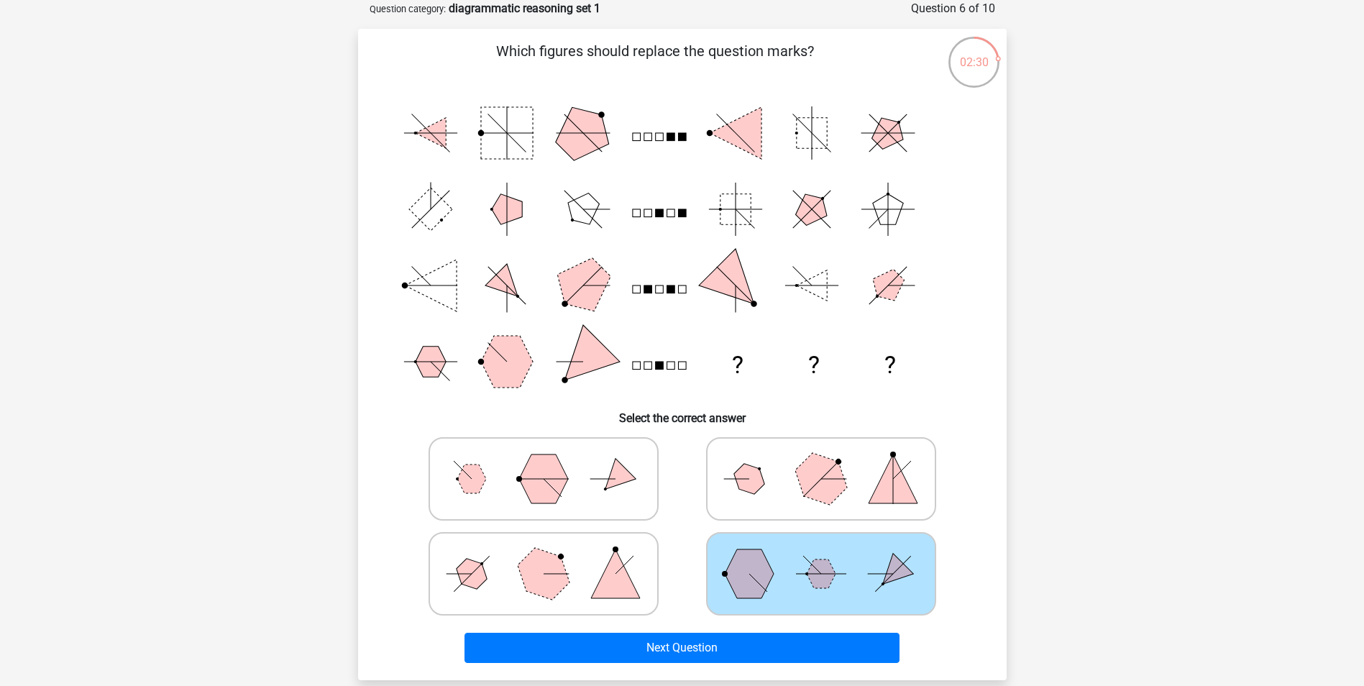
click at [816, 566] on polygon at bounding box center [821, 574] width 29 height 29
click at [821, 556] on input "radio" at bounding box center [825, 551] width 9 height 9
click at [822, 481] on polygon at bounding box center [820, 478] width 69 height 69
click at [822, 461] on input "radio" at bounding box center [825, 456] width 9 height 9
radio input "true"
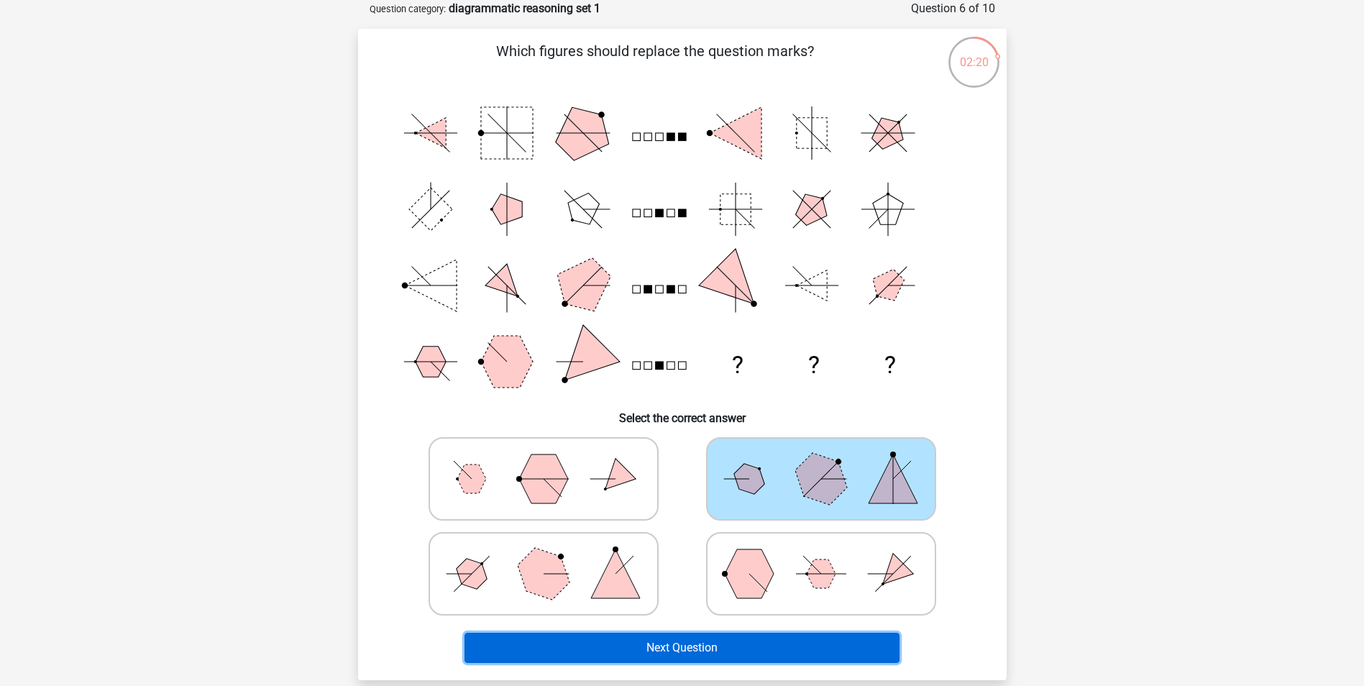
click at [716, 646] on button "Next Question" at bounding box center [682, 648] width 435 height 30
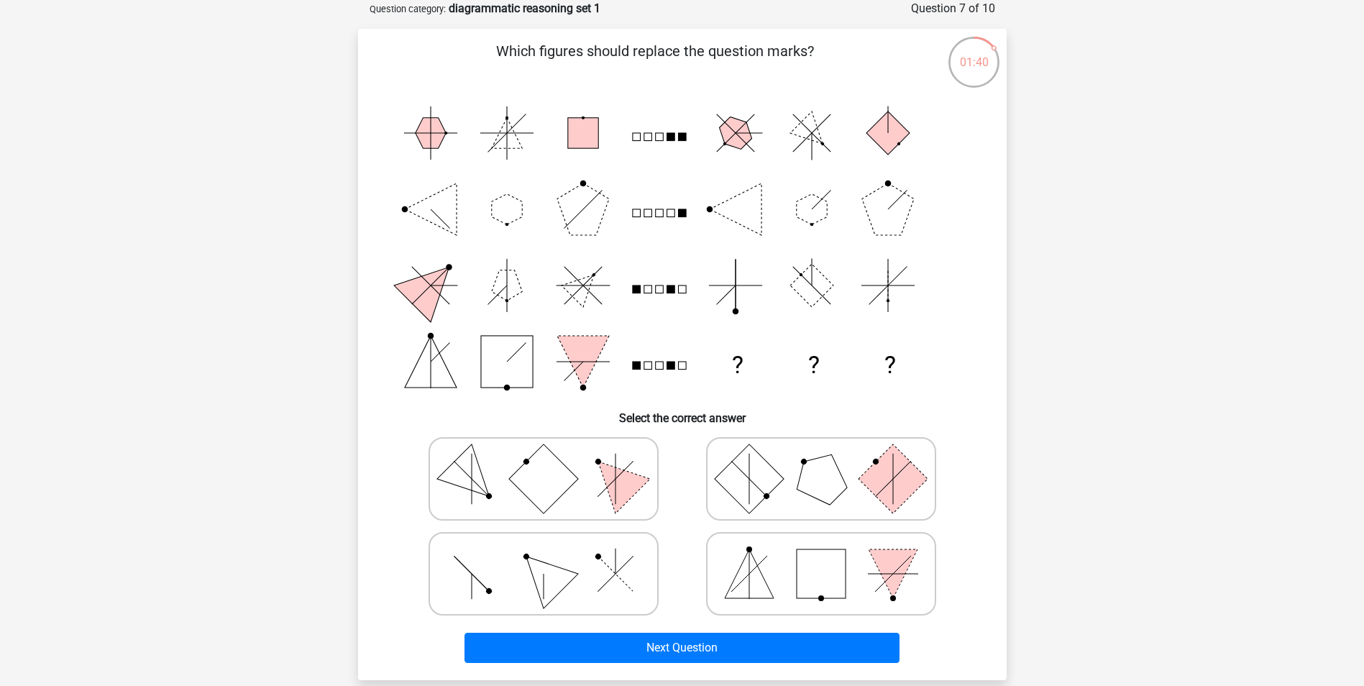
click at [829, 578] on rect at bounding box center [821, 573] width 49 height 49
click at [829, 556] on input "radio" at bounding box center [825, 551] width 9 height 9
radio input "true"
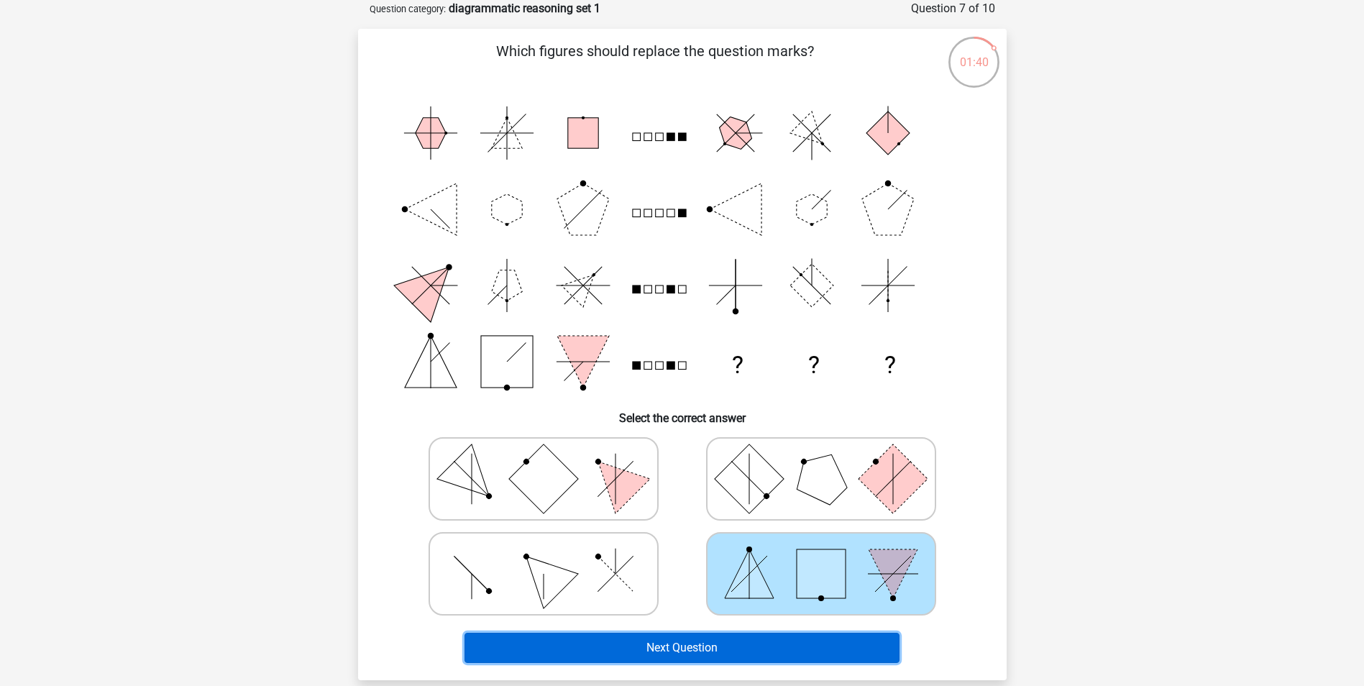
click at [805, 639] on button "Next Question" at bounding box center [682, 648] width 435 height 30
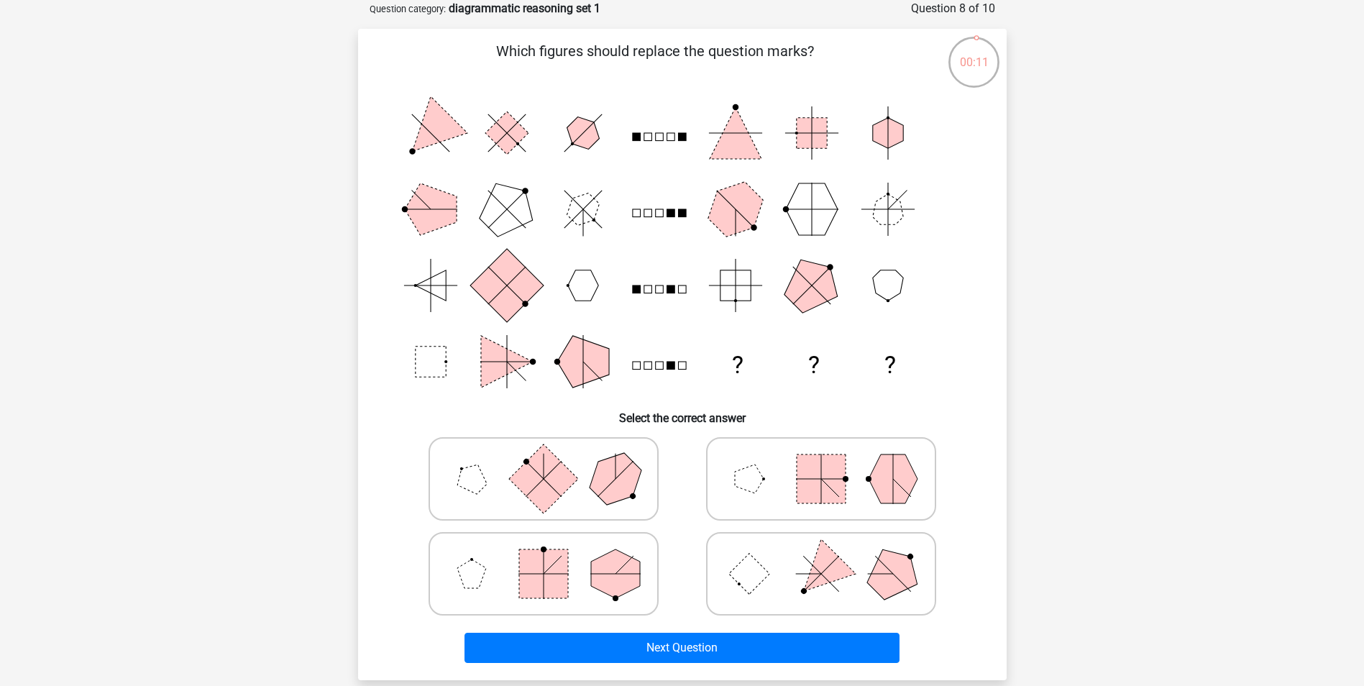
click at [532, 562] on rect at bounding box center [543, 573] width 49 height 49
click at [544, 556] on input "radio" at bounding box center [548, 551] width 9 height 9
radio input "true"
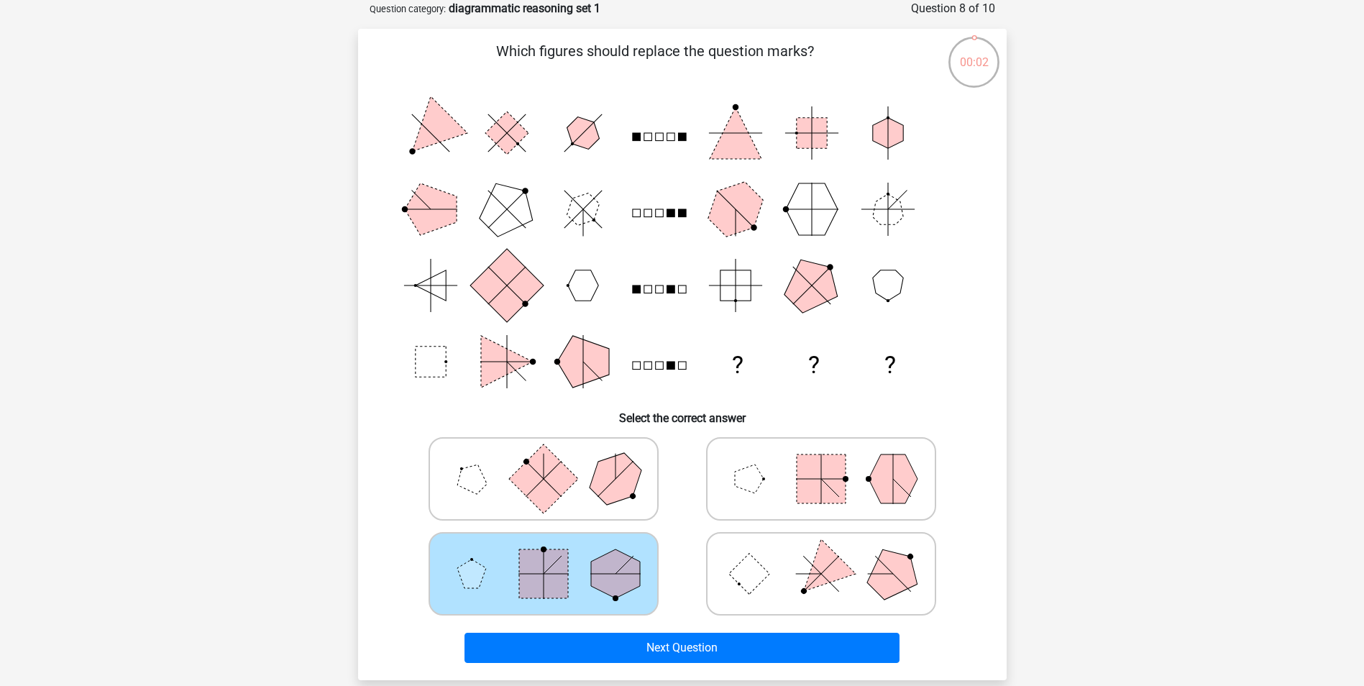
click at [869, 566] on icon at bounding box center [821, 574] width 216 height 72
click at [831, 556] on input "radio" at bounding box center [825, 551] width 9 height 9
radio input "true"
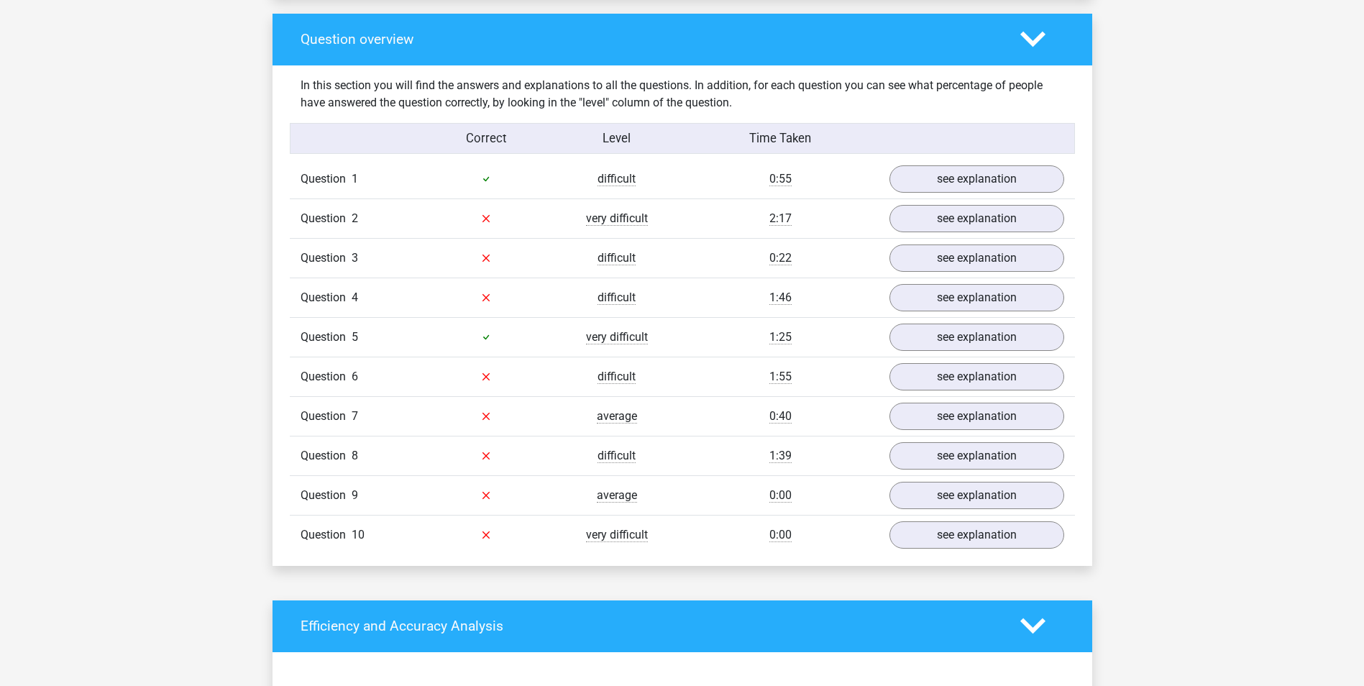
scroll to position [1079, 0]
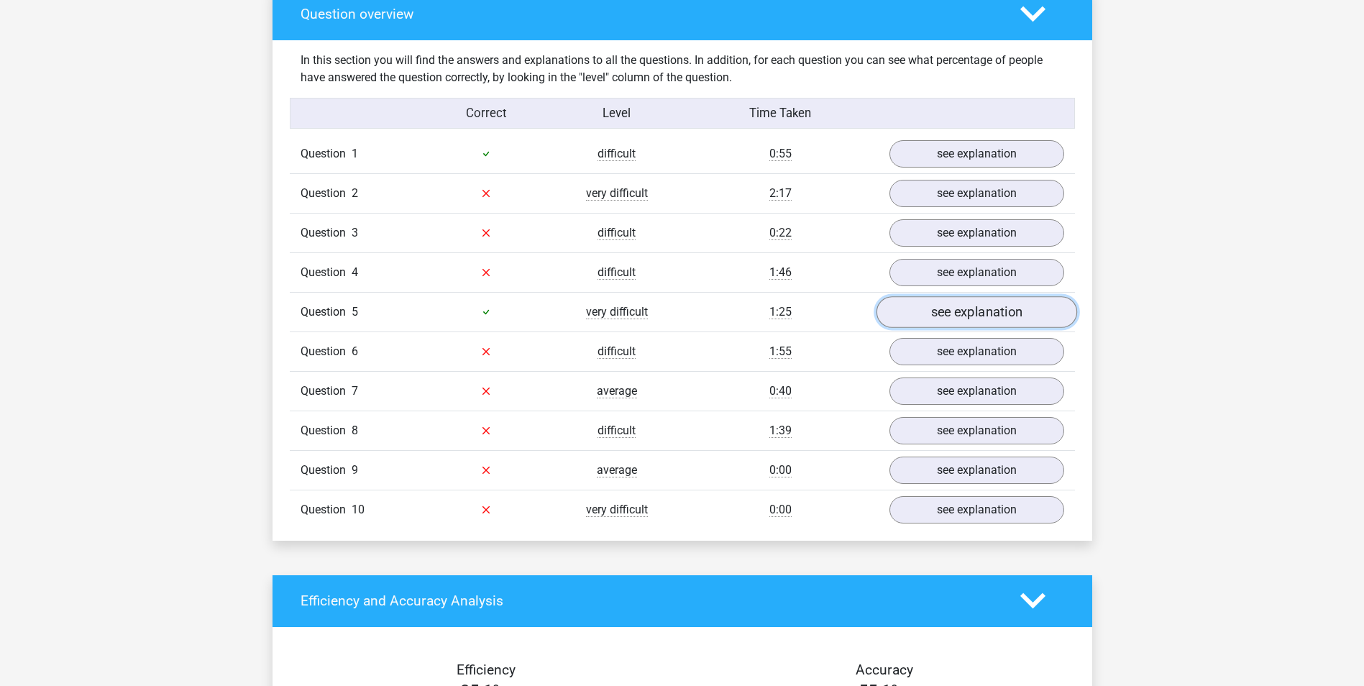
click at [980, 317] on link "see explanation" at bounding box center [976, 312] width 201 height 32
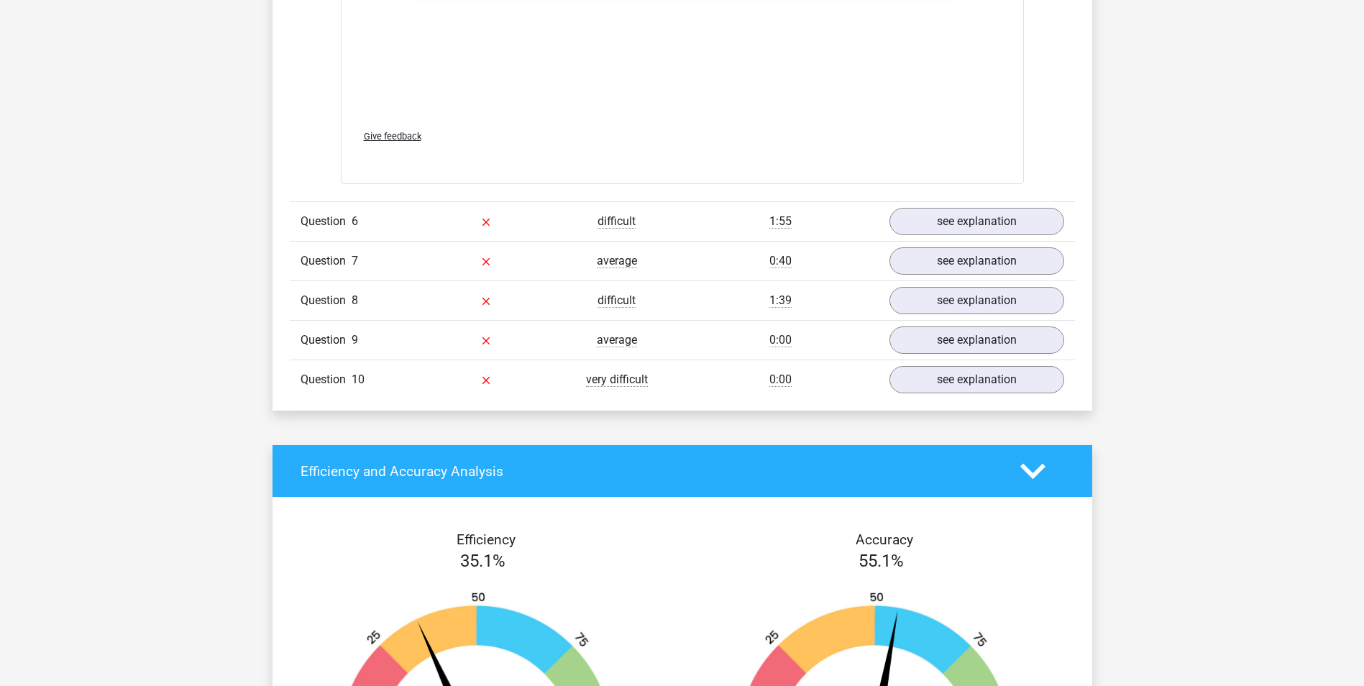
scroll to position [2373, 0]
